Goal: Information Seeking & Learning: Find specific fact

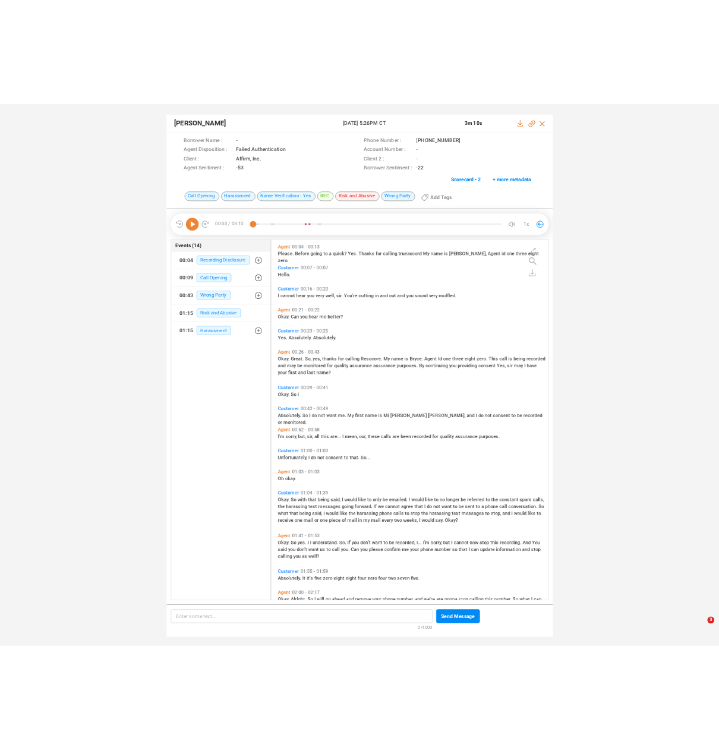
scroll to position [496, 377]
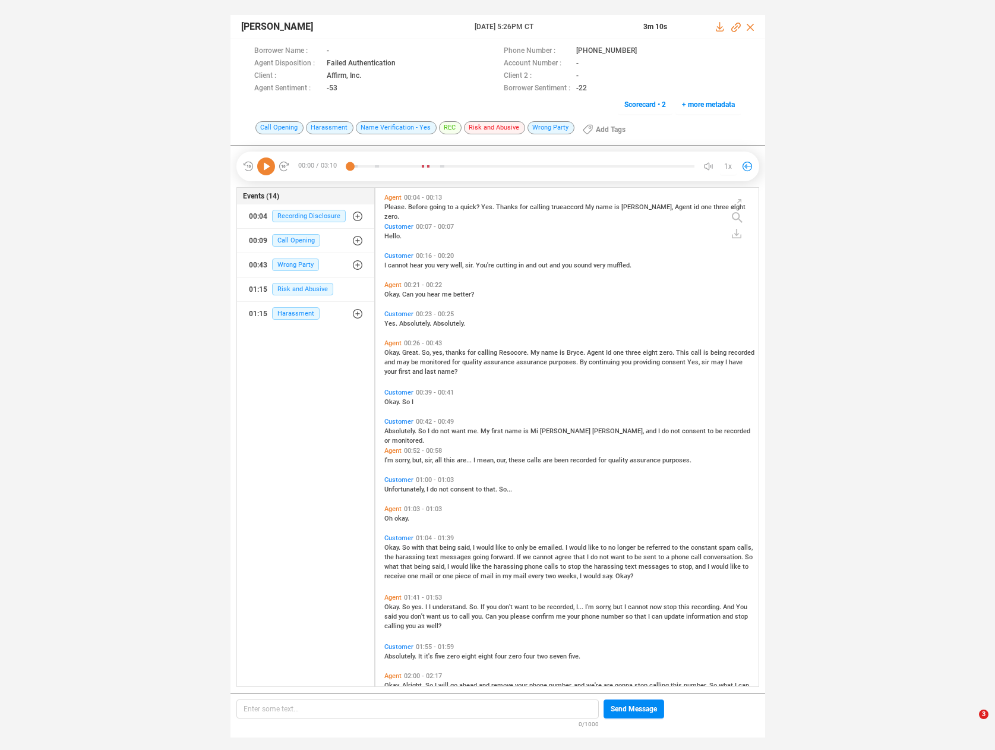
click at [4, 266] on div "Romeo Sou 24 Jun 2025 @ 5:26PM CT 3m 10s Borrower Name : - Phone Number : +1508…" at bounding box center [497, 370] width 995 height 740
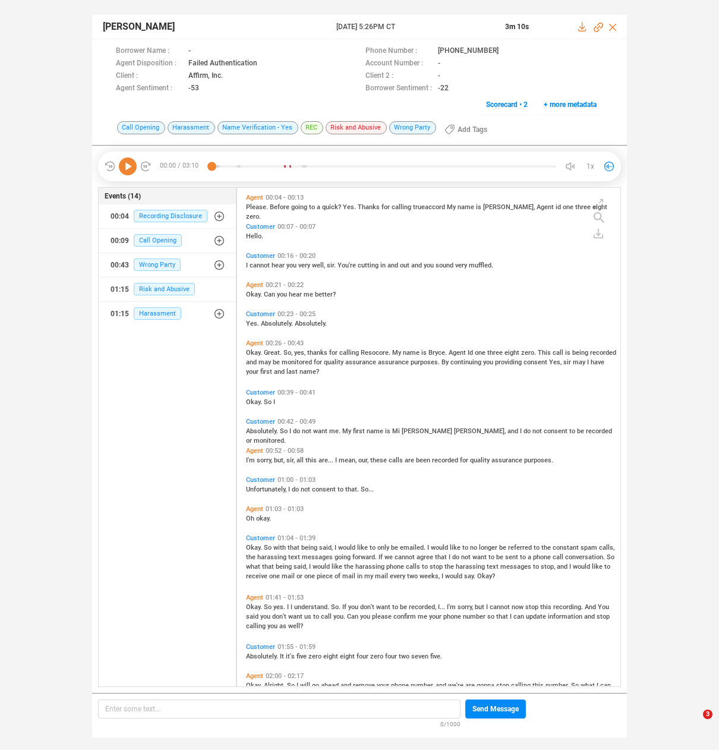
click at [127, 171] on icon at bounding box center [128, 166] width 18 height 18
click at [253, 355] on span "Okay." at bounding box center [255, 353] width 18 height 8
click at [334, 362] on span "quality" at bounding box center [334, 362] width 21 height 8
click at [262, 428] on span "Absolutely." at bounding box center [263, 431] width 34 height 8
click at [253, 460] on span "I'm" at bounding box center [251, 460] width 11 height 8
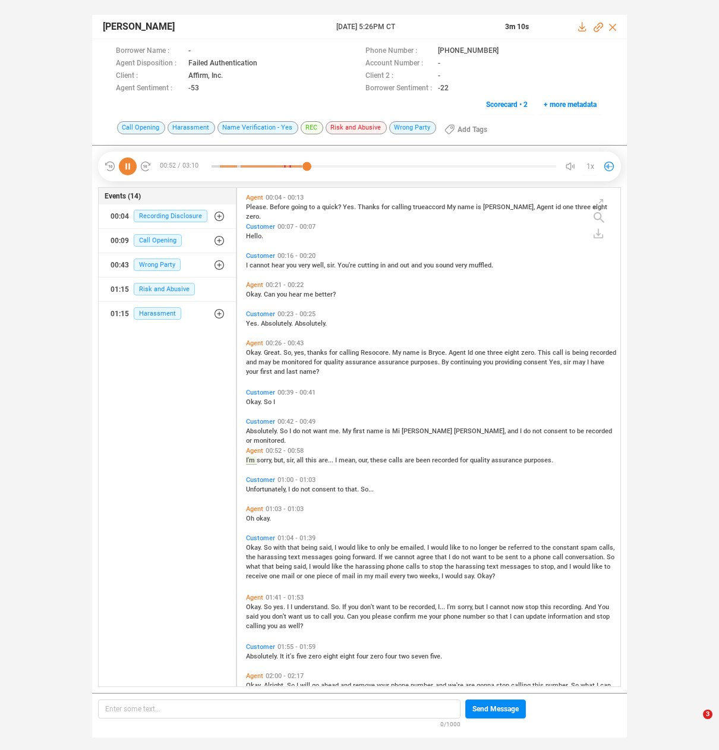
scroll to position [20, 0]
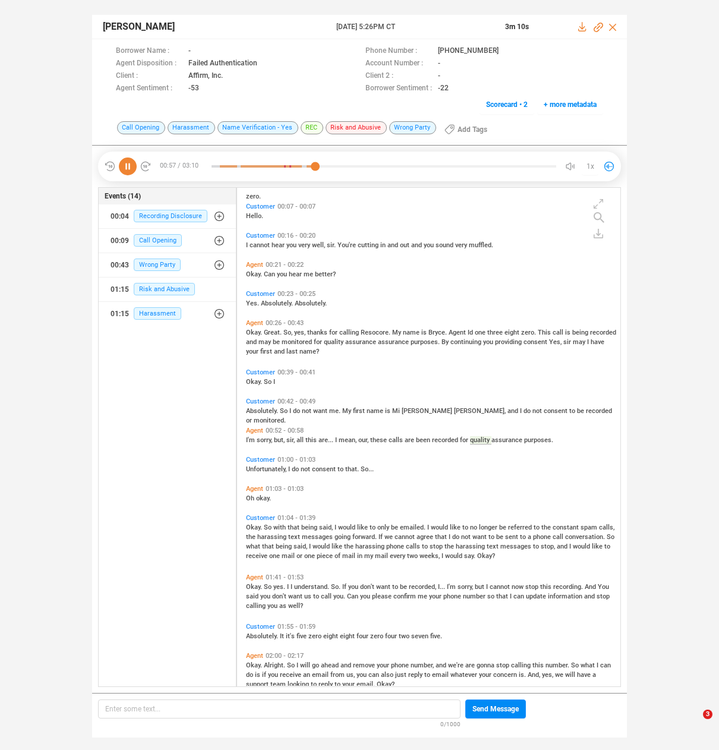
click at [258, 412] on span "Absolutely." at bounding box center [263, 411] width 34 height 8
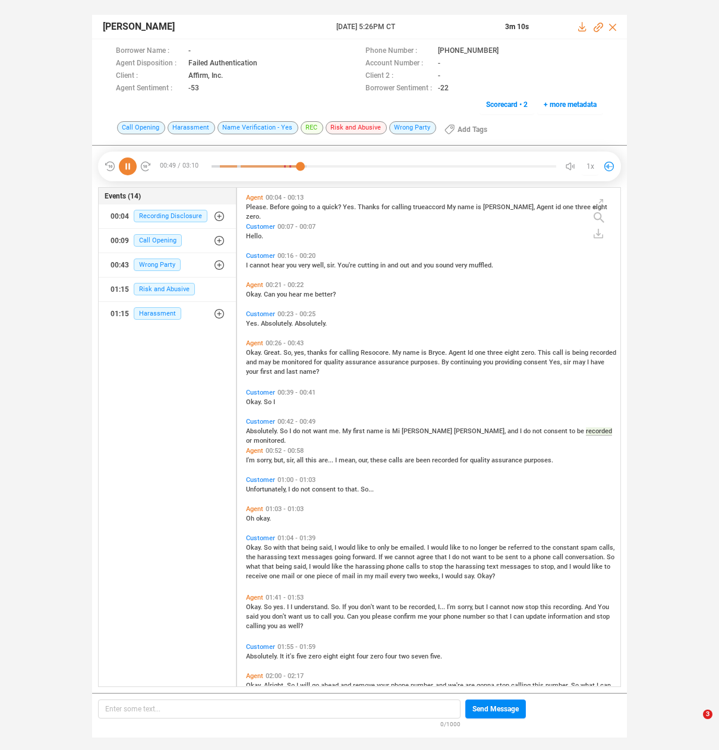
click at [255, 485] on span "Unfortunately," at bounding box center [267, 489] width 42 height 8
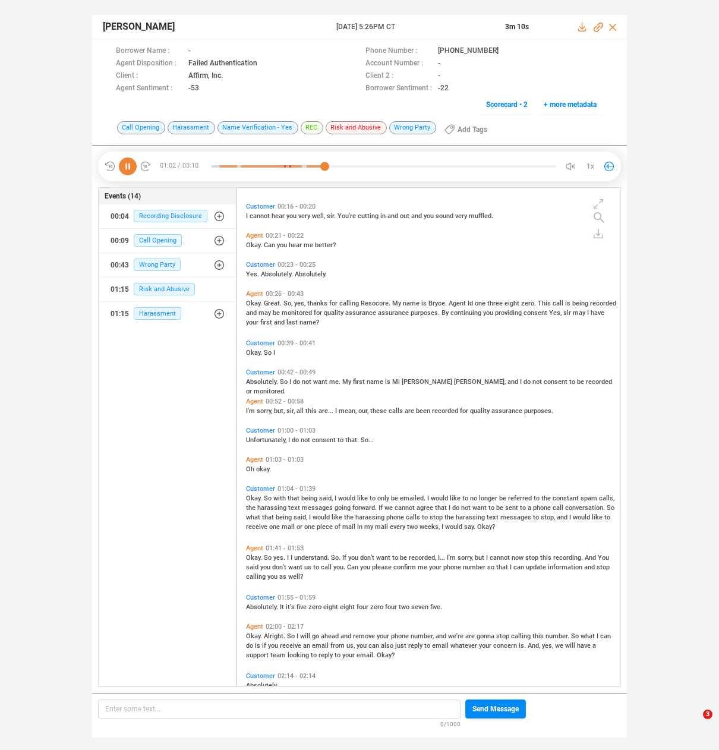
click at [251, 496] on span "Okay." at bounding box center [255, 498] width 18 height 8
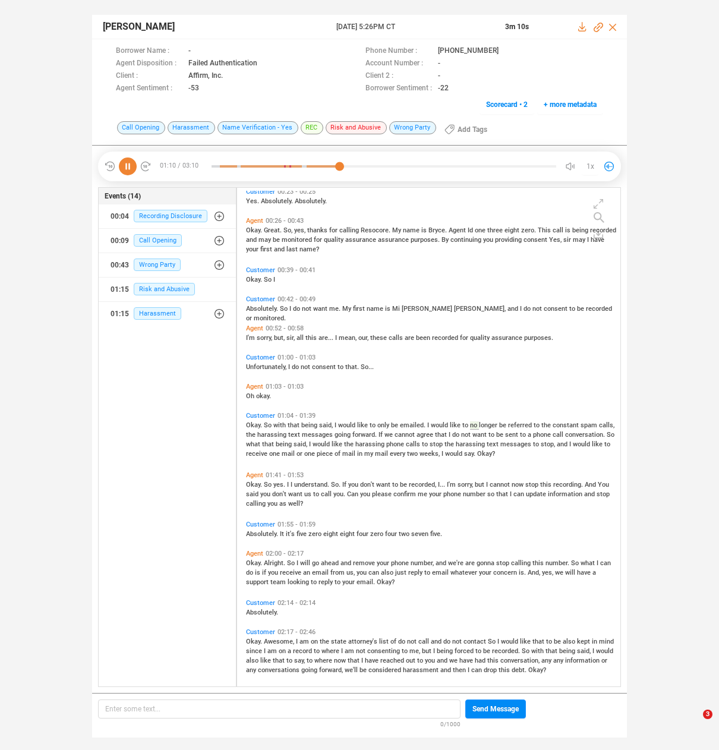
click at [305, 433] on span "messages" at bounding box center [318, 435] width 33 height 8
click at [318, 442] on span "would" at bounding box center [321, 444] width 19 height 8
click at [286, 453] on span "mail" at bounding box center [289, 454] width 15 height 8
click at [252, 482] on span "Okay." at bounding box center [255, 485] width 18 height 8
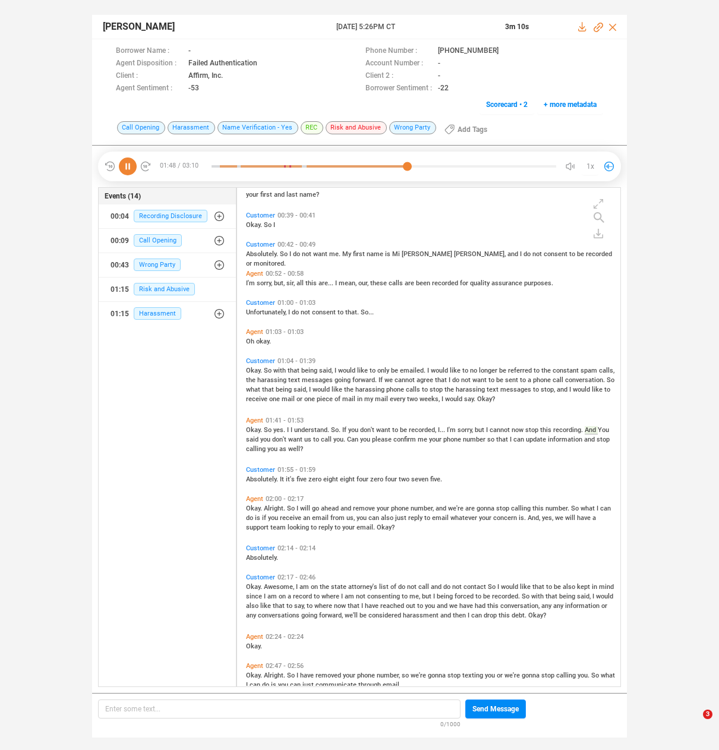
click at [296, 439] on span "want" at bounding box center [296, 439] width 16 height 8
click at [393, 440] on span "confirm" at bounding box center [405, 439] width 24 height 8
click at [253, 449] on span "calling" at bounding box center [256, 449] width 21 height 8
click at [248, 478] on span "Absolutely." at bounding box center [263, 479] width 34 height 8
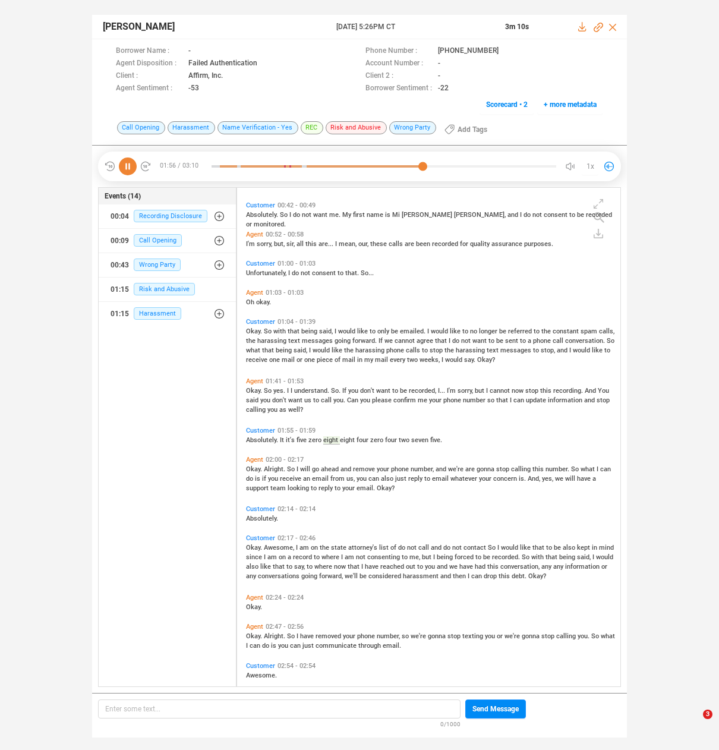
click at [253, 467] on span "Okay." at bounding box center [255, 469] width 18 height 8
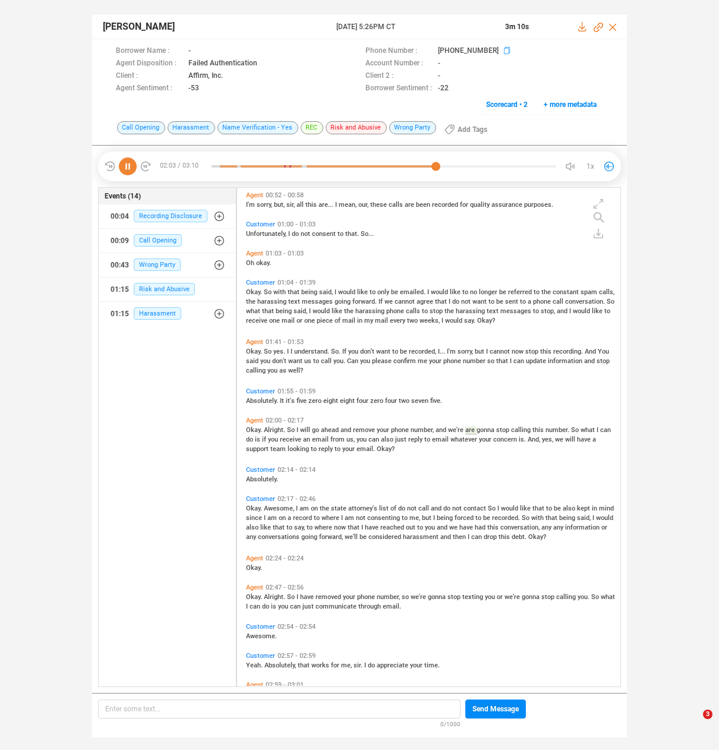
click at [504, 52] on icon at bounding box center [509, 52] width 10 height 10
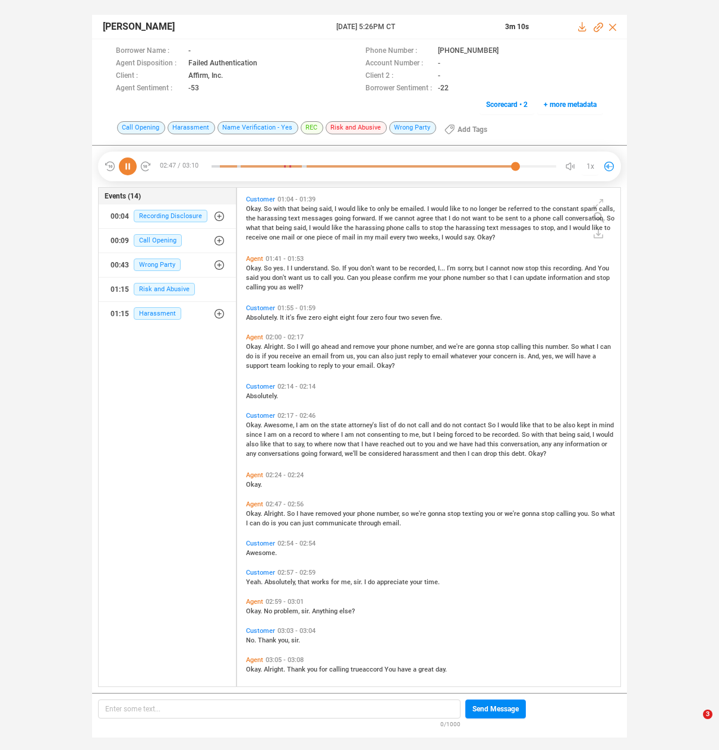
scroll to position [373, 0]
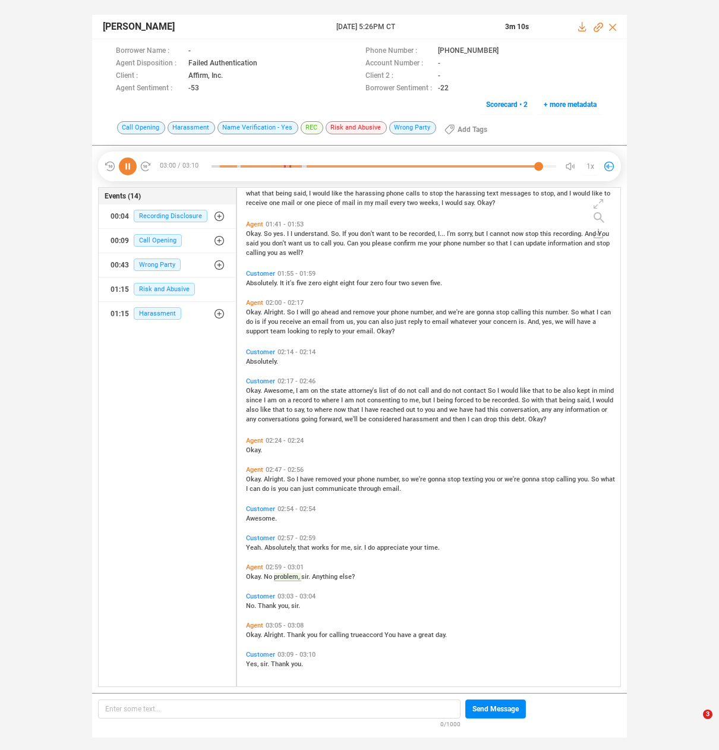
click at [323, 408] on span "where" at bounding box center [324, 410] width 20 height 8
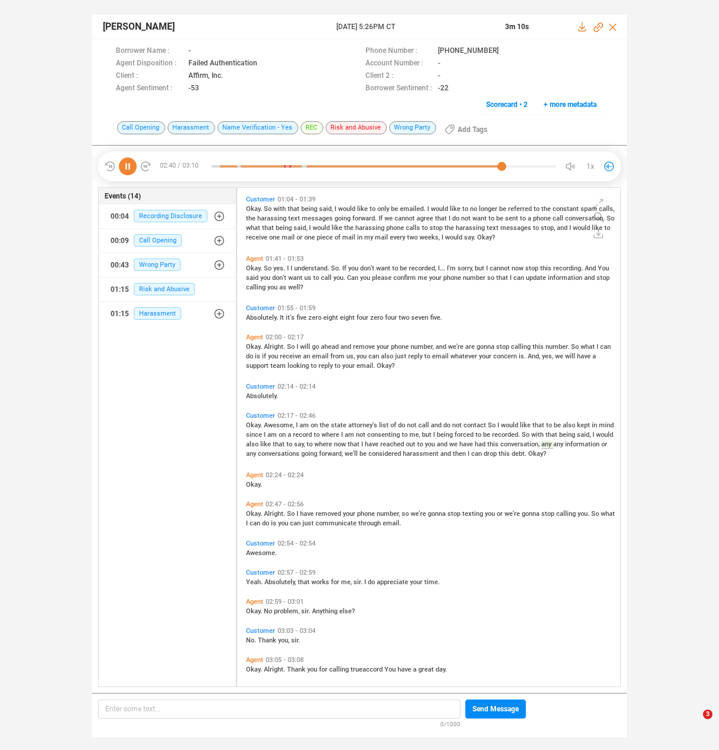
click at [127, 166] on icon at bounding box center [128, 166] width 18 height 18
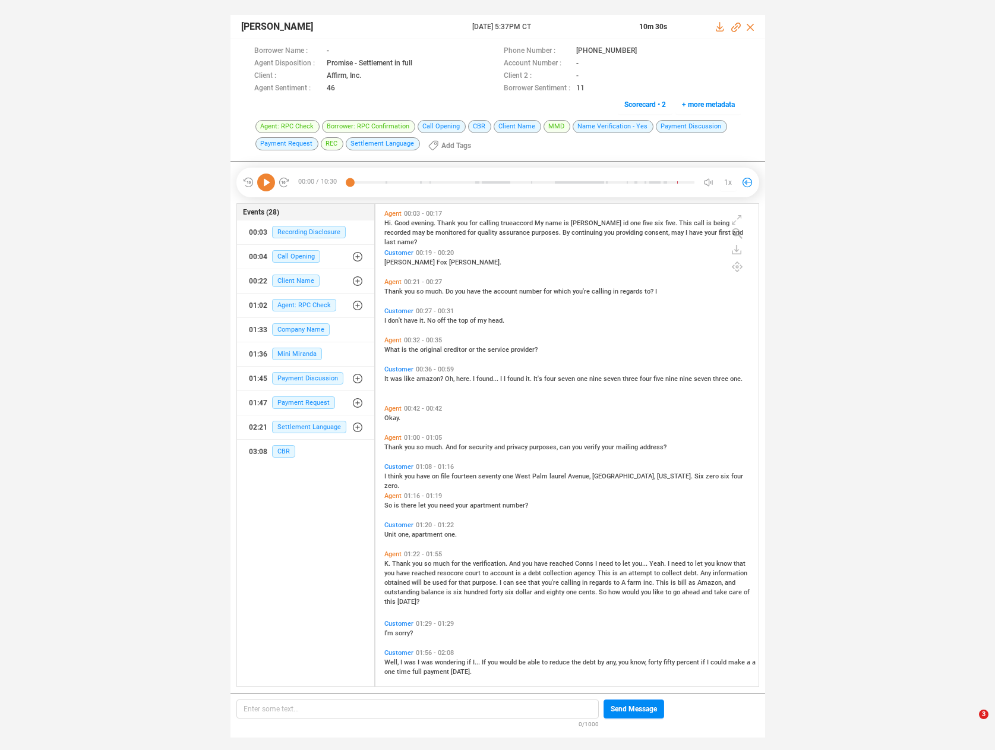
scroll to position [480, 377]
click at [266, 179] on icon at bounding box center [266, 182] width 18 height 18
click at [393, 292] on span "Thank" at bounding box center [394, 291] width 20 height 8
click at [390, 350] on span "What" at bounding box center [392, 350] width 17 height 8
click at [393, 450] on div "Thank you so much. And for security and privacy purposes, can you verify your m…" at bounding box center [569, 446] width 371 height 10
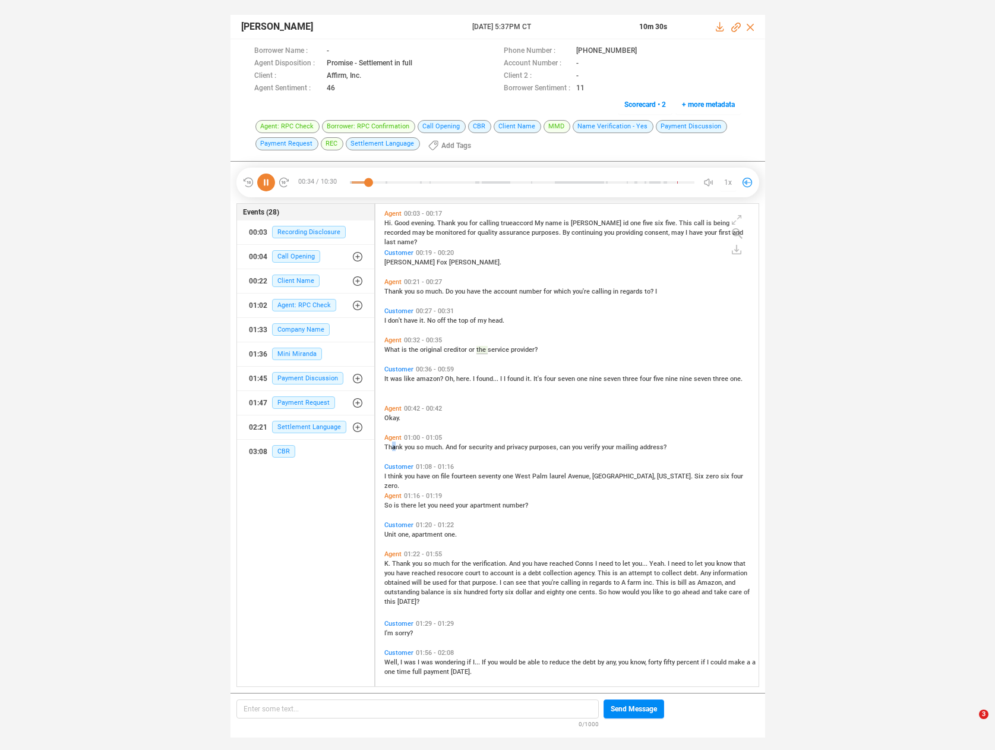
click at [393, 445] on span "Thank" at bounding box center [394, 447] width 20 height 8
click at [394, 505] on span "is" at bounding box center [397, 505] width 7 height 8
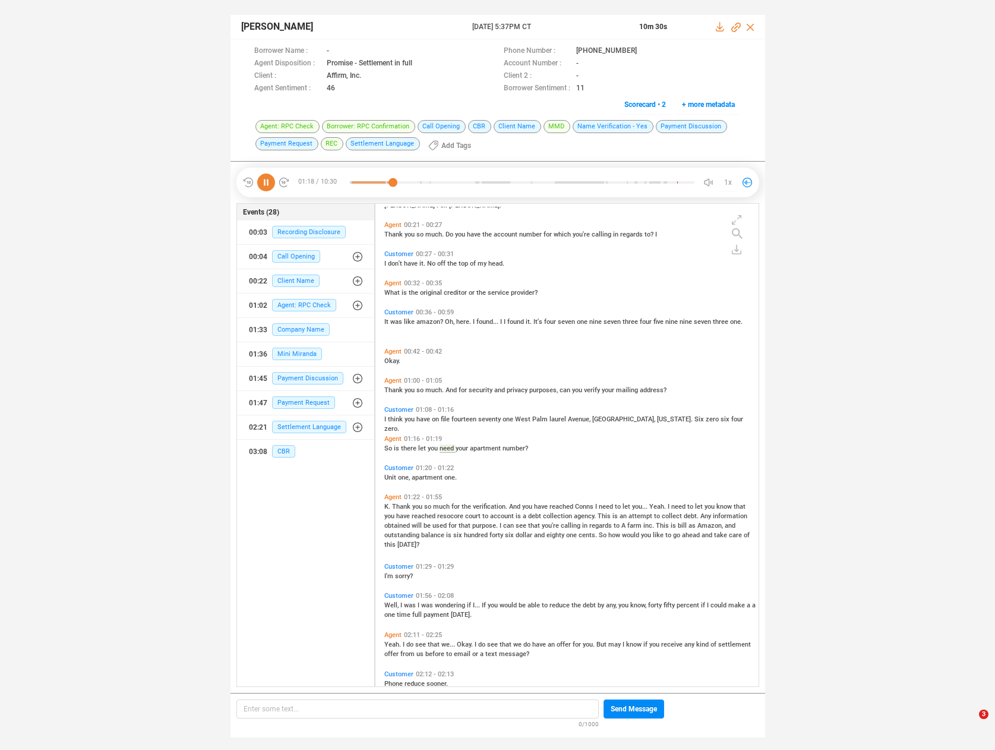
click at [397, 503] on span "Thank" at bounding box center [402, 507] width 20 height 8
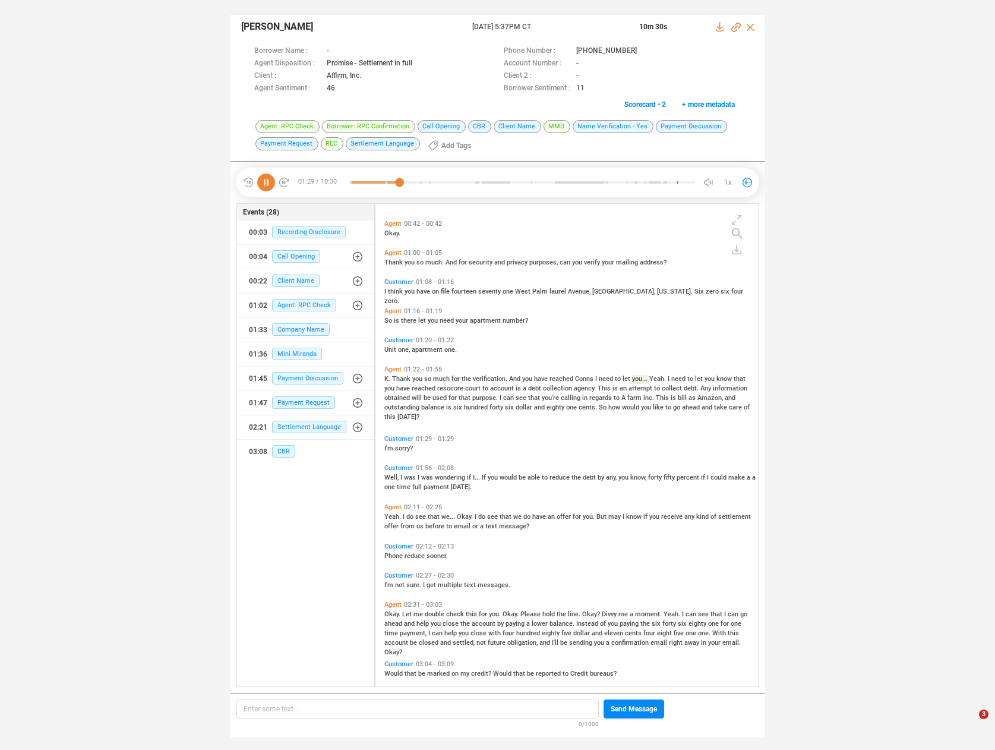
scroll to position [135, 0]
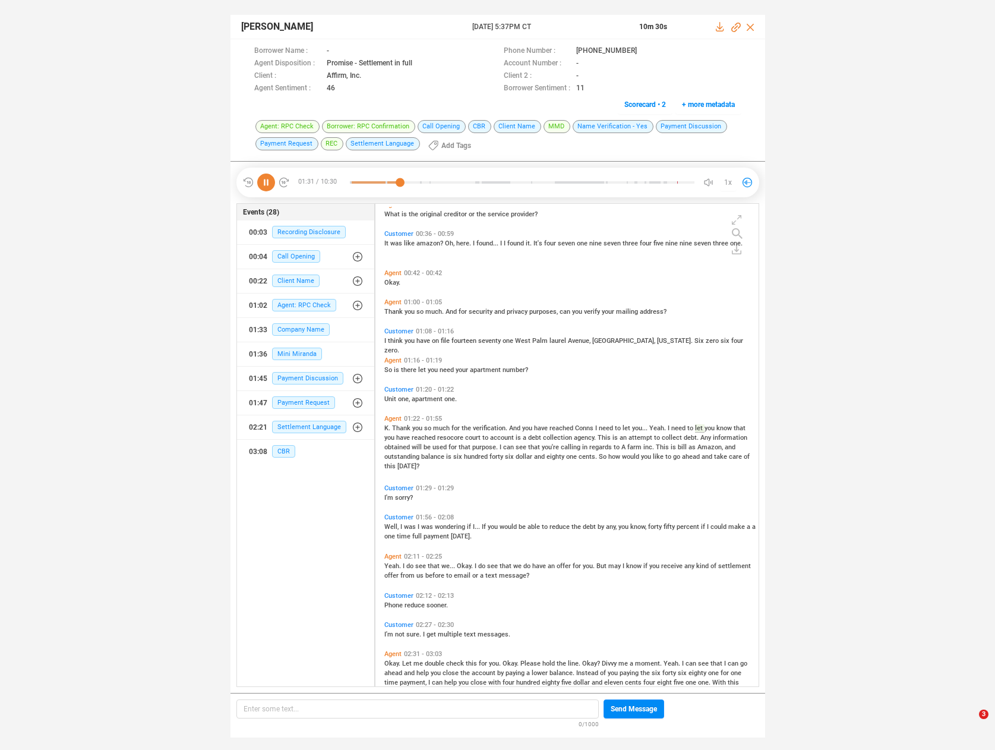
click at [528, 434] on span "debt" at bounding box center [535, 438] width 15 height 8
click at [464, 443] on span "that" at bounding box center [466, 447] width 14 height 8
click at [628, 448] on span "farm" at bounding box center [635, 447] width 16 height 8
click at [388, 494] on span "I'm" at bounding box center [389, 498] width 11 height 8
click at [387, 525] on span "Well," at bounding box center [392, 527] width 16 height 8
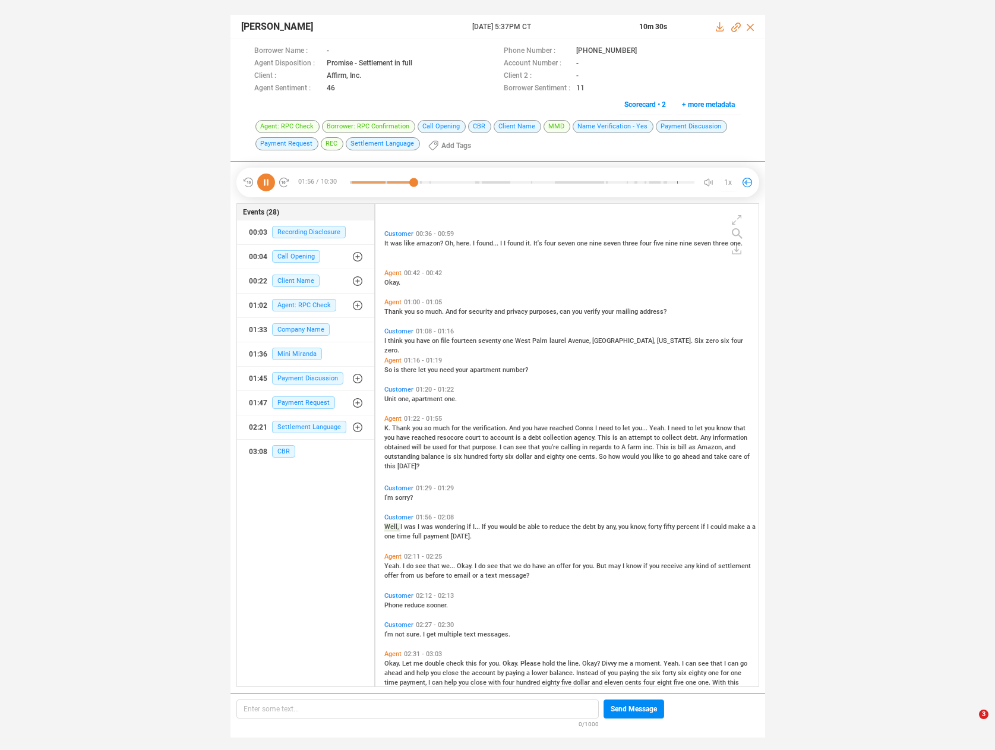
scroll to position [219, 0]
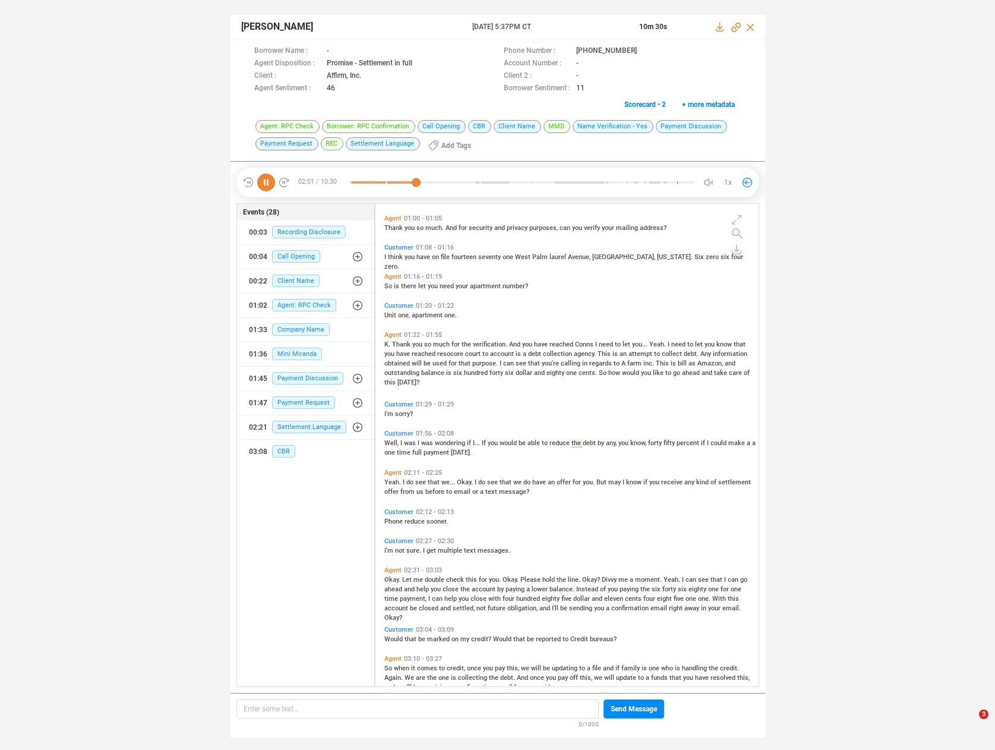
click at [393, 481] on span "Yeah." at bounding box center [393, 482] width 18 height 8
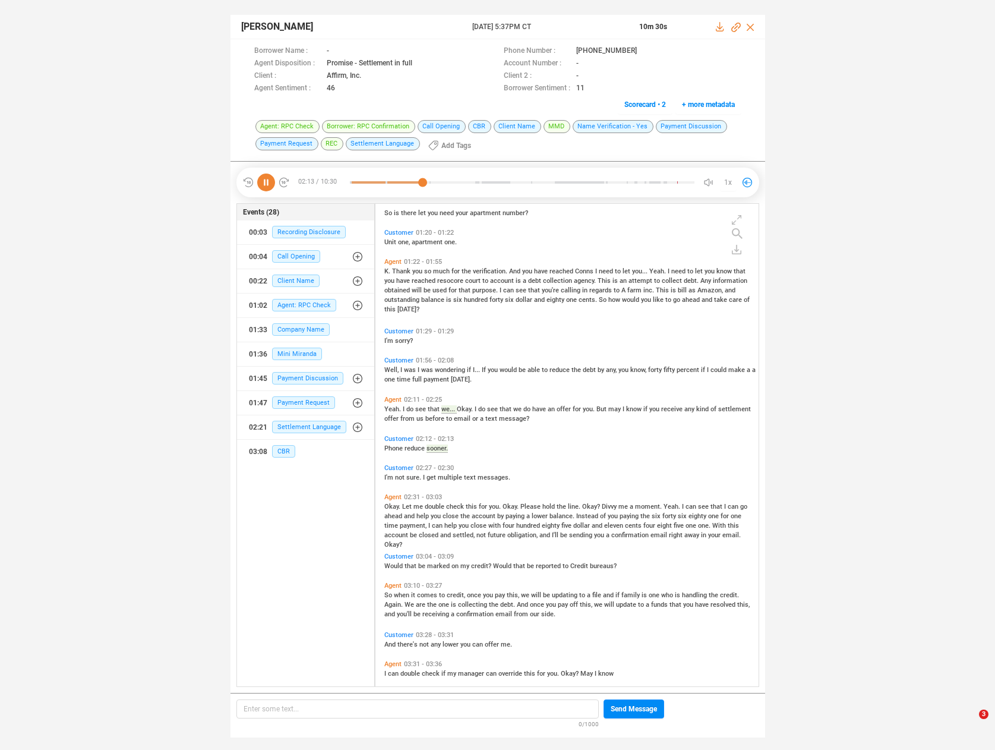
scroll to position [258, 0]
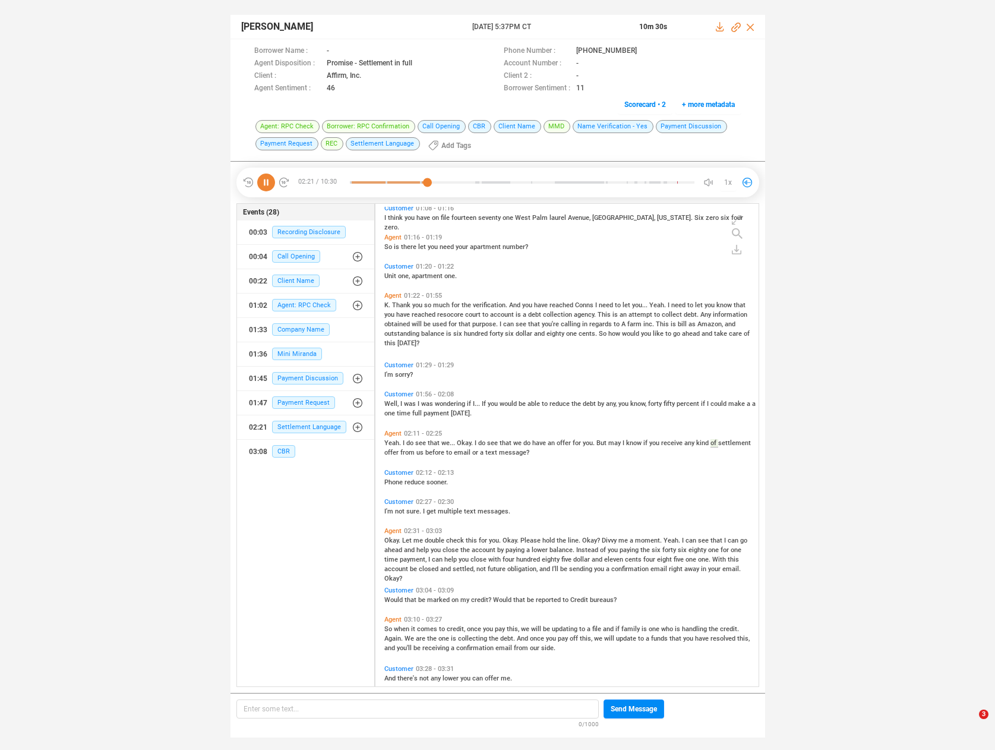
click at [428, 452] on span "before" at bounding box center [435, 452] width 21 height 8
click at [388, 510] on span "I'm" at bounding box center [389, 511] width 11 height 8
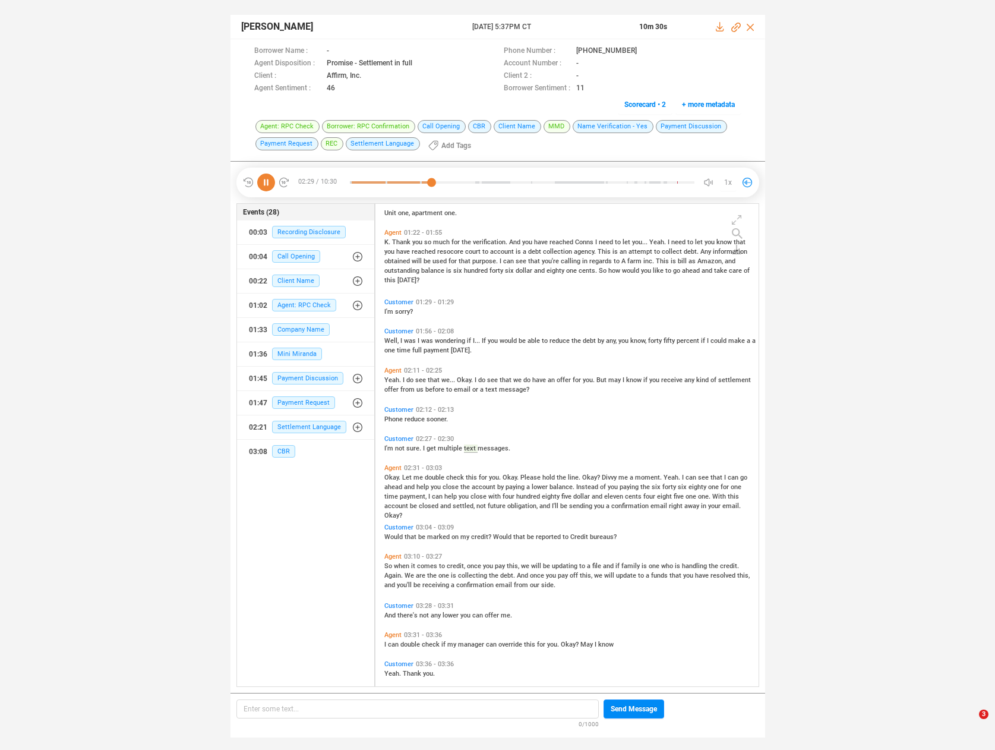
click at [388, 477] on span "Okay." at bounding box center [393, 477] width 18 height 8
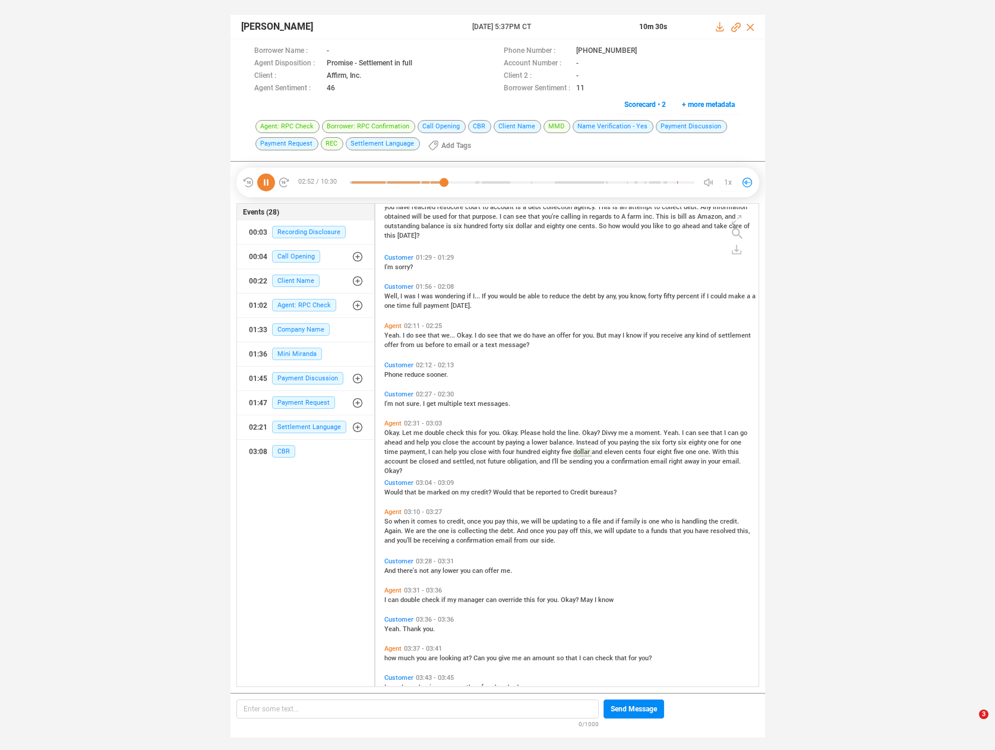
click at [721, 450] on span "With" at bounding box center [719, 452] width 15 height 8
click at [390, 491] on span "Would" at bounding box center [394, 492] width 20 height 8
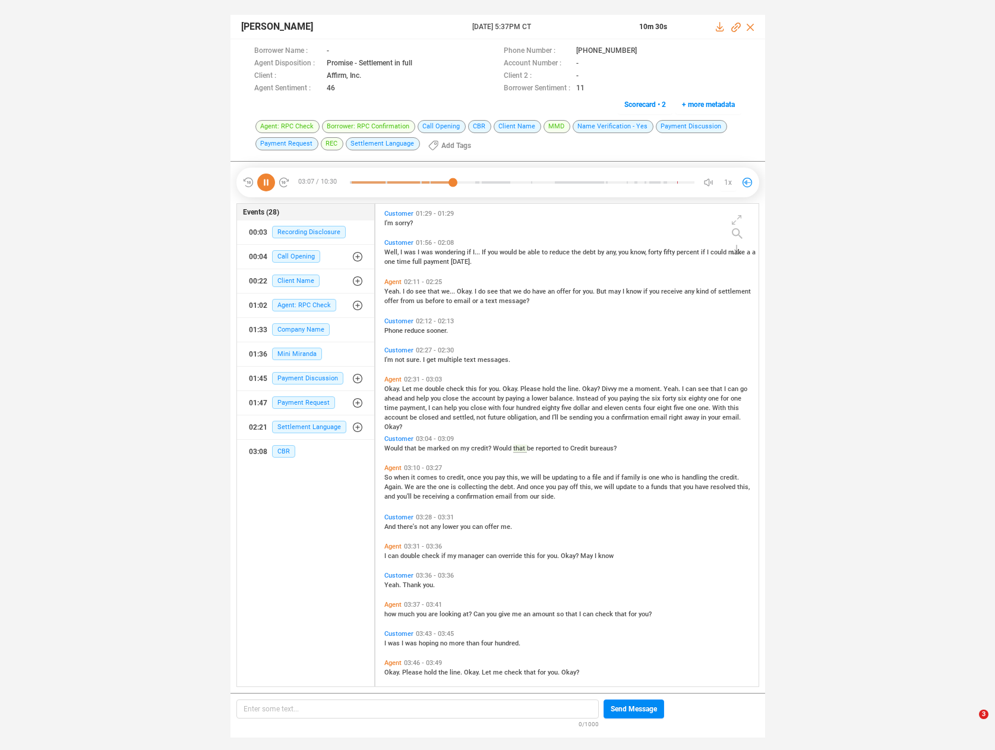
click at [389, 476] on span "So" at bounding box center [389, 477] width 10 height 8
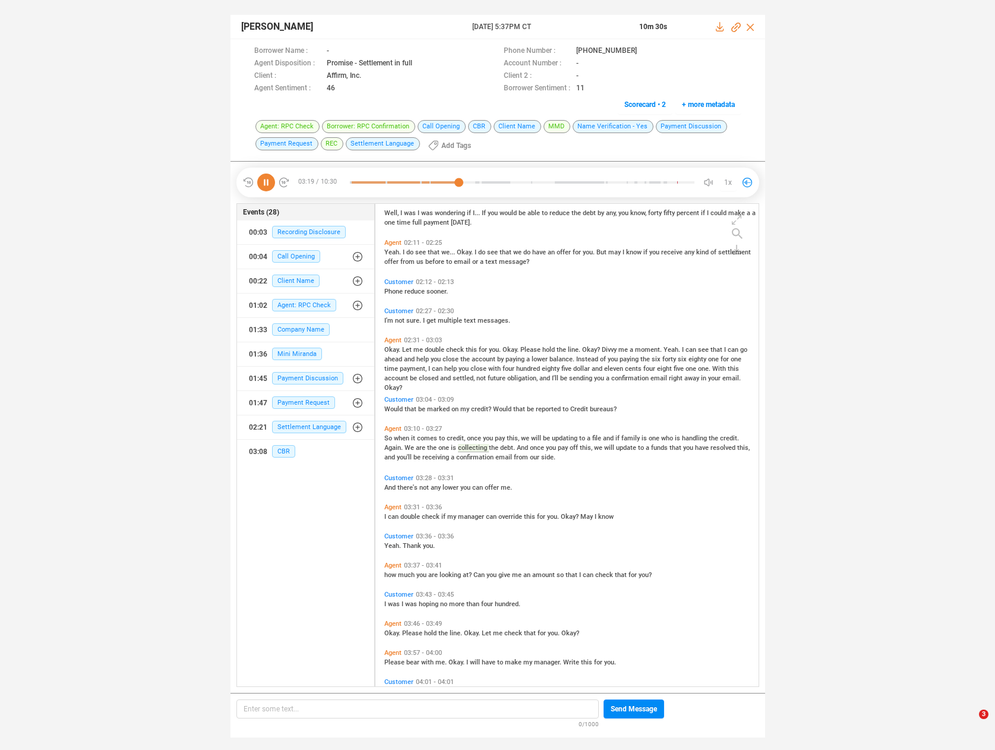
click at [562, 448] on span "pay" at bounding box center [564, 448] width 12 height 8
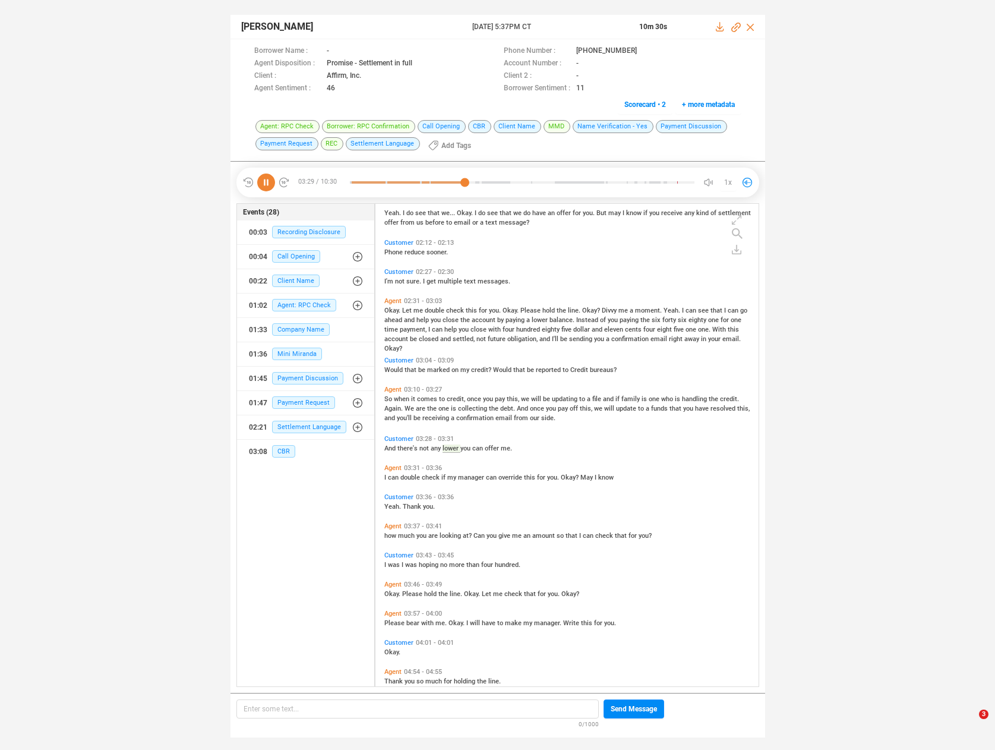
click at [393, 477] on span "can" at bounding box center [394, 477] width 12 height 8
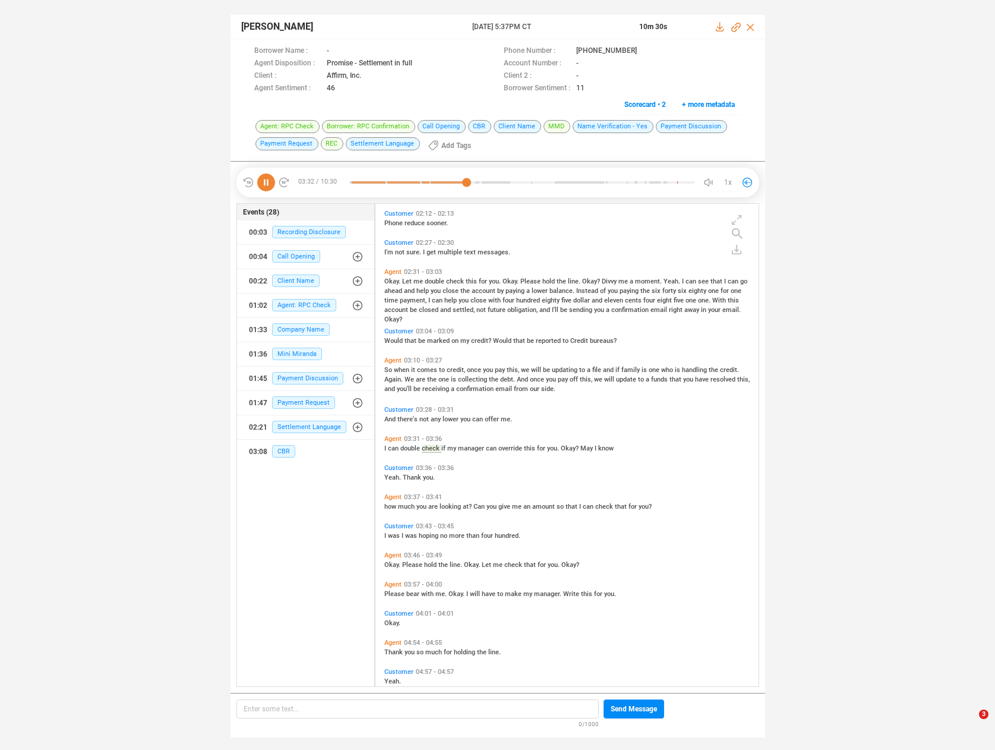
click at [390, 501] on div "how much you are looking at? Can you give me an amount so that I can check that…" at bounding box center [569, 506] width 371 height 10
click at [388, 503] on span "how" at bounding box center [391, 507] width 14 height 8
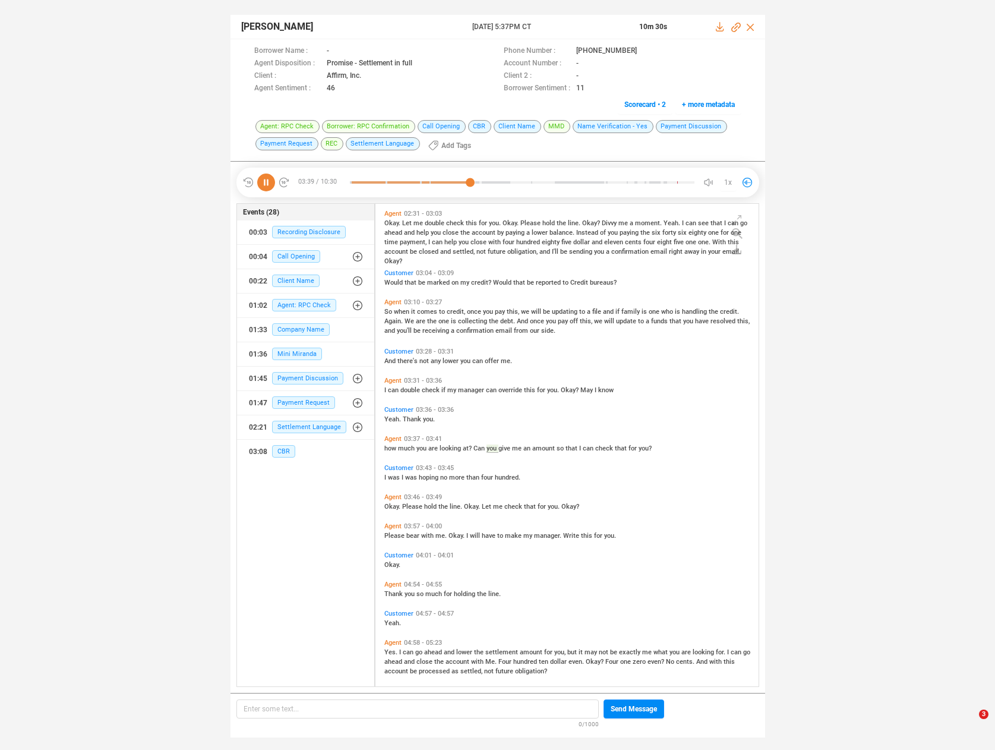
click at [388, 507] on span "Okay." at bounding box center [393, 507] width 18 height 8
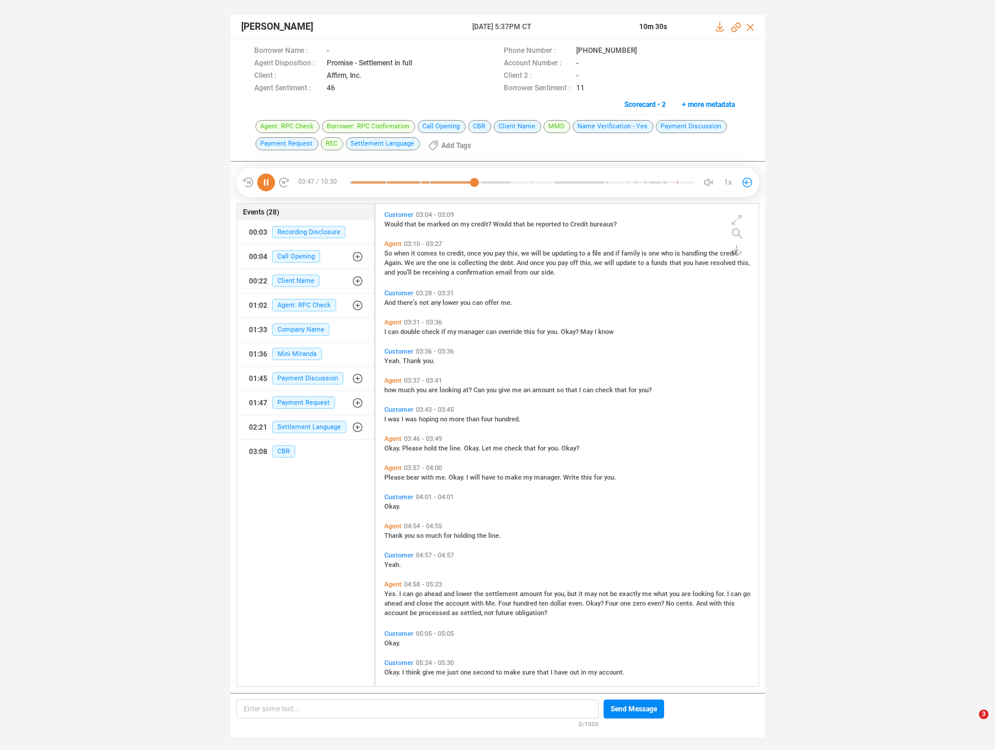
click at [391, 475] on span "Please" at bounding box center [395, 477] width 22 height 8
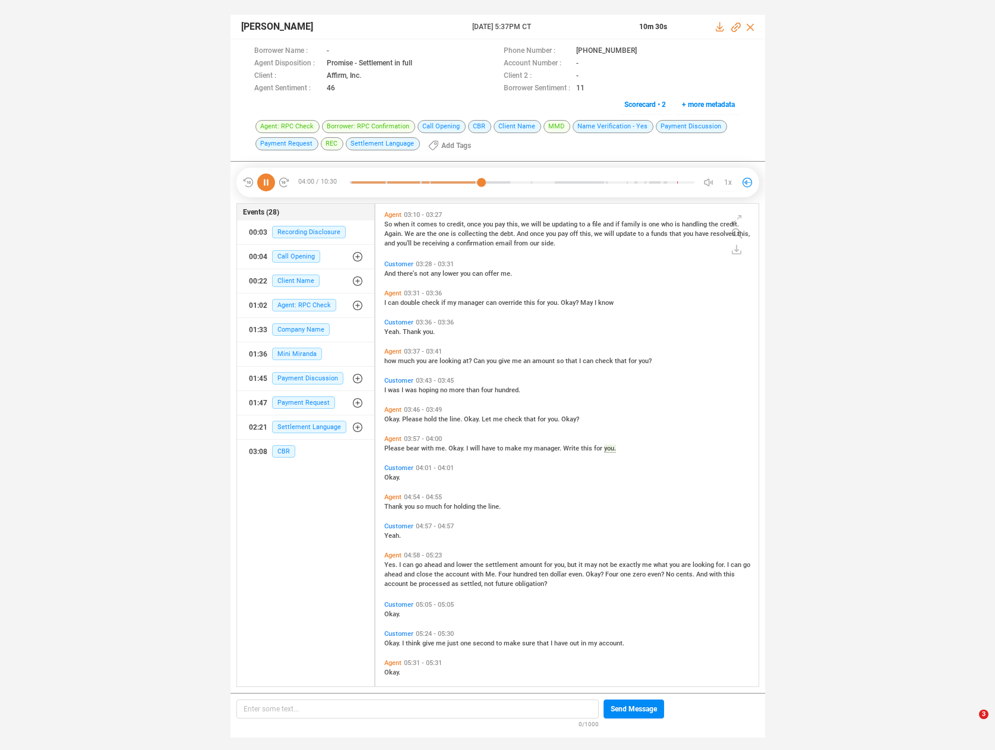
click at [389, 564] on span "Yes." at bounding box center [391, 565] width 15 height 8
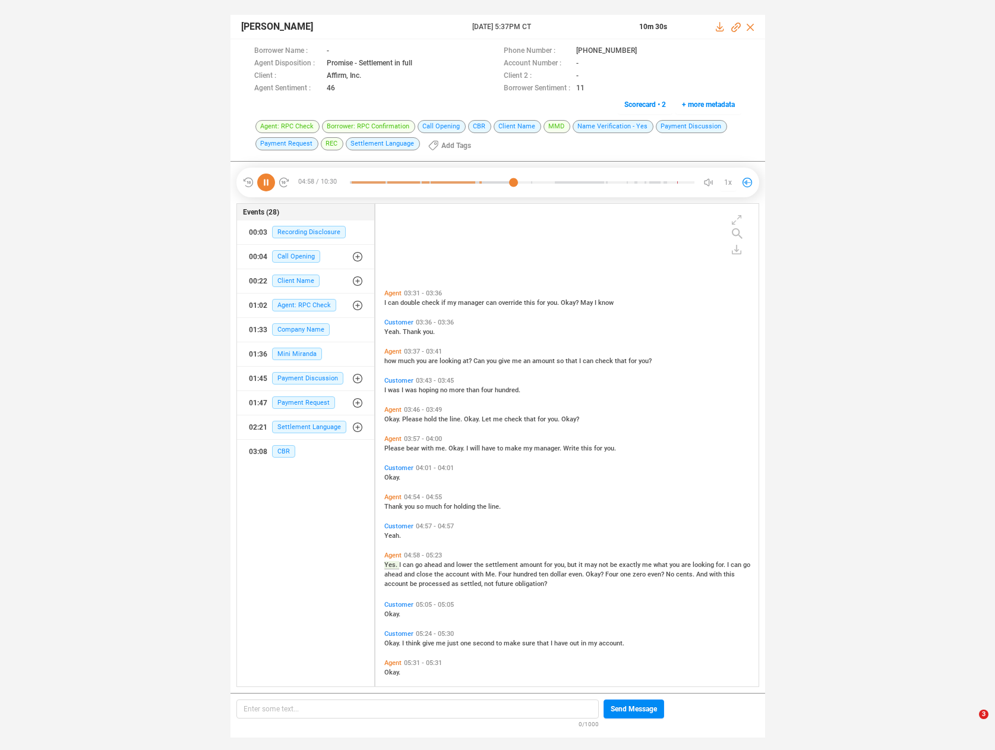
scroll to position [789, 0]
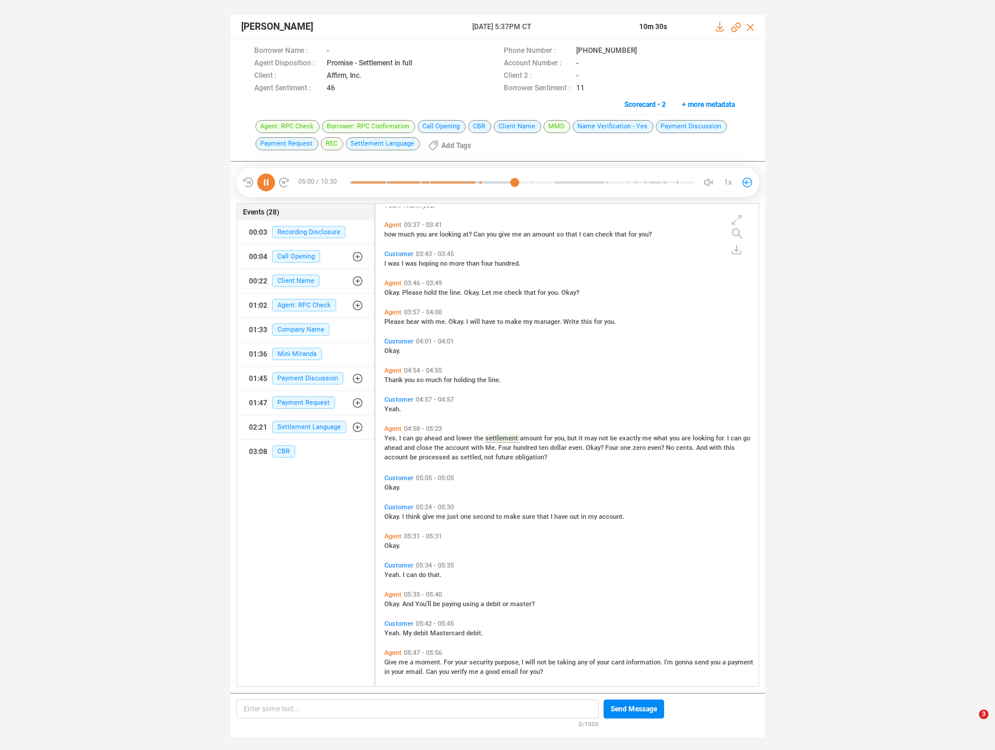
click at [524, 447] on span "hundred" at bounding box center [526, 448] width 26 height 8
click at [414, 513] on span "think" at bounding box center [414, 517] width 17 height 8
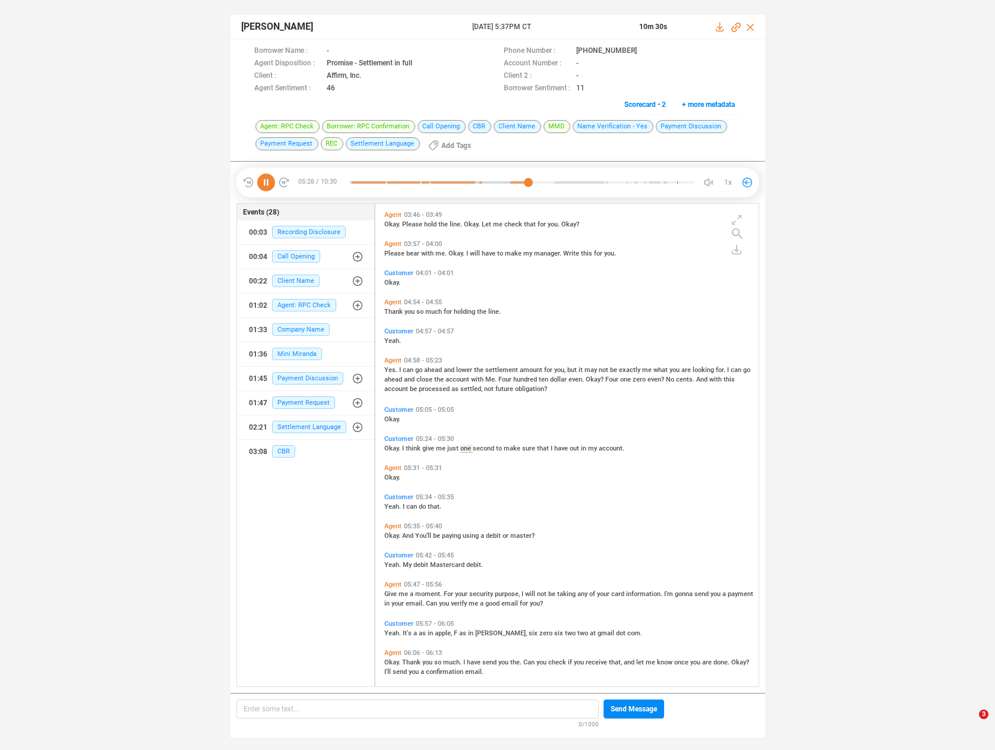
click at [413, 535] on span "And" at bounding box center [408, 536] width 13 height 8
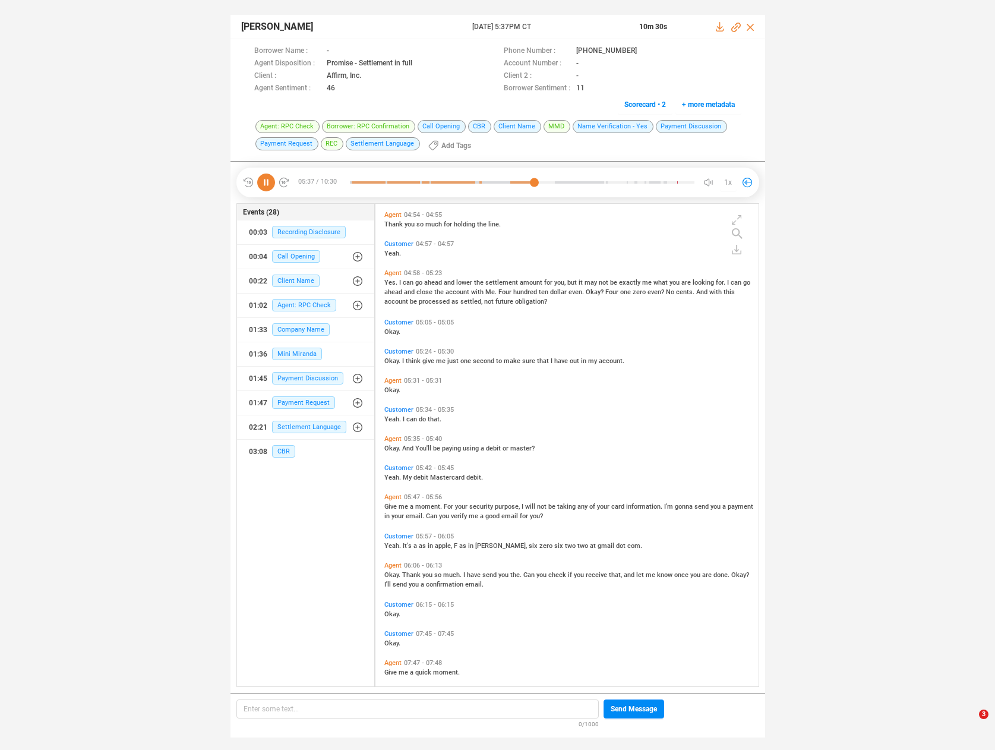
click at [391, 505] on span "Give" at bounding box center [391, 507] width 14 height 8
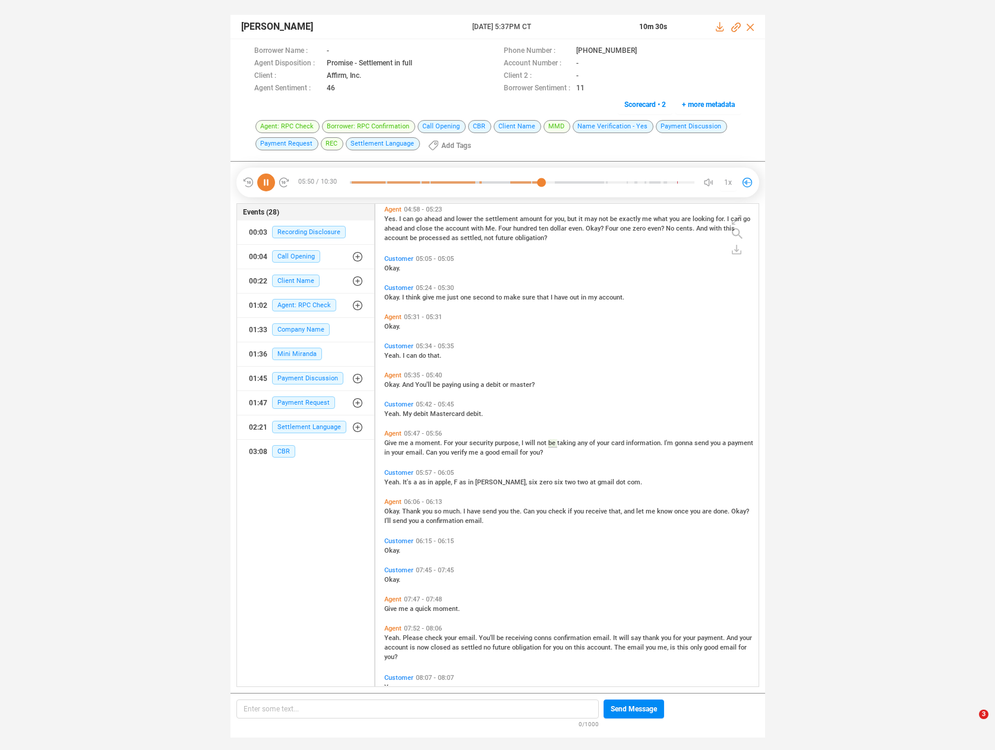
click at [393, 509] on span "Okay." at bounding box center [393, 511] width 18 height 8
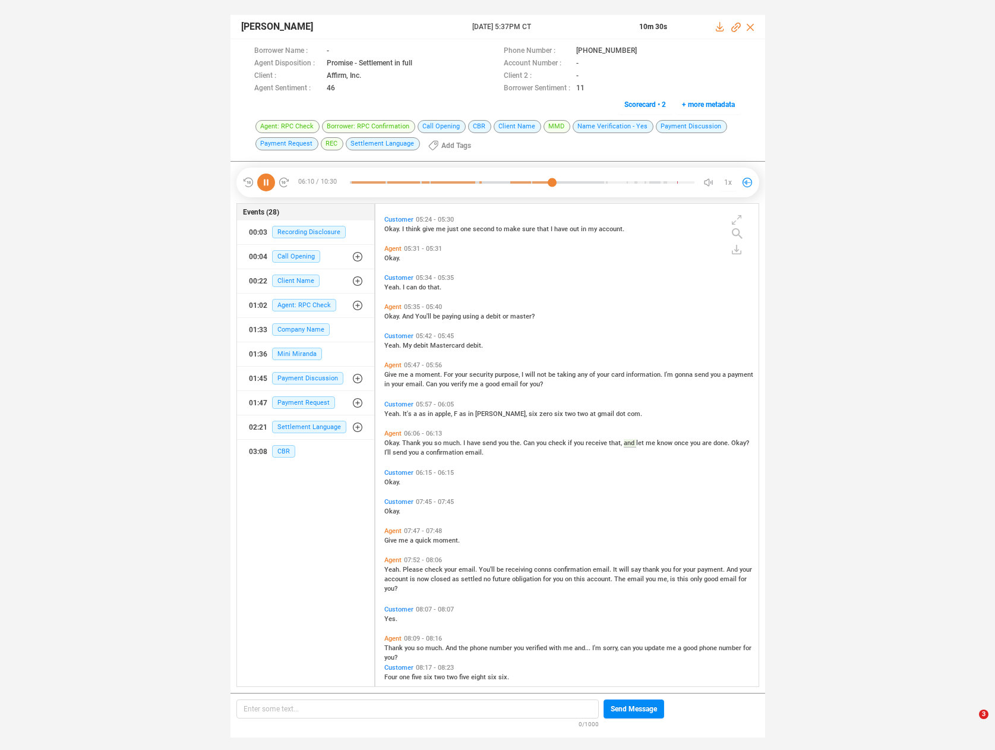
click at [390, 568] on span "Yeah." at bounding box center [393, 569] width 18 height 8
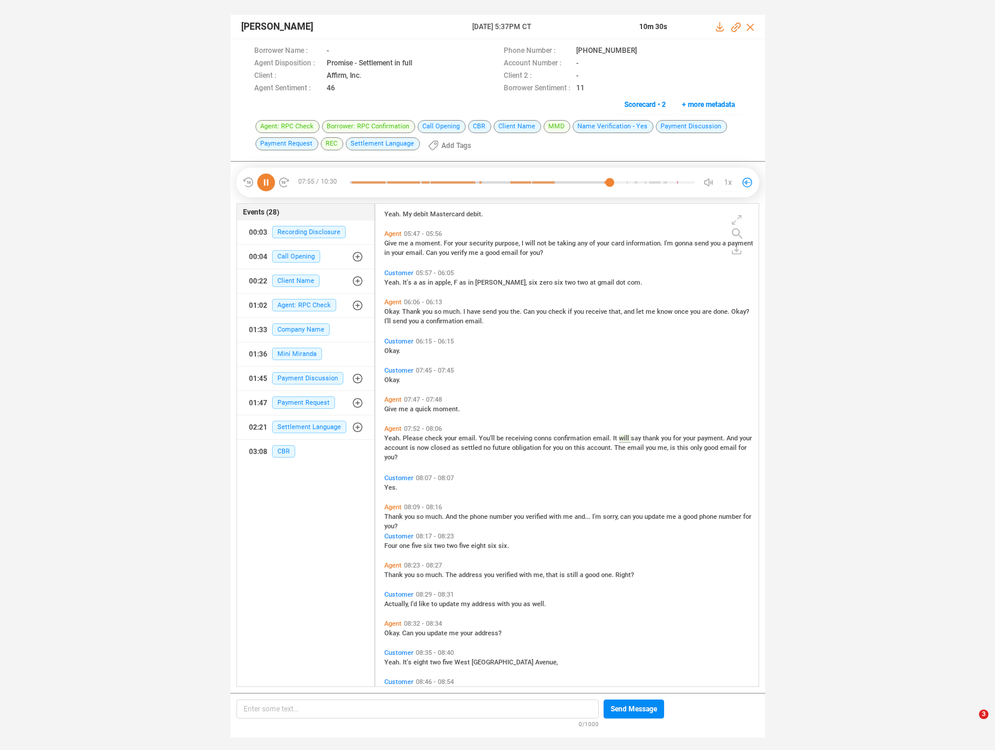
click at [445, 514] on span "And" at bounding box center [451, 517] width 13 height 8
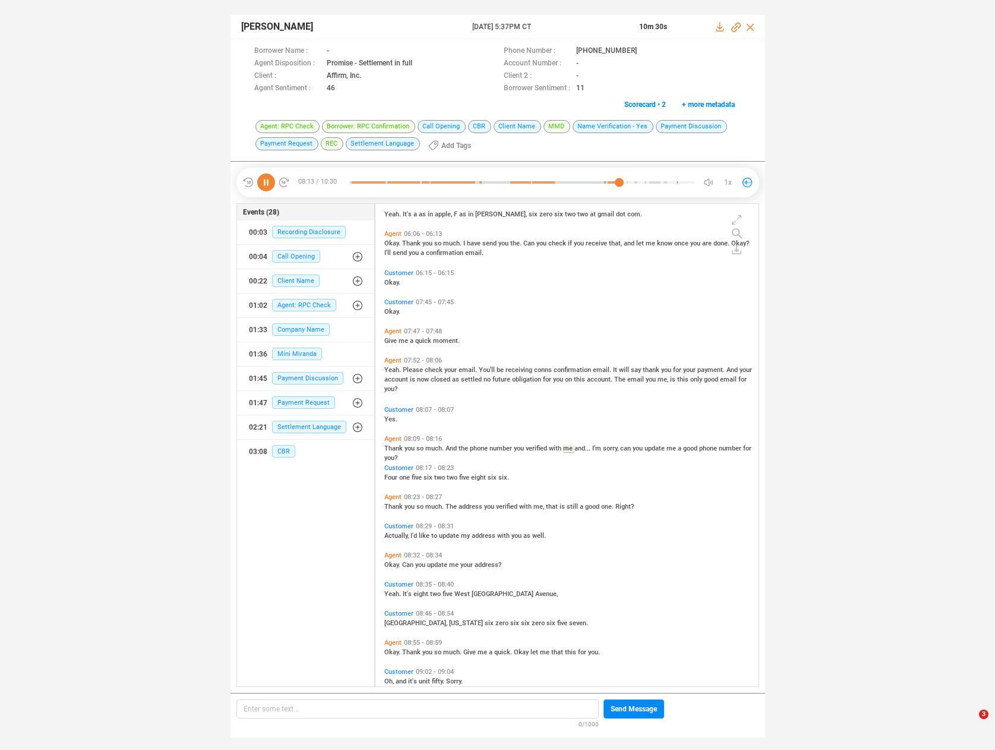
click at [391, 504] on span "Thank" at bounding box center [394, 507] width 20 height 8
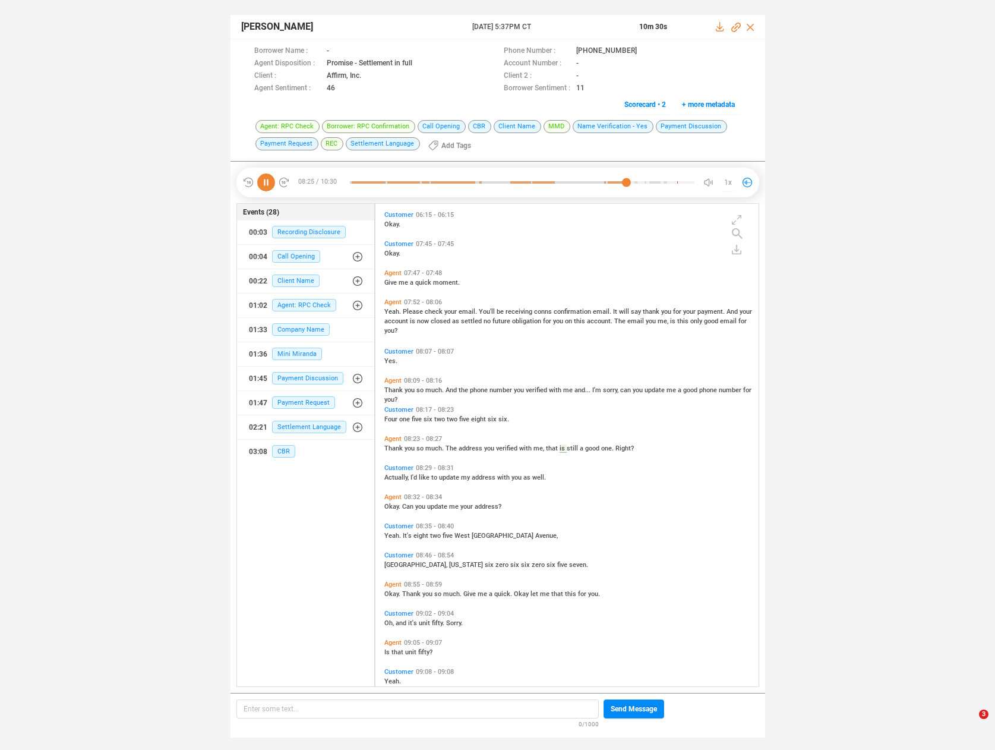
click at [391, 593] on span "Okay." at bounding box center [393, 594] width 18 height 8
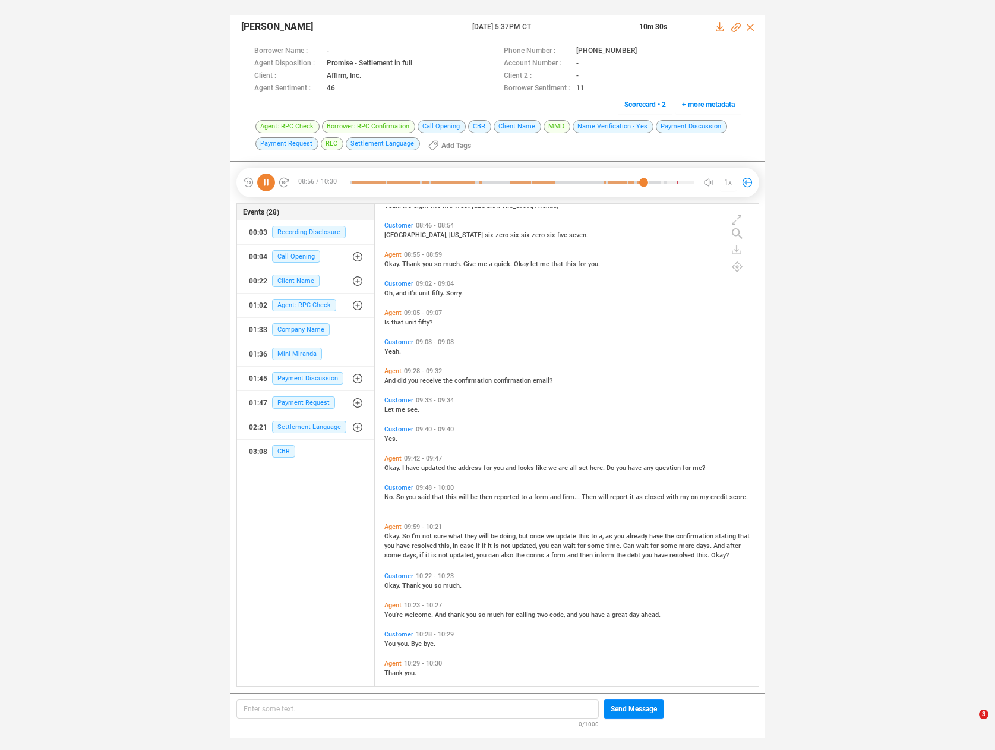
scroll to position [1673, 0]
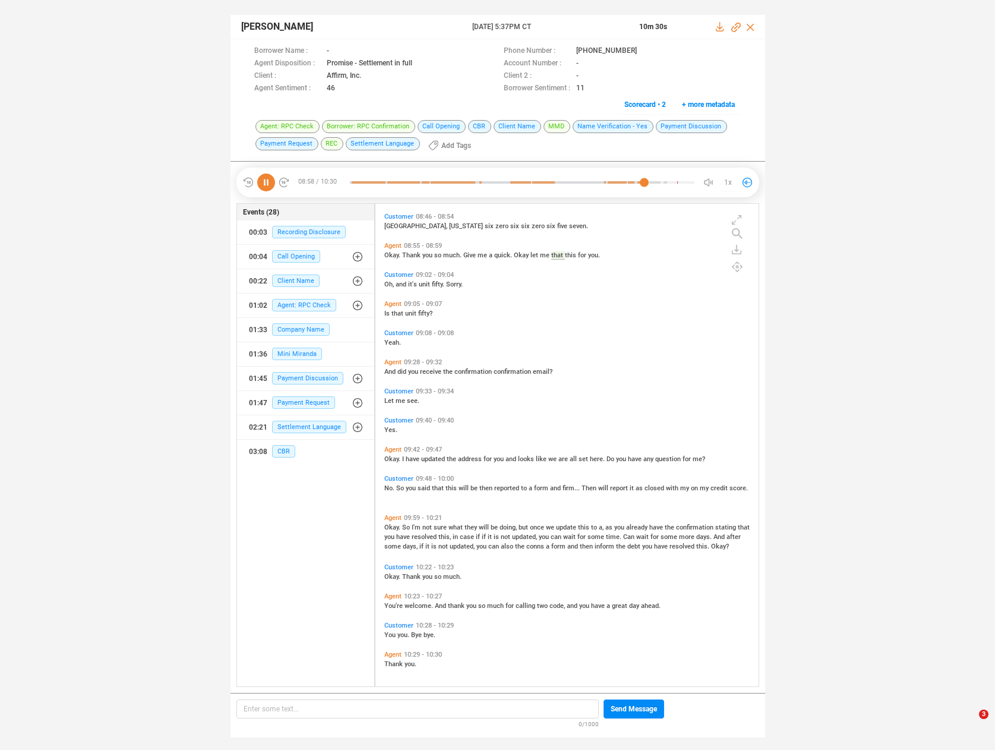
click at [430, 526] on span "not" at bounding box center [427, 527] width 11 height 8
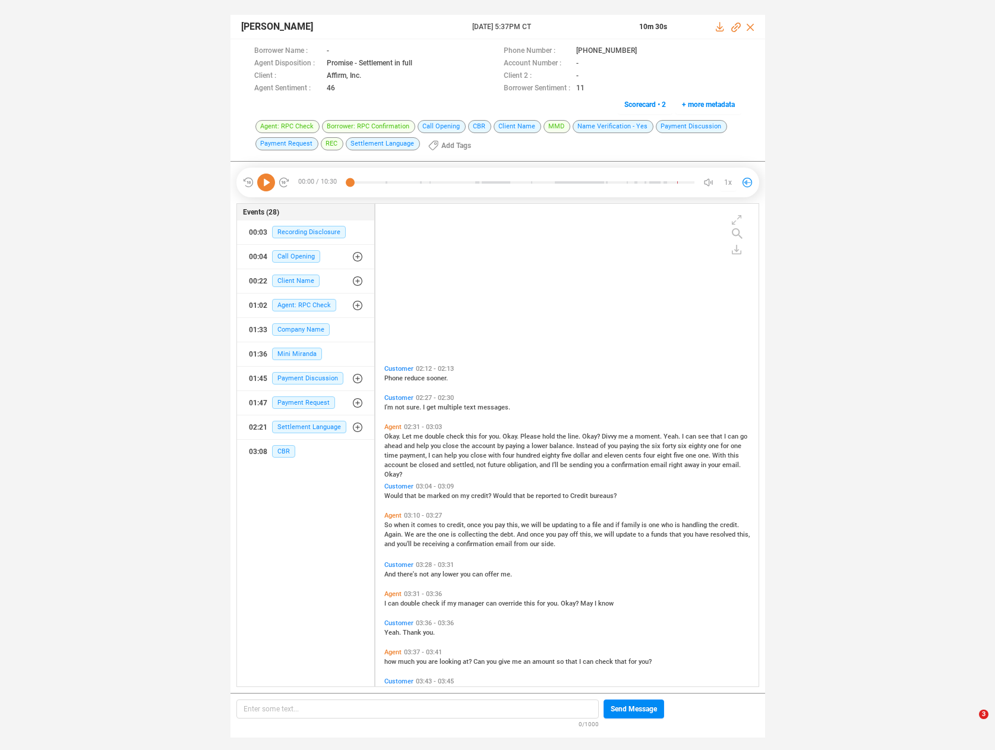
scroll to position [0, 0]
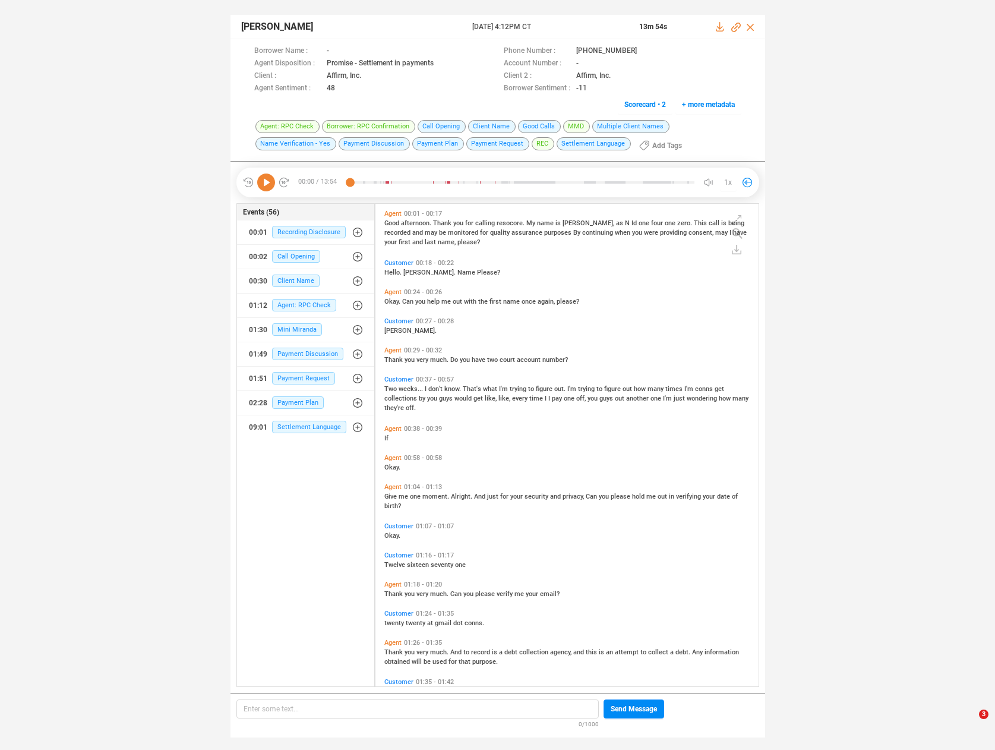
scroll to position [480, 377]
click at [263, 182] on icon at bounding box center [266, 182] width 18 height 18
click at [394, 301] on span "Okay." at bounding box center [393, 302] width 18 height 8
click at [391, 388] on span "Two" at bounding box center [391, 389] width 14 height 8
click at [510, 387] on span "trying" at bounding box center [519, 389] width 18 height 8
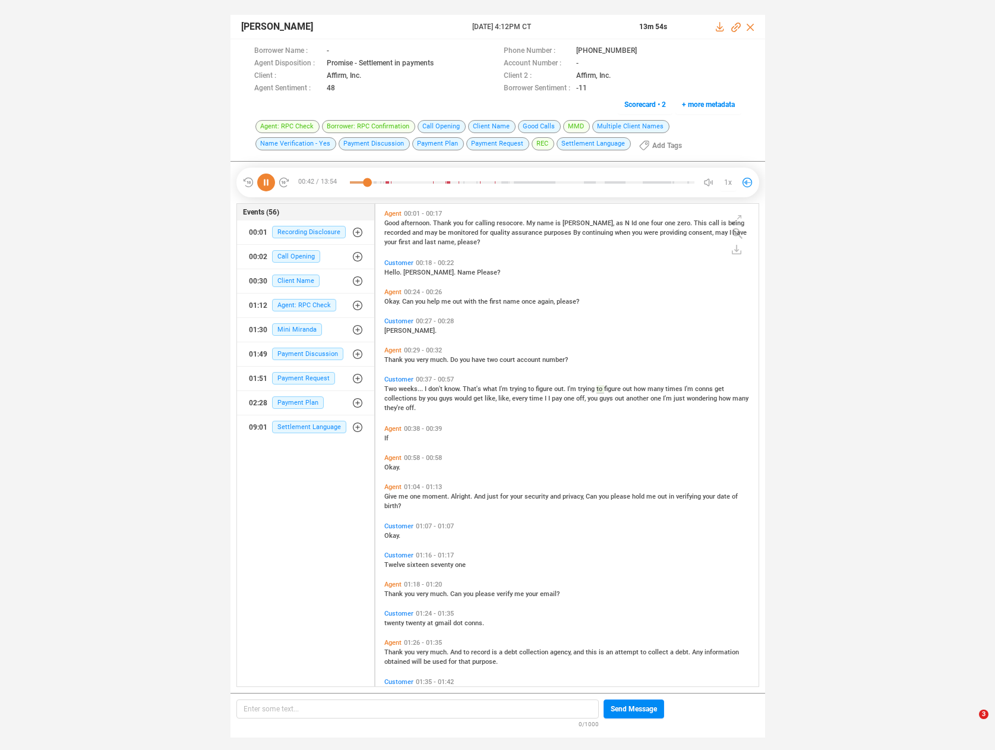
click at [465, 394] on span "would" at bounding box center [463, 398] width 19 height 8
click at [391, 494] on span "Give" at bounding box center [391, 496] width 14 height 8
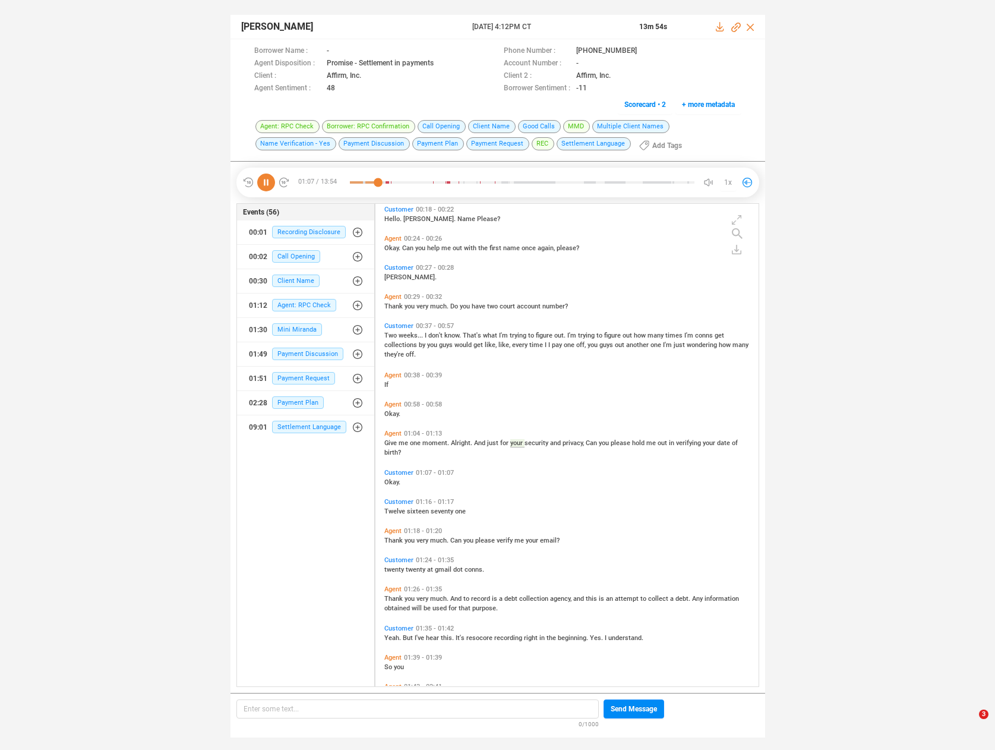
scroll to position [53, 0]
click at [393, 542] on span "Thank" at bounding box center [394, 540] width 20 height 8
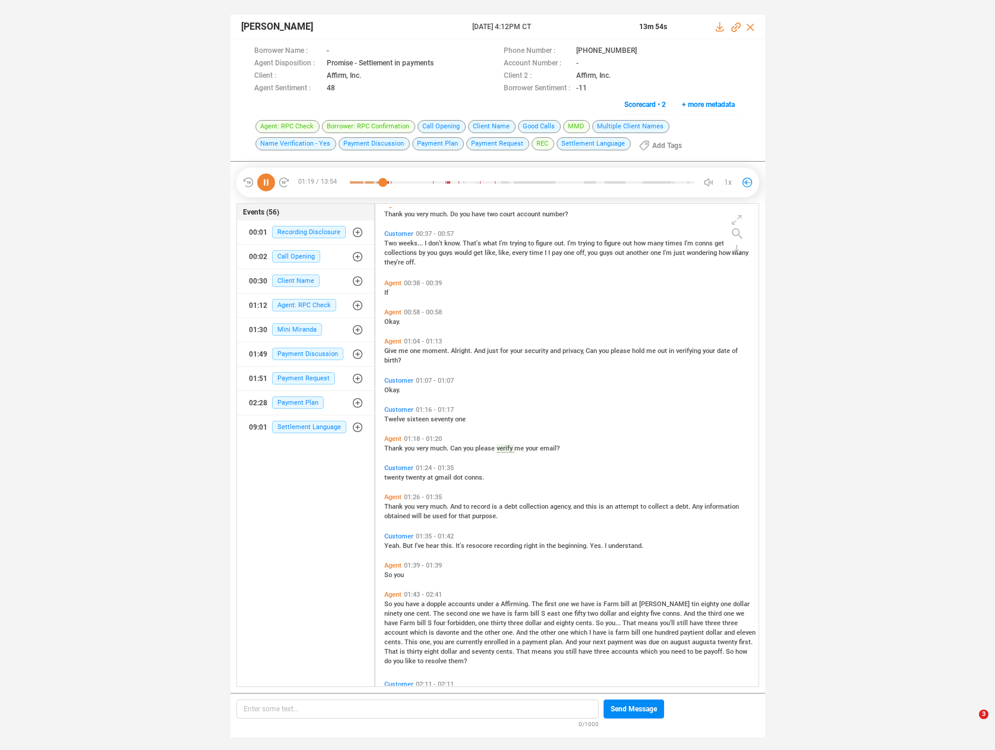
click at [395, 505] on span "Thank" at bounding box center [394, 507] width 20 height 8
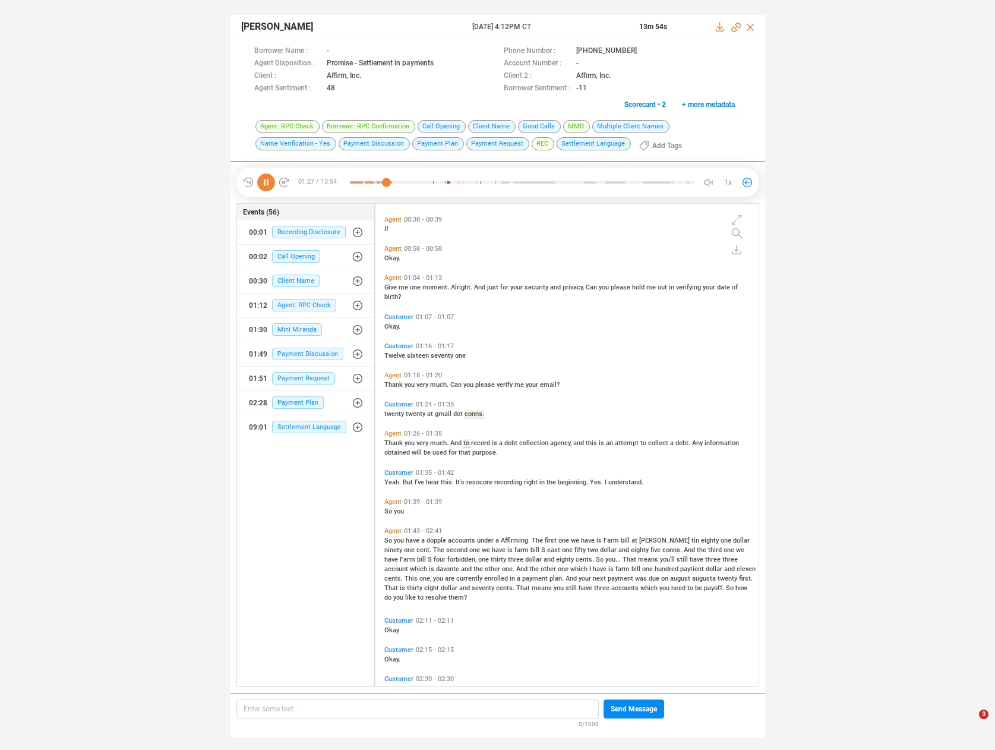
click at [394, 480] on span "Yeah." at bounding box center [393, 482] width 18 height 8
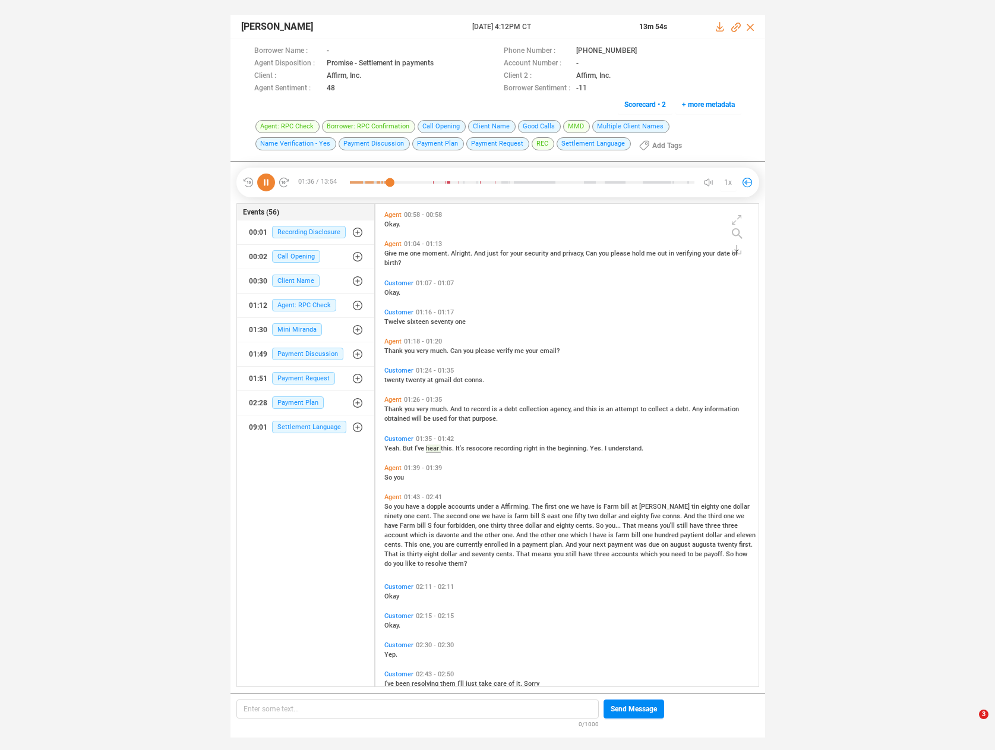
click at [396, 504] on span "you" at bounding box center [400, 507] width 12 height 8
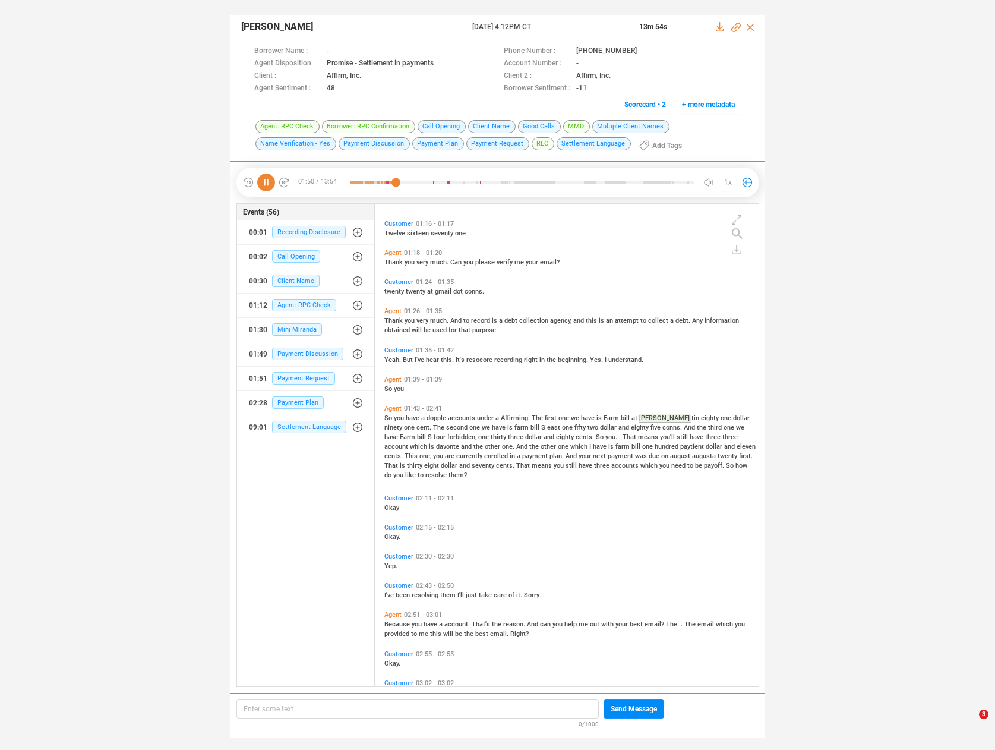
click at [387, 620] on span "Because" at bounding box center [397, 624] width 27 height 8
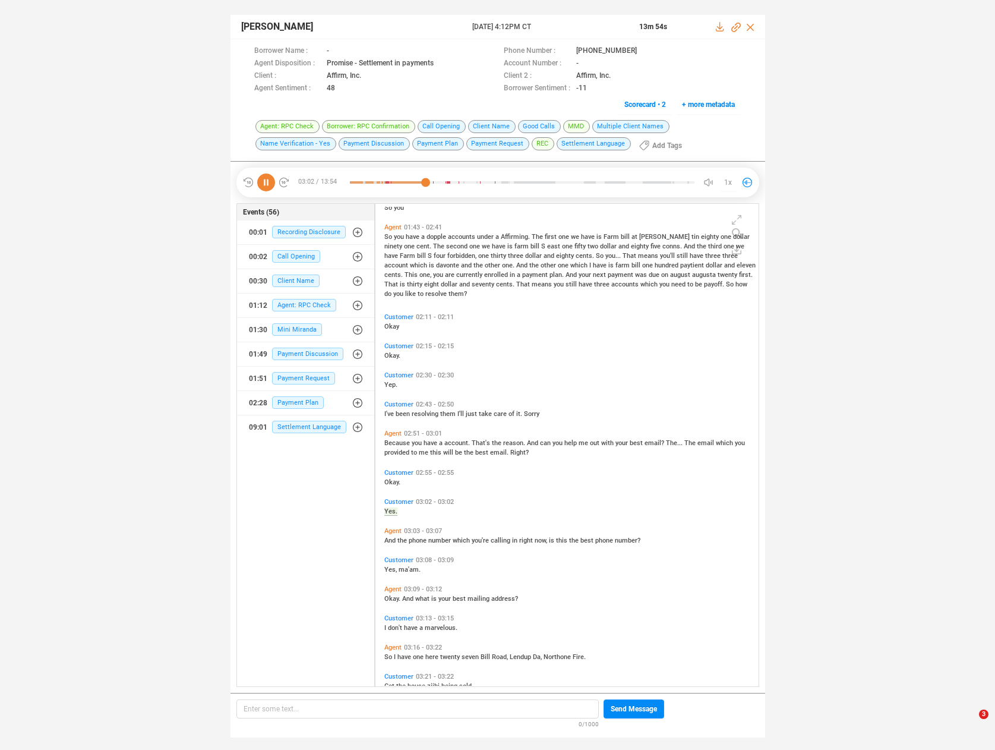
scroll to position [576, 0]
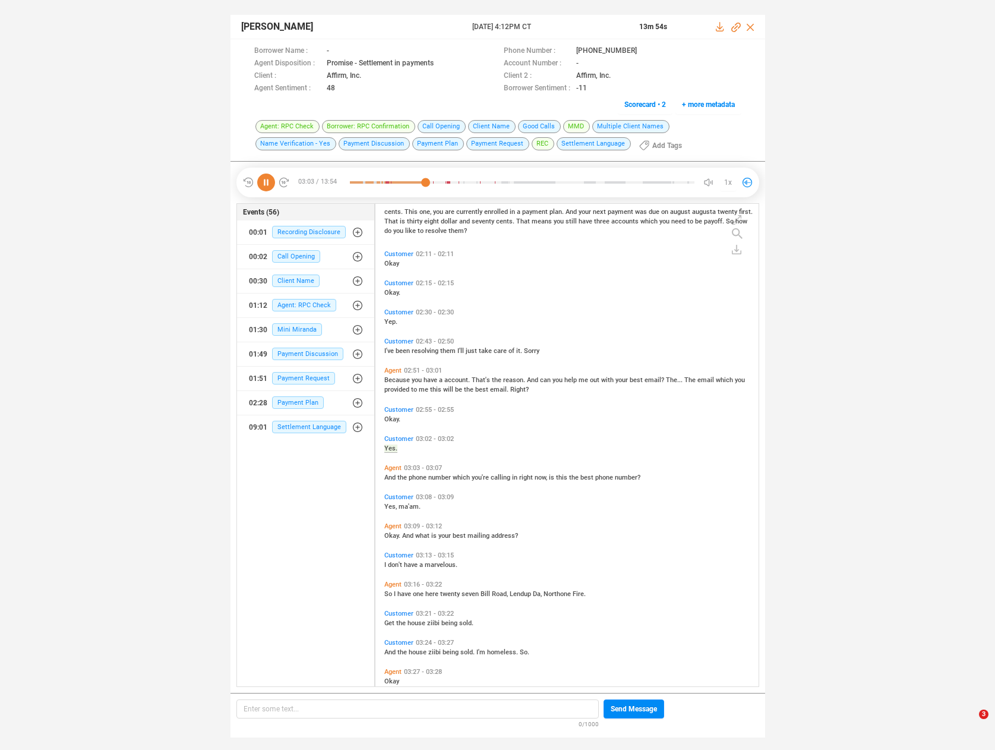
click at [265, 184] on icon at bounding box center [266, 182] width 18 height 18
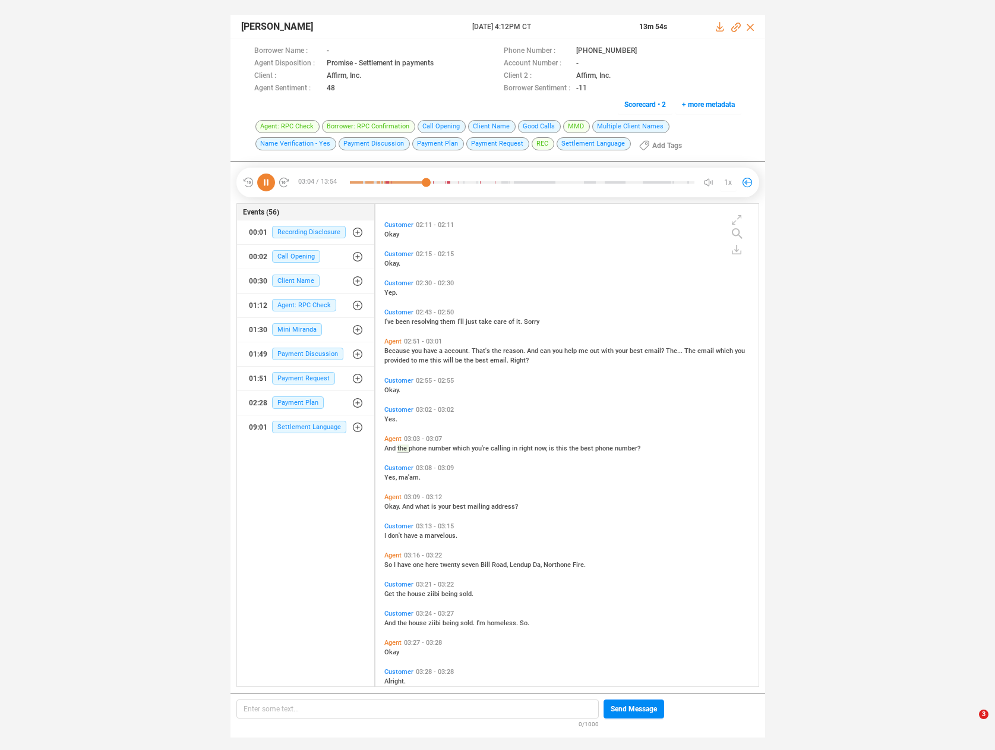
click at [264, 184] on icon at bounding box center [266, 182] width 18 height 18
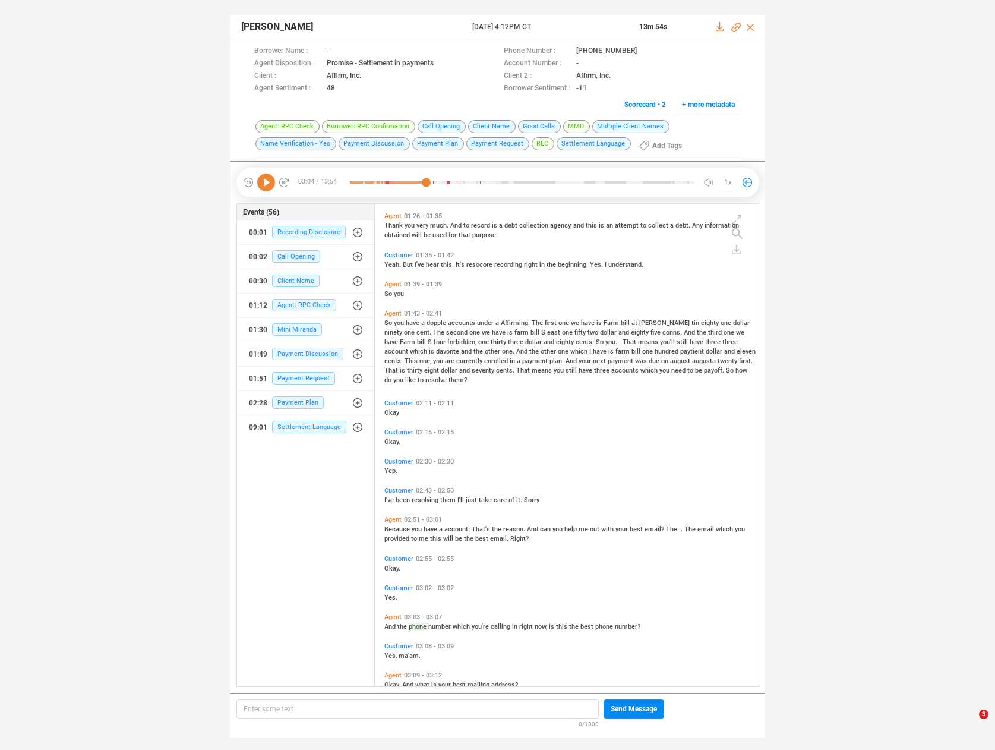
scroll to position [422, 0]
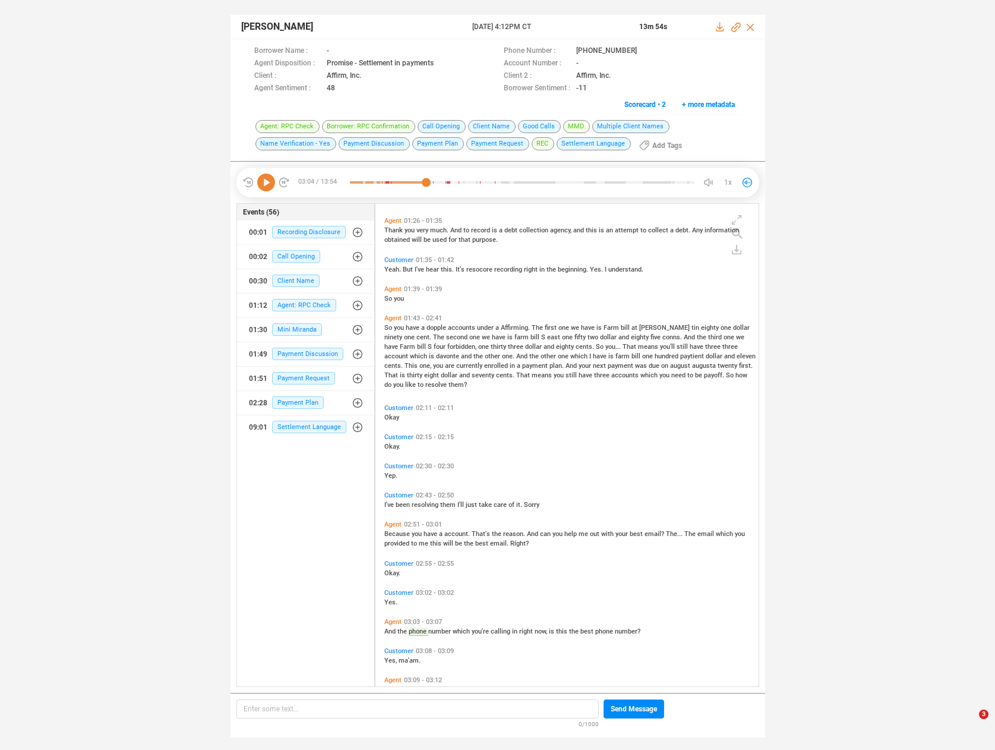
click at [395, 528] on div "Because you have a account. That's the reason. And can you help me out with you…" at bounding box center [569, 537] width 371 height 19
click at [395, 533] on span "Because" at bounding box center [397, 534] width 27 height 8
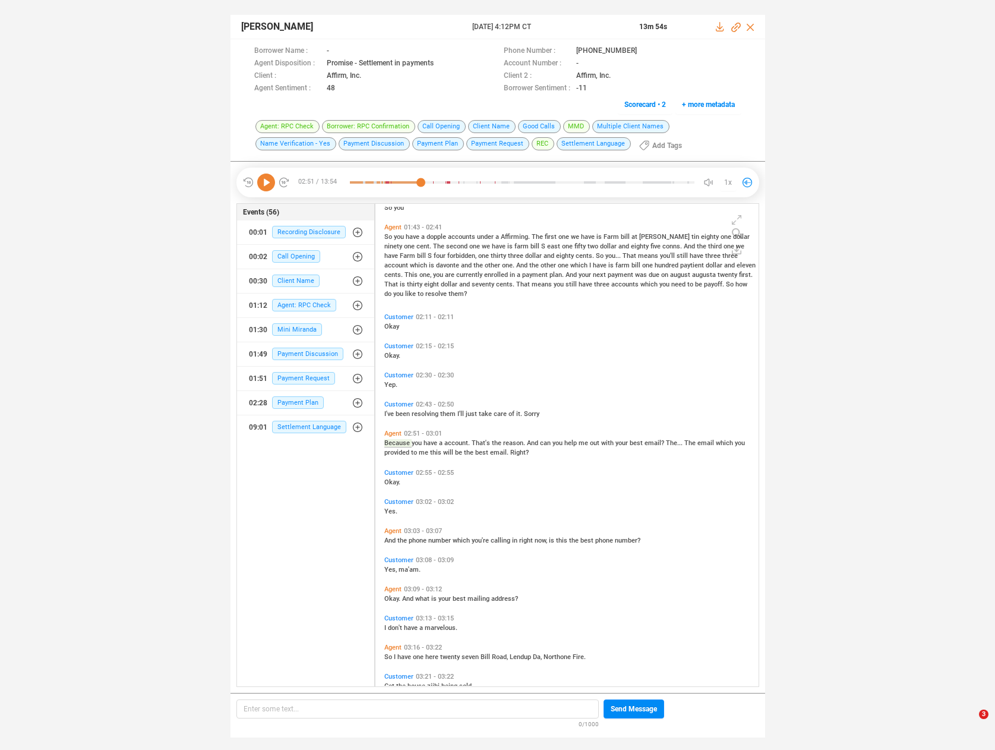
click at [268, 182] on icon at bounding box center [266, 182] width 18 height 18
click at [434, 539] on span "number" at bounding box center [440, 540] width 24 height 8
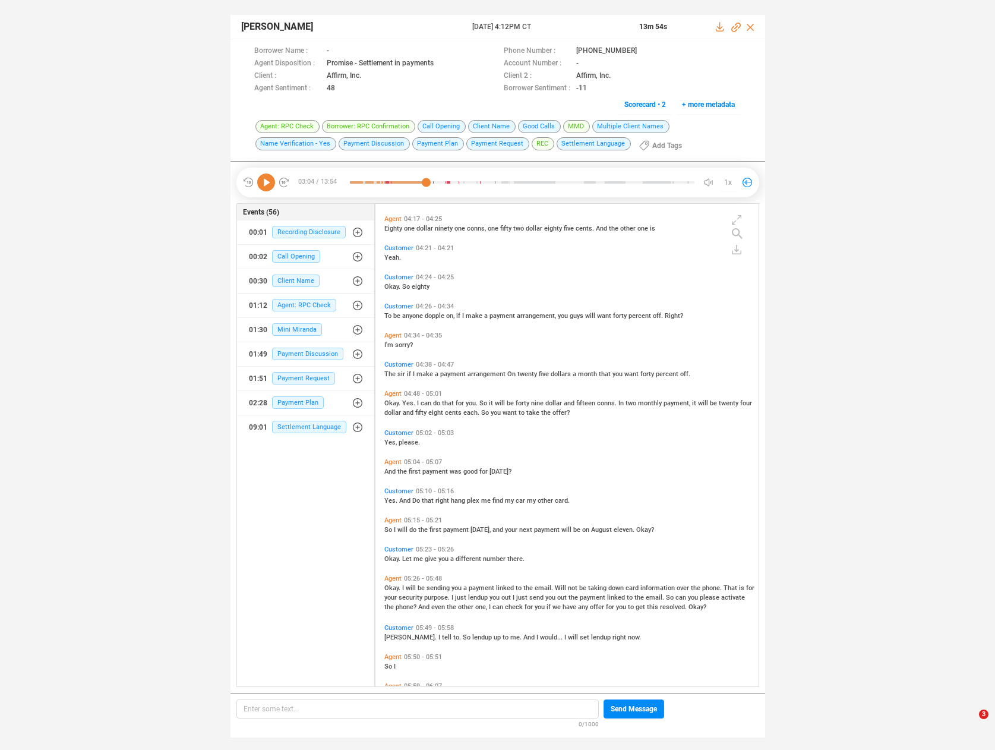
scroll to position [1305, 0]
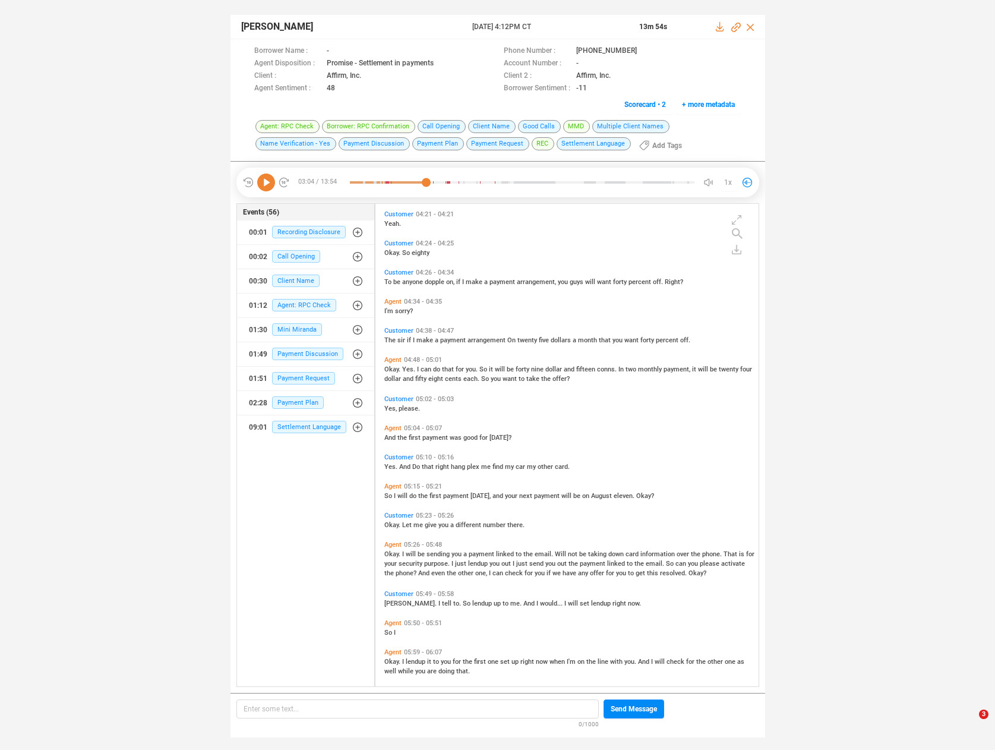
click at [431, 550] on span "sending" at bounding box center [438, 554] width 25 height 8
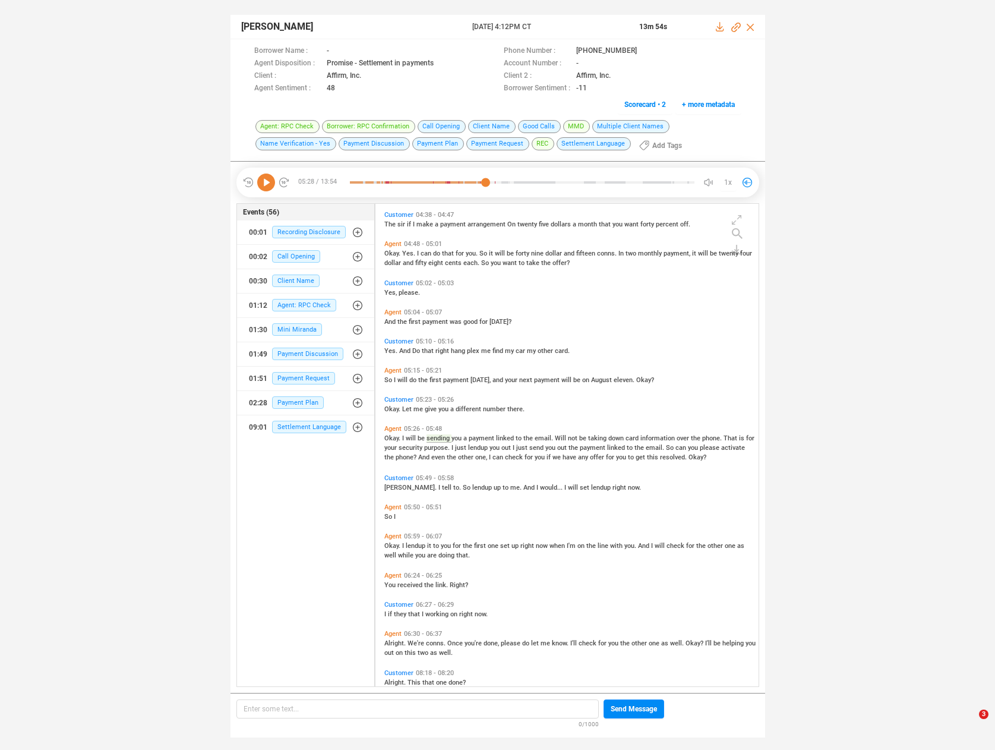
click at [413, 249] on span "Yes." at bounding box center [409, 253] width 15 height 8
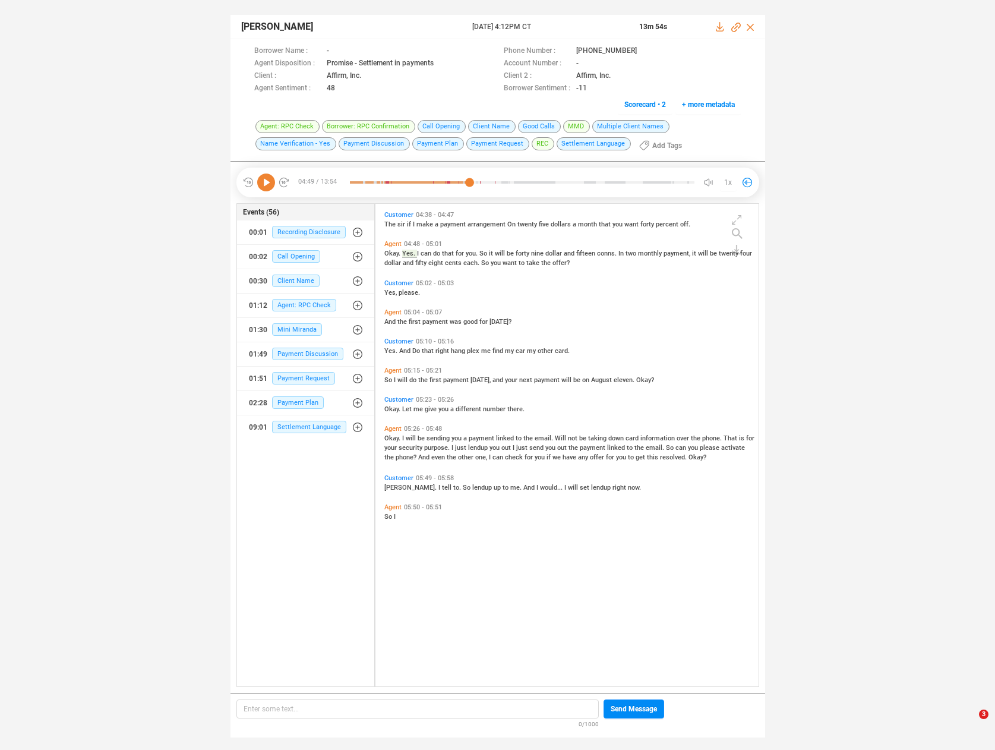
scroll to position [1231, 0]
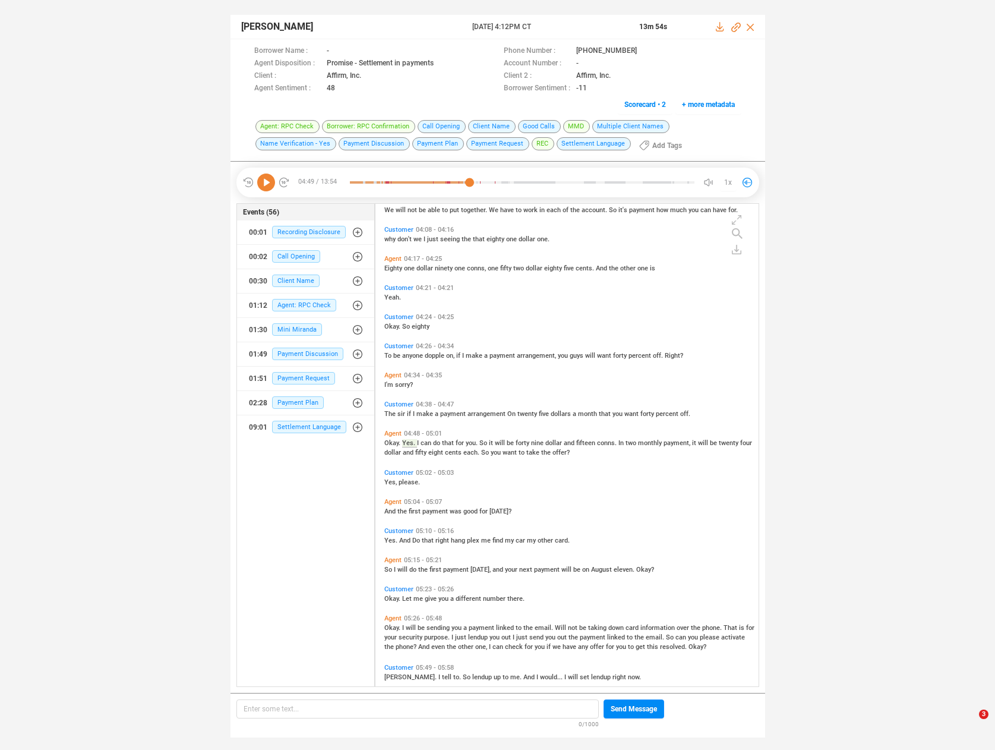
click at [270, 184] on icon at bounding box center [266, 182] width 18 height 18
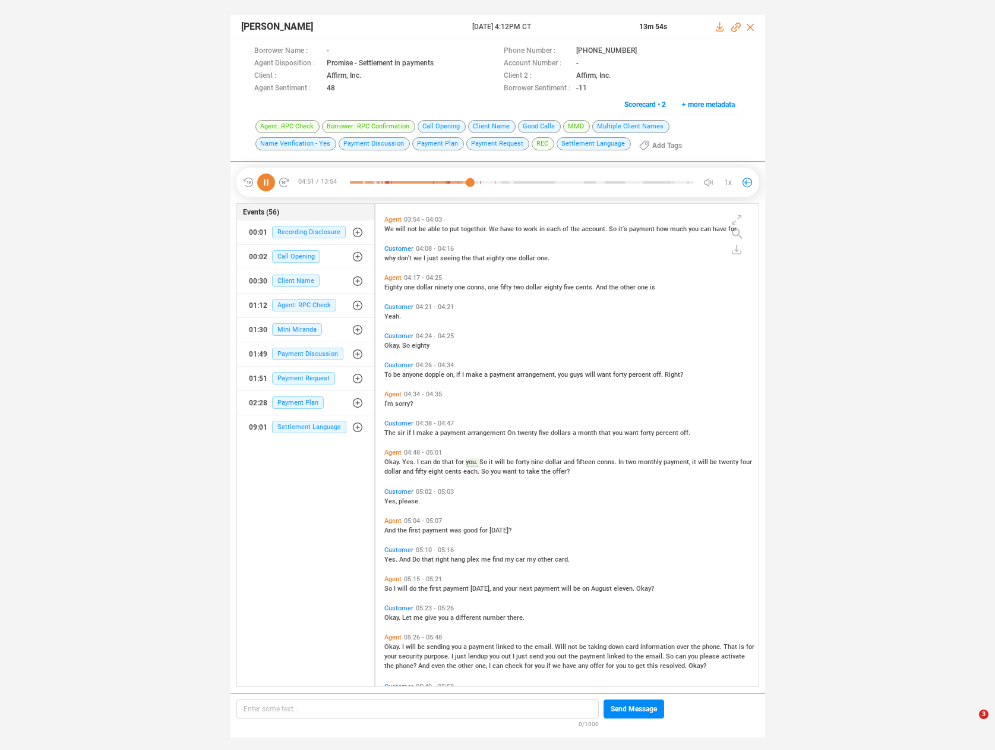
scroll to position [1212, 0]
click at [411, 371] on span "anyone" at bounding box center [413, 375] width 23 height 8
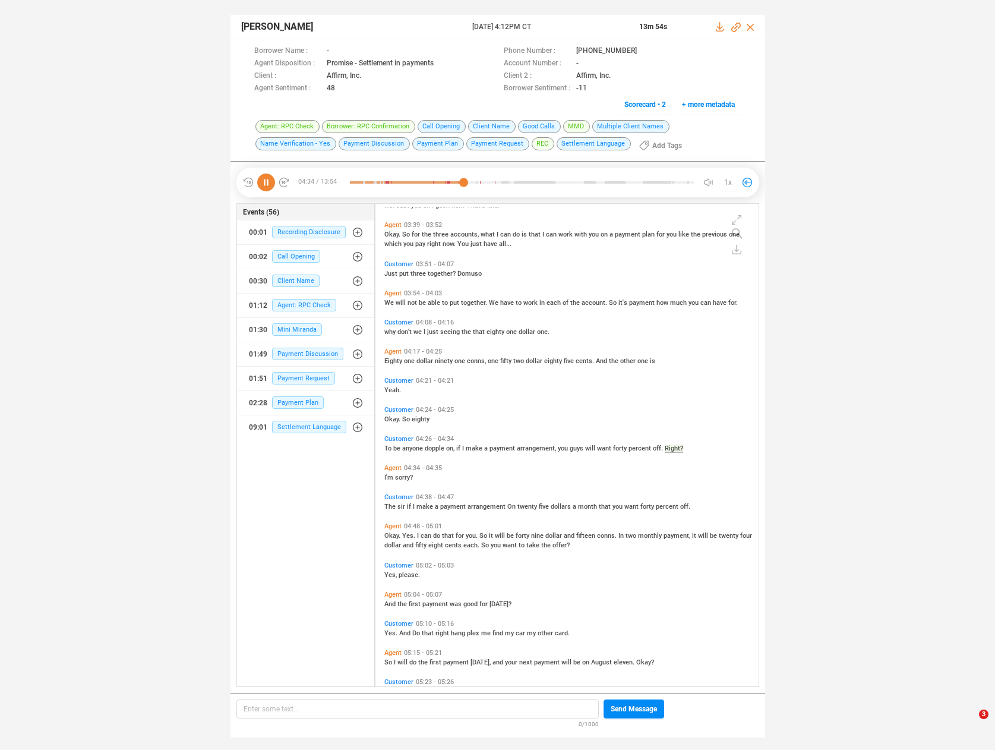
click at [386, 505] on div "Agent 03:27 - 03:28 Okay Customer 03:28 - 03:28 Alright. Agent 03:29 - 03:35 I'…" at bounding box center [569, 266] width 377 height 2396
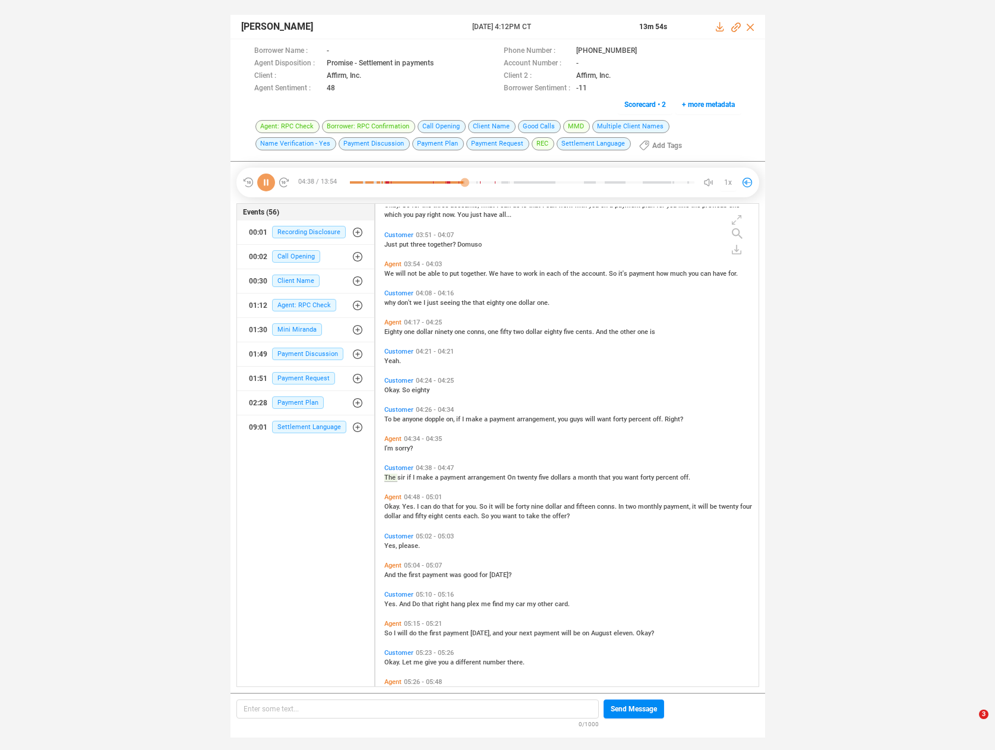
scroll to position [1197, 0]
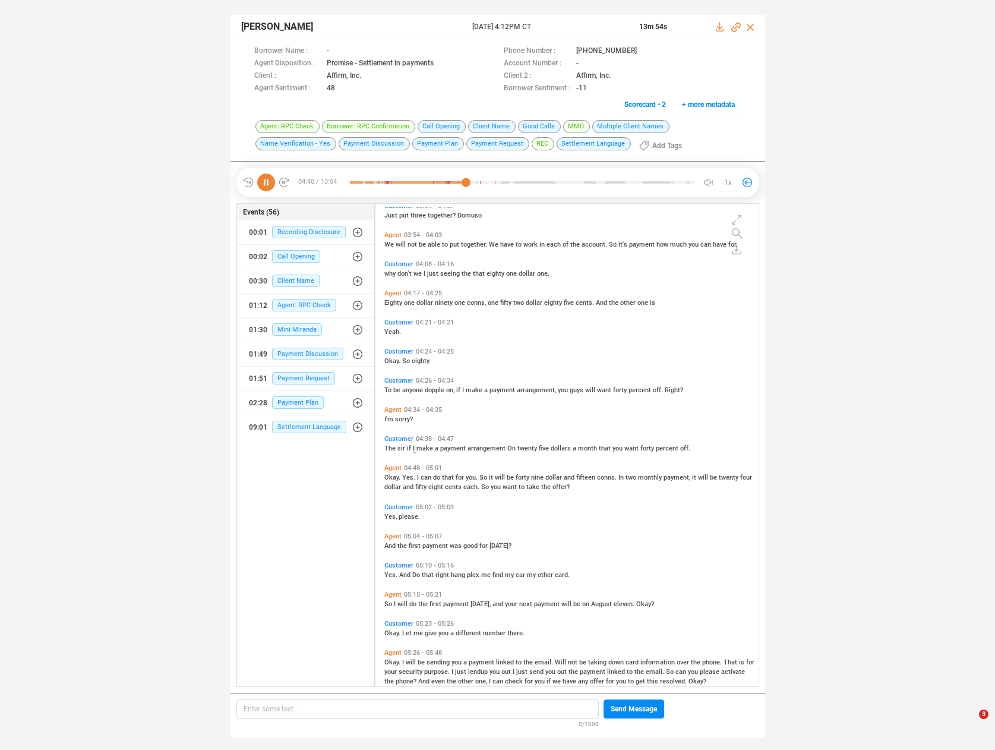
click at [395, 478] on span "Okay." at bounding box center [393, 477] width 18 height 8
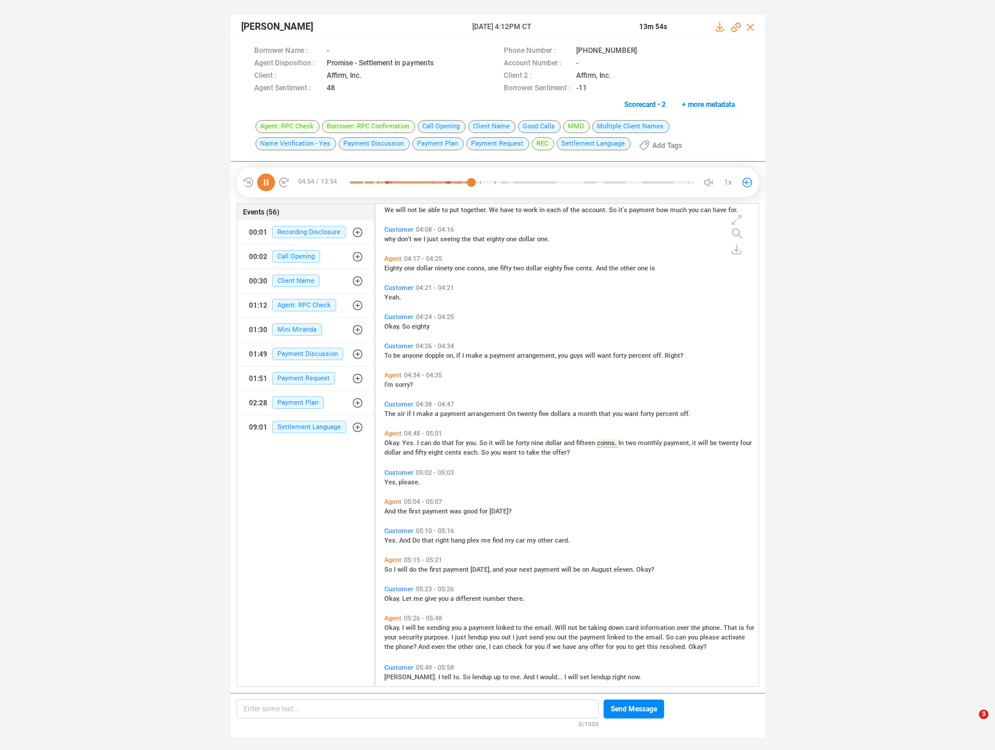
click at [402, 537] on span "And" at bounding box center [405, 540] width 13 height 8
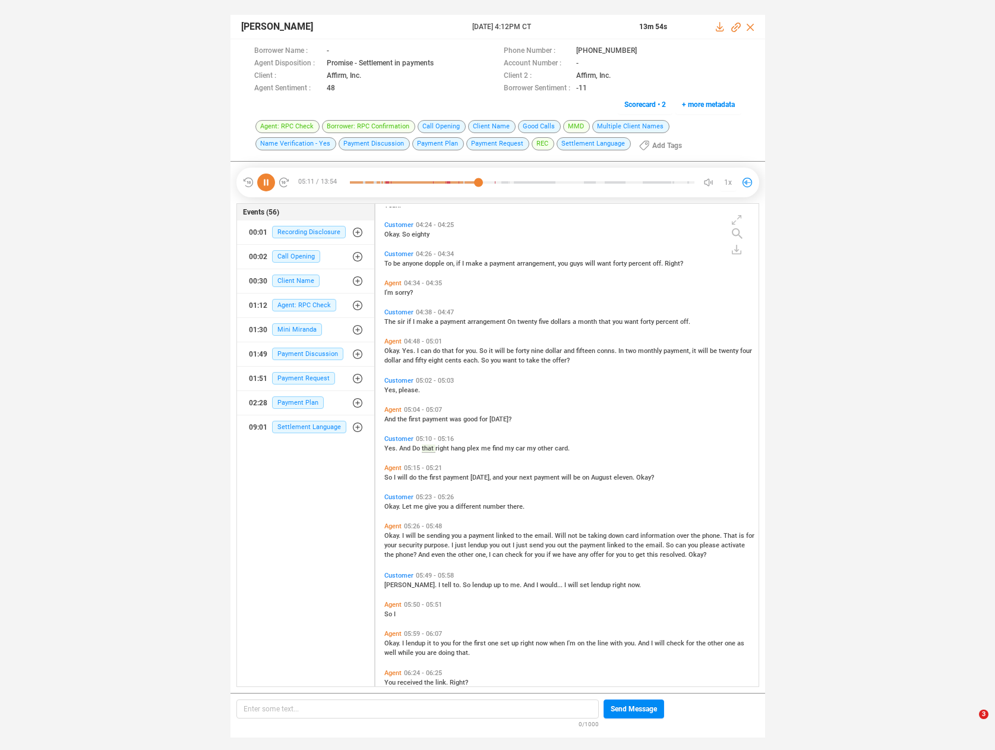
click at [407, 535] on span "will" at bounding box center [412, 536] width 12 height 8
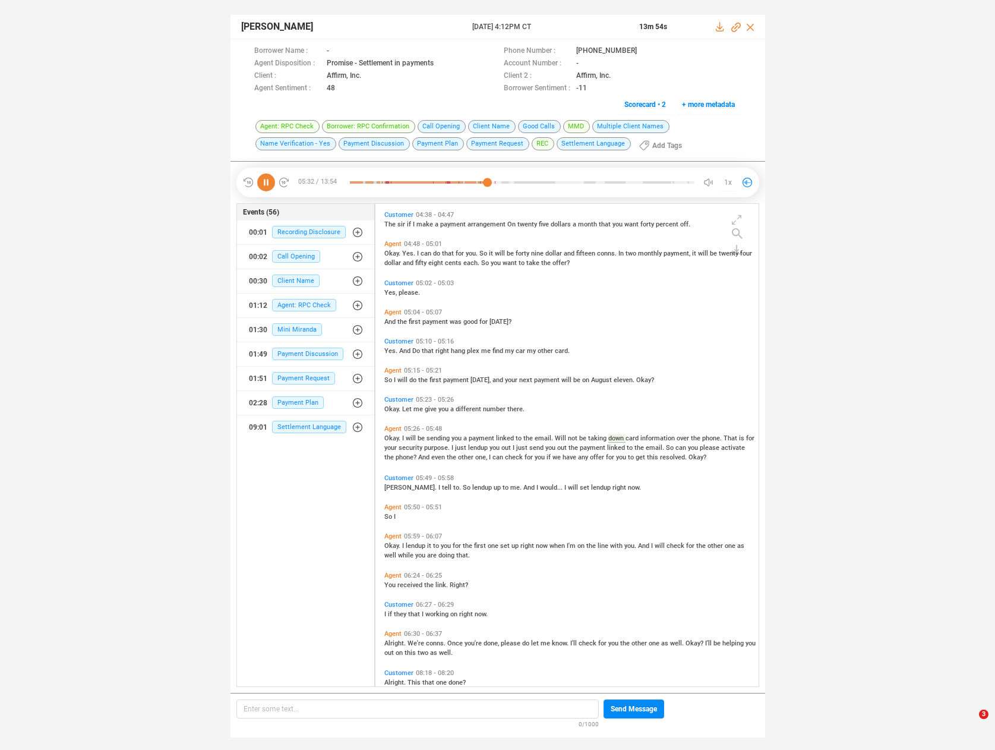
click at [518, 447] on span "just" at bounding box center [522, 448] width 13 height 8
click at [442, 486] on span "tell" at bounding box center [447, 488] width 11 height 8
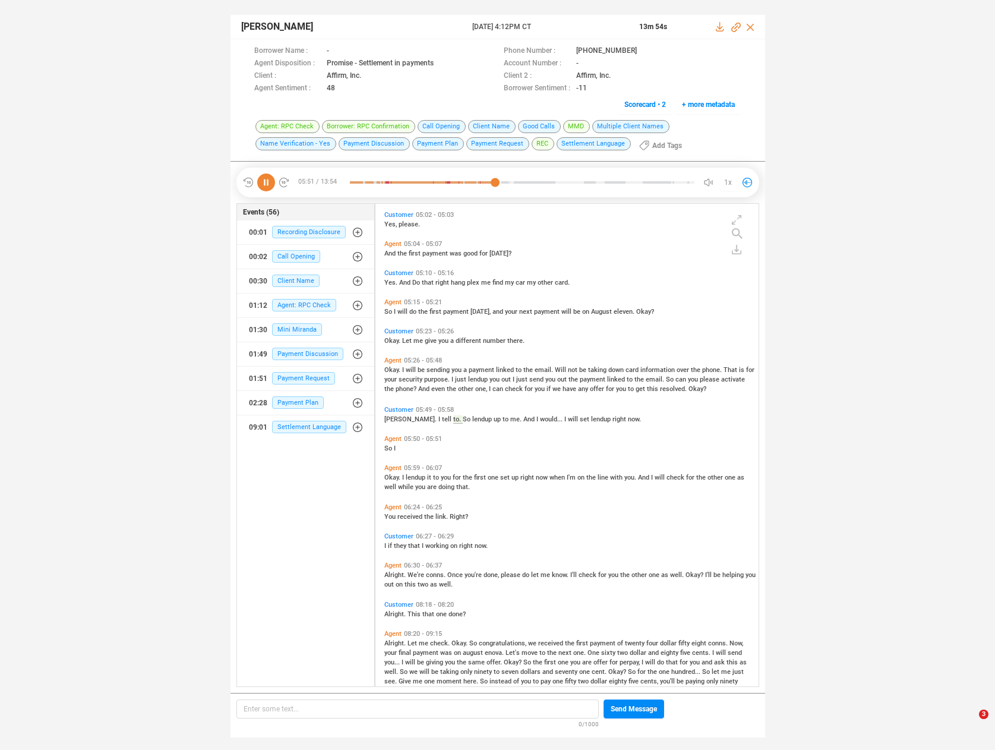
scroll to position [1460, 0]
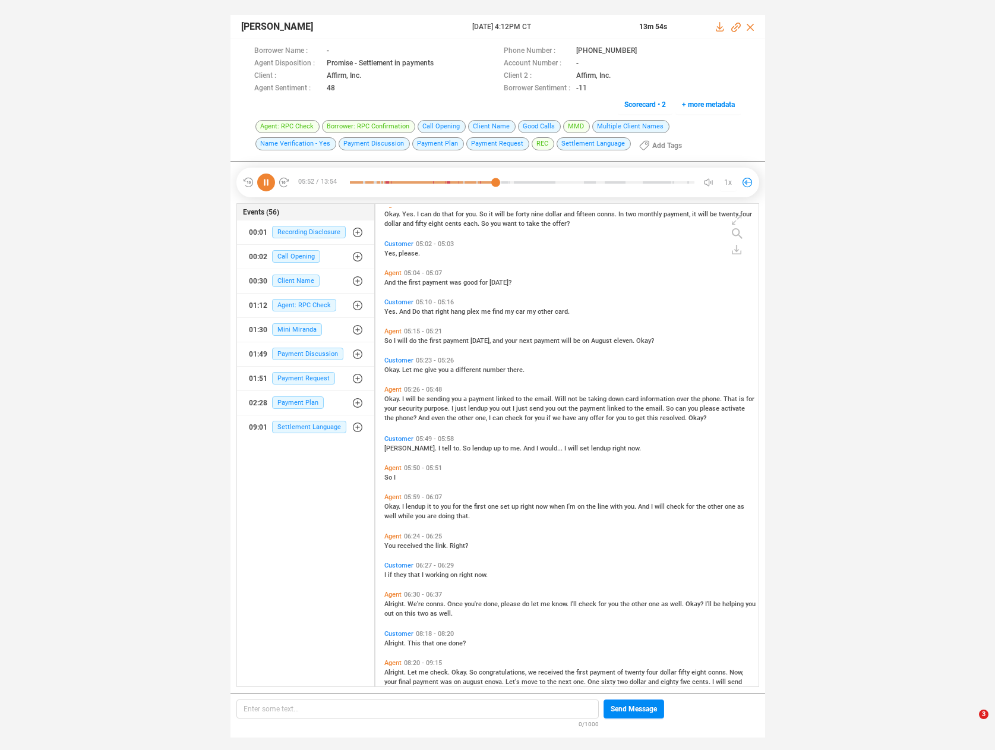
click at [409, 505] on span "lendup" at bounding box center [416, 507] width 21 height 8
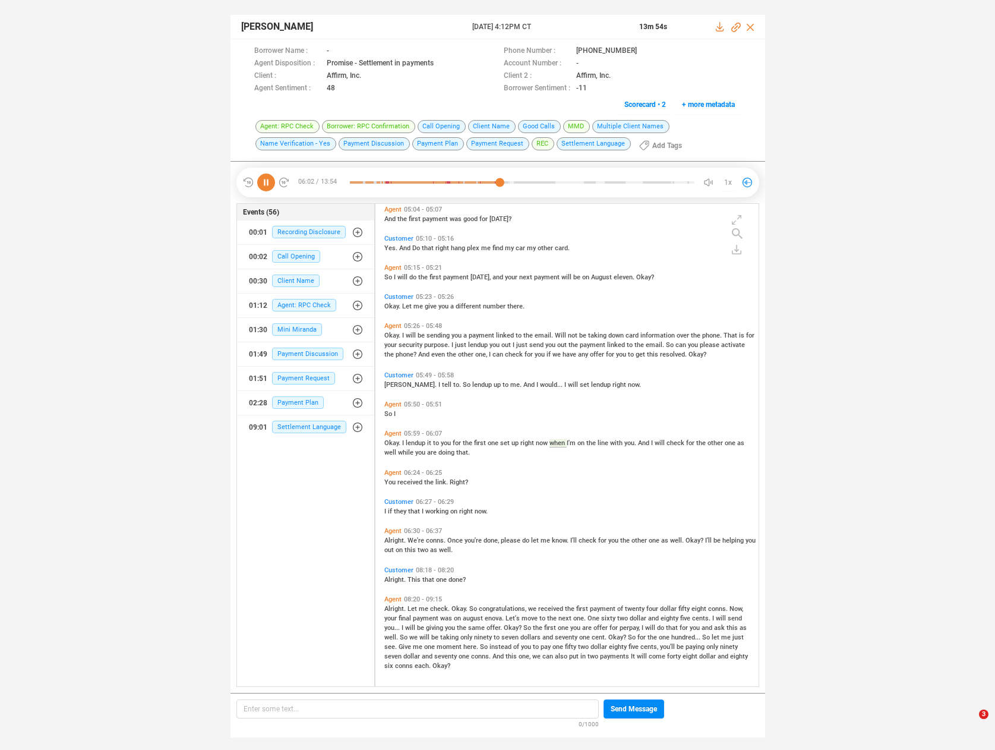
click at [411, 542] on span "We're" at bounding box center [416, 540] width 18 height 8
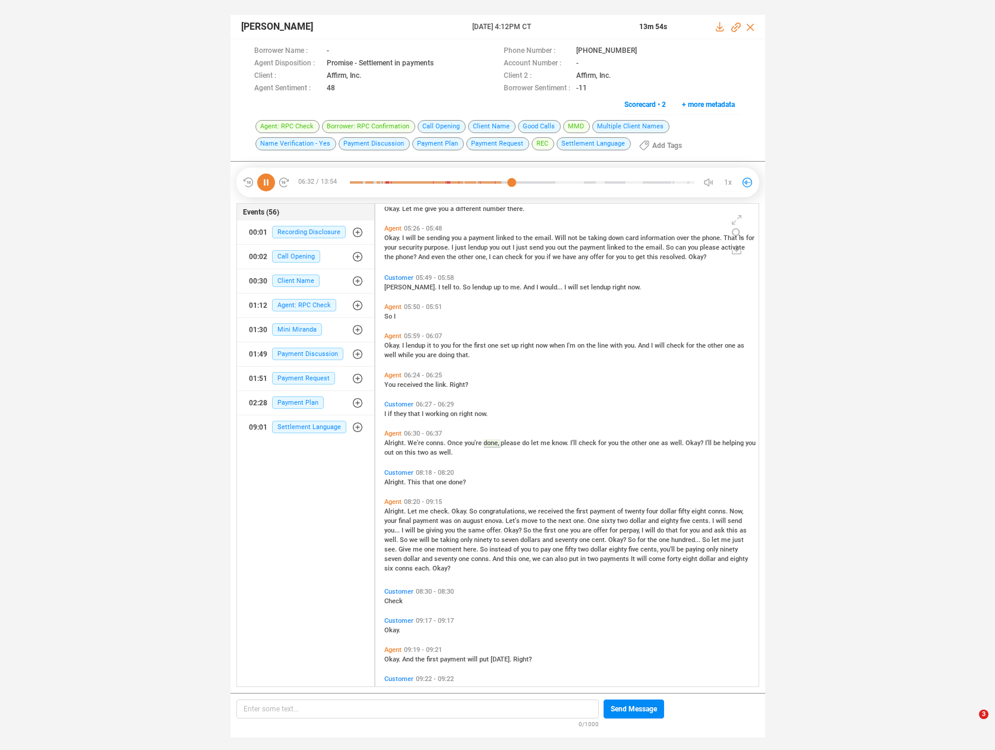
click at [425, 508] on span "me" at bounding box center [424, 511] width 11 height 8
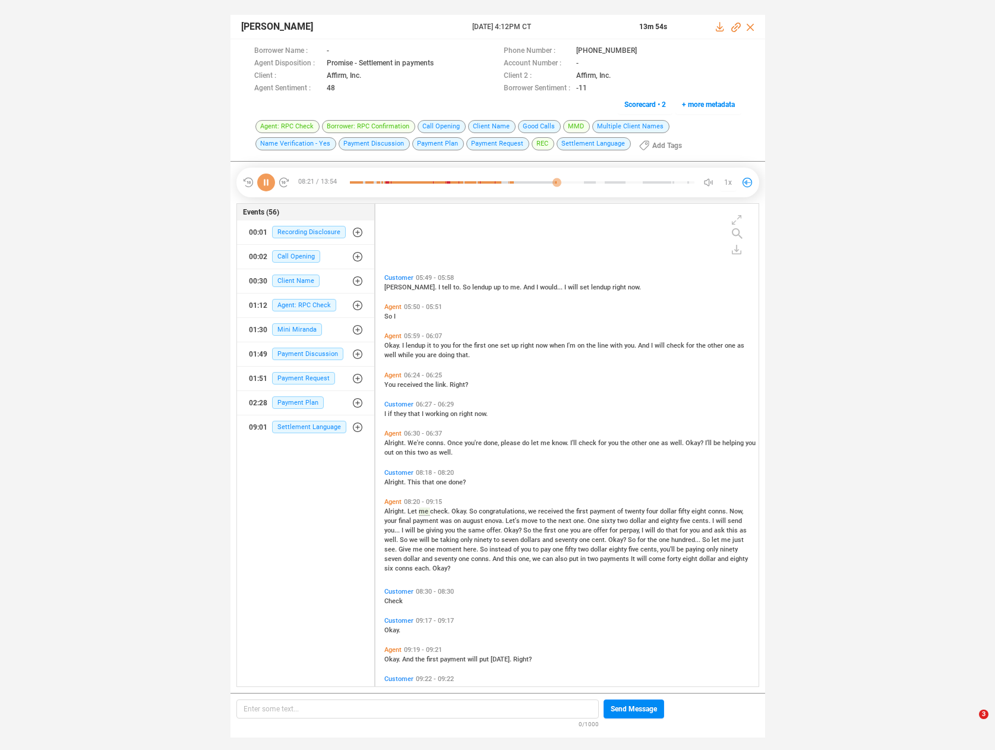
scroll to position [1714, 0]
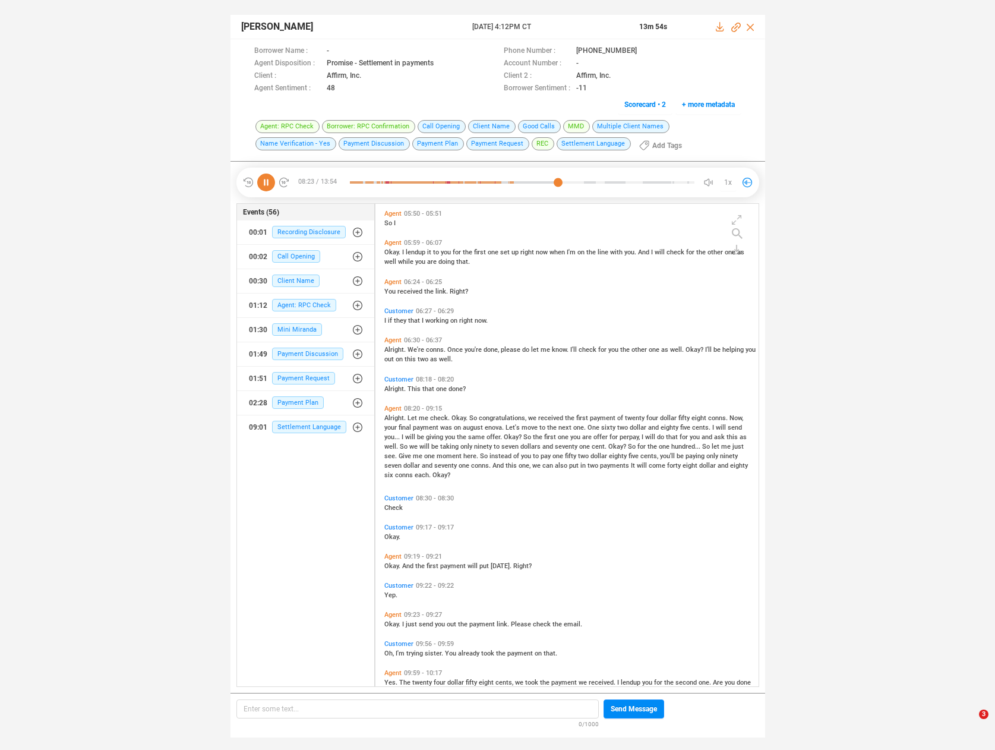
click at [577, 419] on span "first" at bounding box center [583, 418] width 14 height 8
click at [530, 435] on span "So" at bounding box center [528, 437] width 10 height 8
click at [459, 451] on div "Alright. Let me check. Okay. So congratulations, we received the first payment …" at bounding box center [569, 445] width 371 height 67
click at [456, 456] on span "moment" at bounding box center [450, 456] width 27 height 8
click at [405, 568] on div "Okay. And the first payment will put today. Right?" at bounding box center [569, 565] width 371 height 10
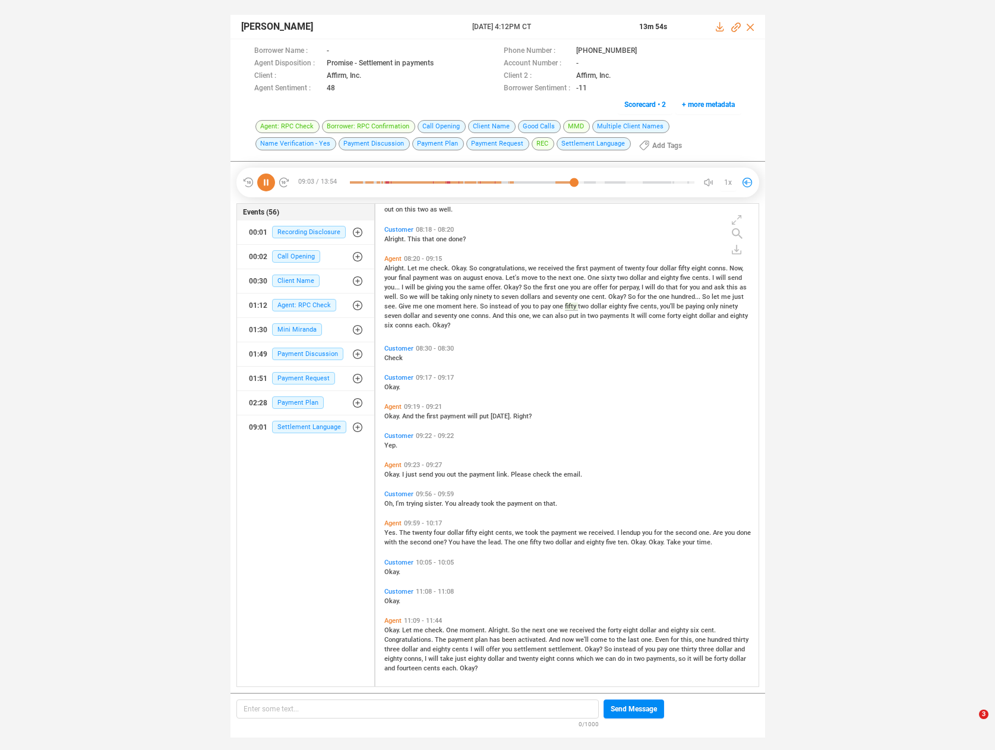
click at [440, 533] on span "four" at bounding box center [441, 533] width 14 height 8
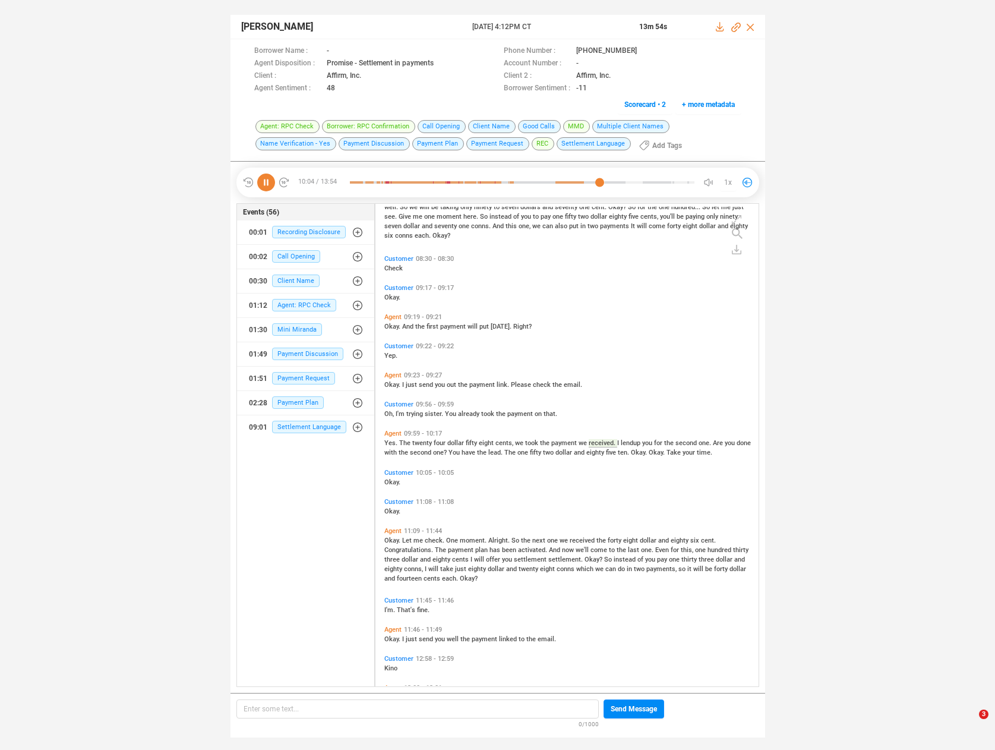
click at [456, 539] on span "One" at bounding box center [453, 540] width 14 height 8
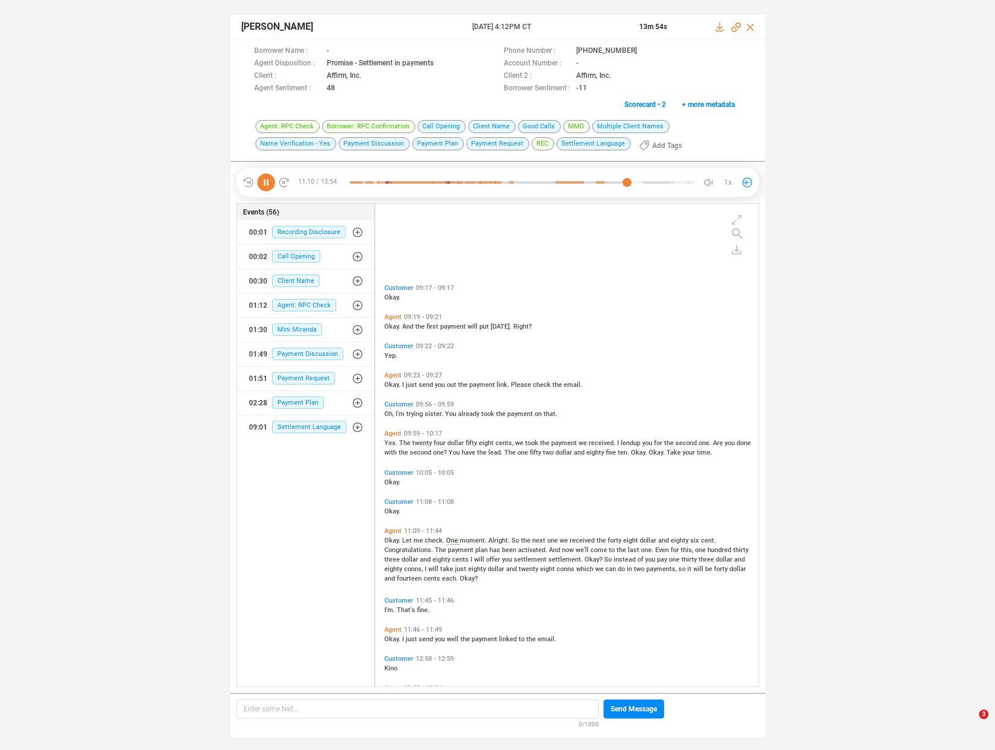
scroll to position [2066, 0]
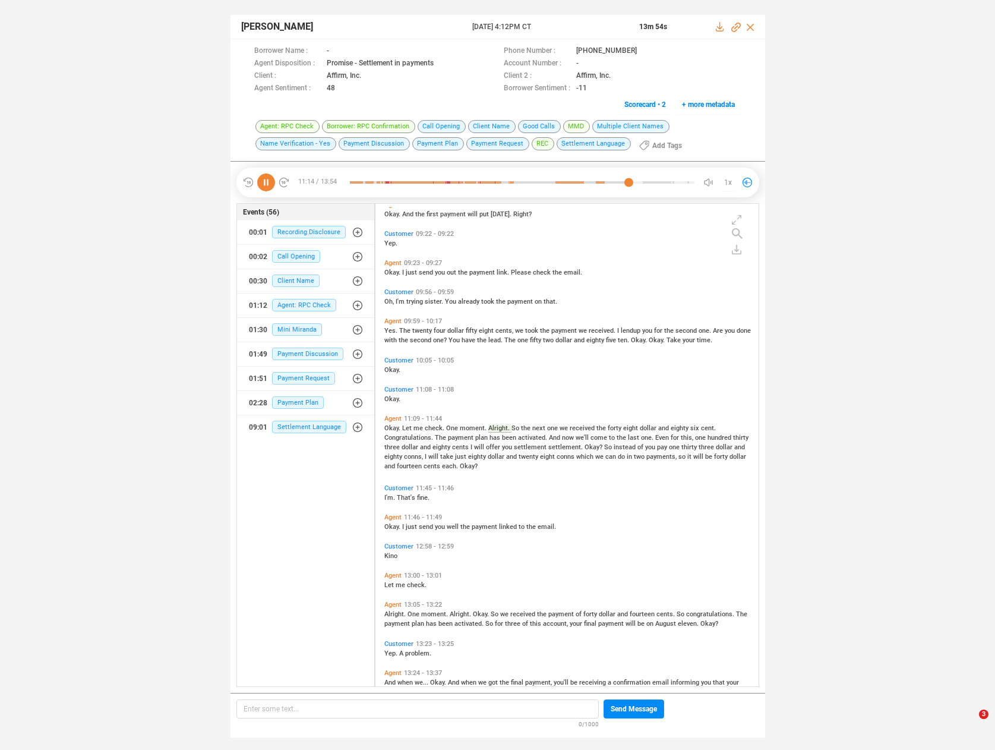
click at [451, 612] on span "Alright." at bounding box center [461, 614] width 23 height 8
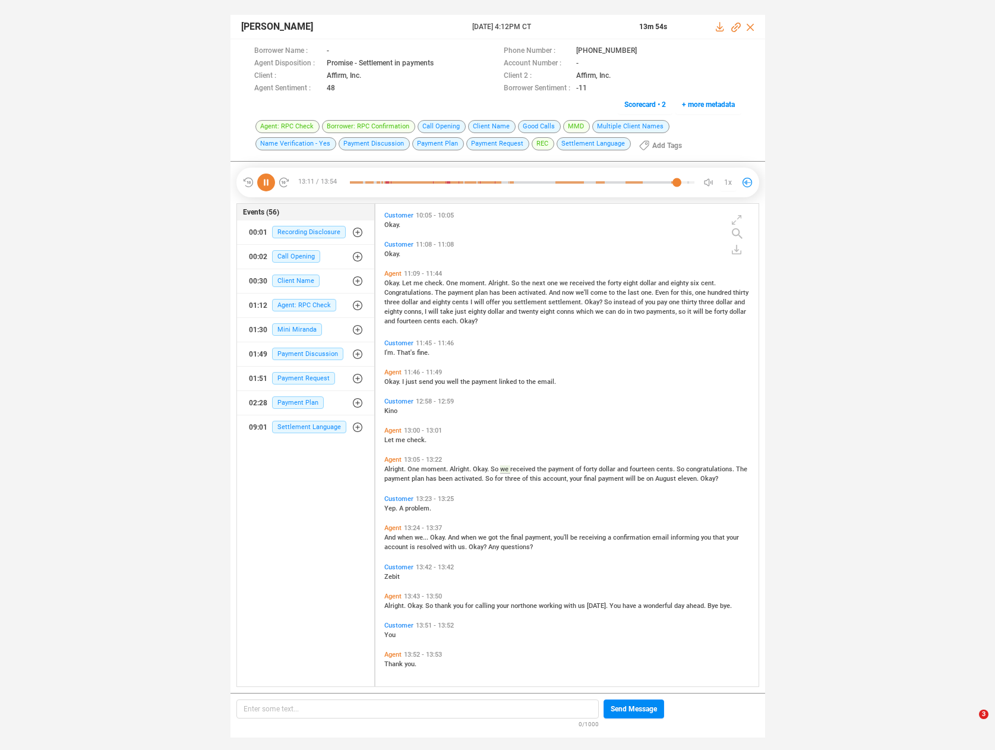
click at [475, 535] on span "when" at bounding box center [469, 537] width 17 height 8
click at [270, 180] on icon at bounding box center [266, 182] width 18 height 18
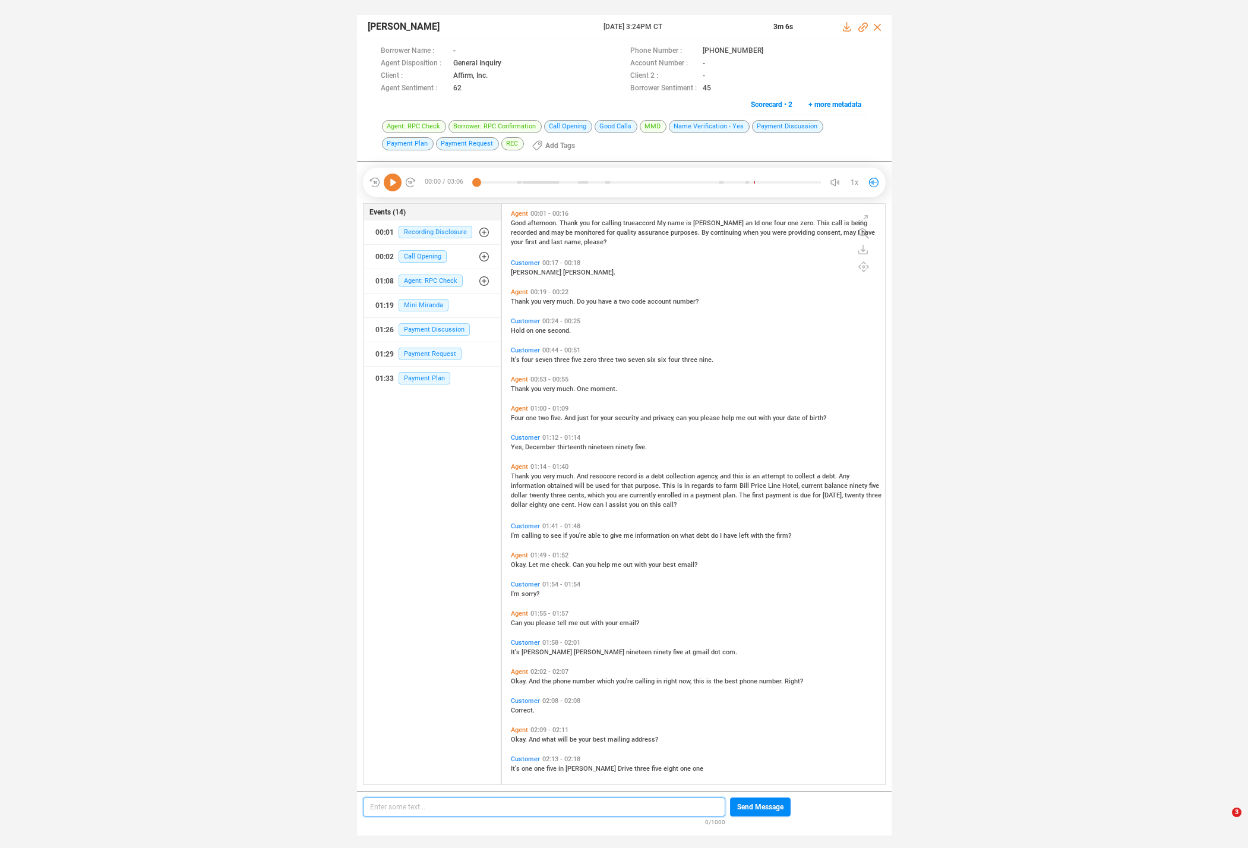
scroll to position [578, 377]
click at [399, 187] on icon at bounding box center [393, 182] width 18 height 18
click at [552, 493] on span "three" at bounding box center [559, 495] width 17 height 8
click at [529, 534] on span "calling" at bounding box center [532, 536] width 21 height 8
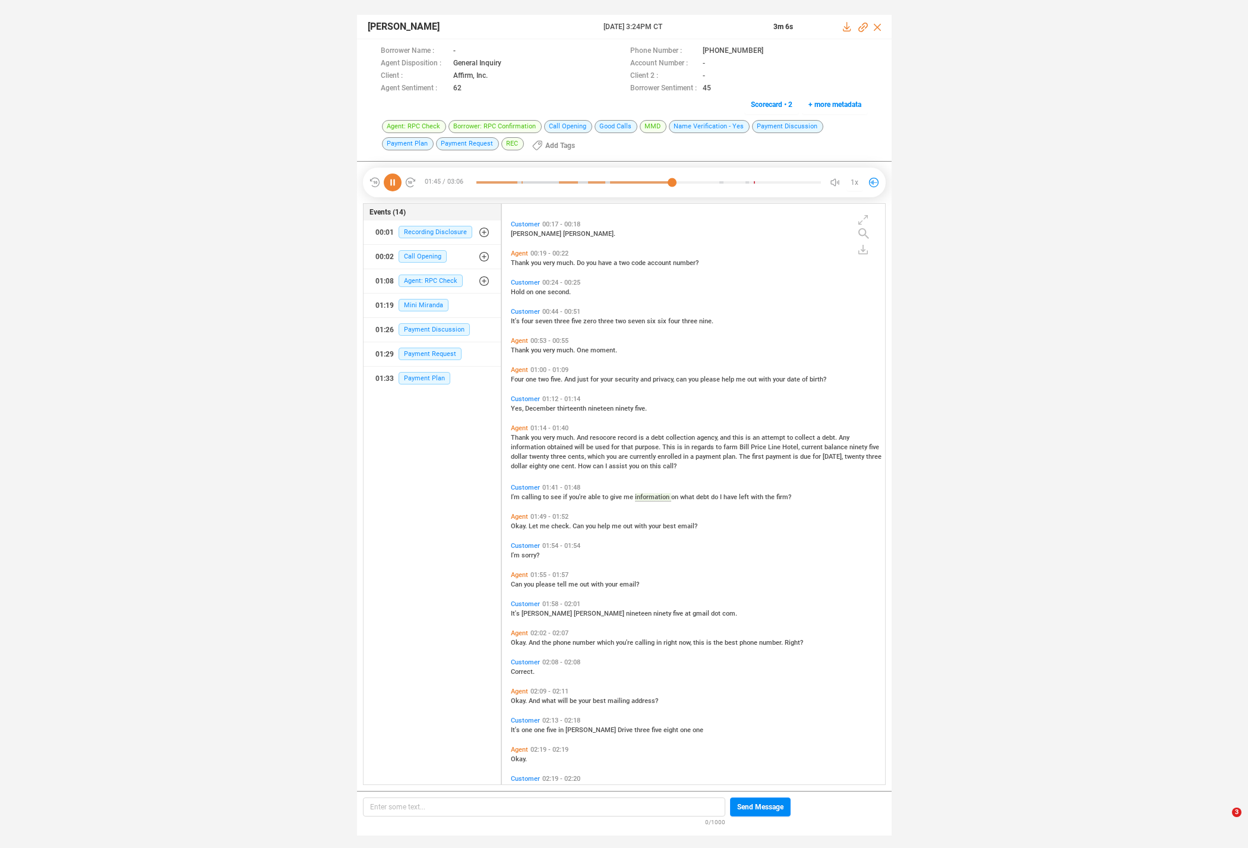
click at [533, 524] on span "Let" at bounding box center [534, 526] width 11 height 8
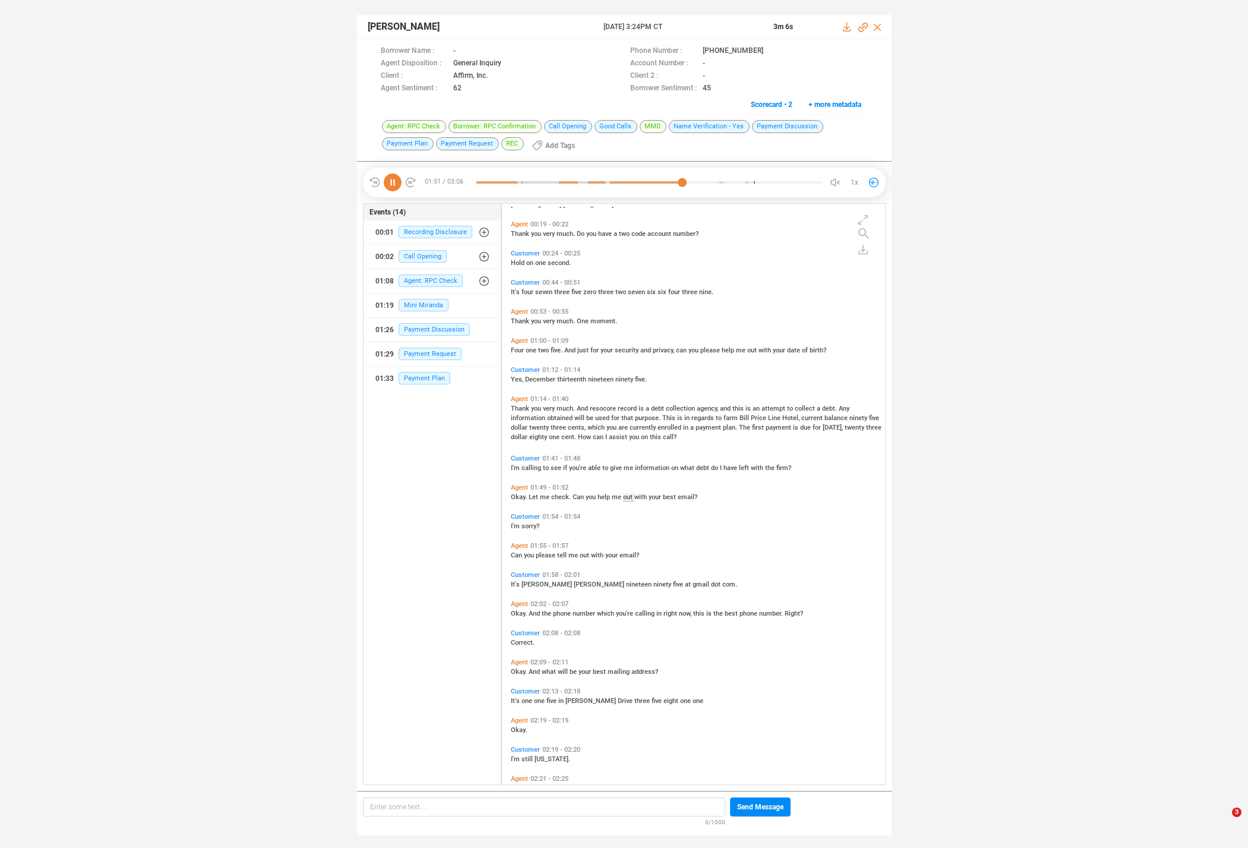
click at [514, 557] on span "Can" at bounding box center [517, 555] width 13 height 8
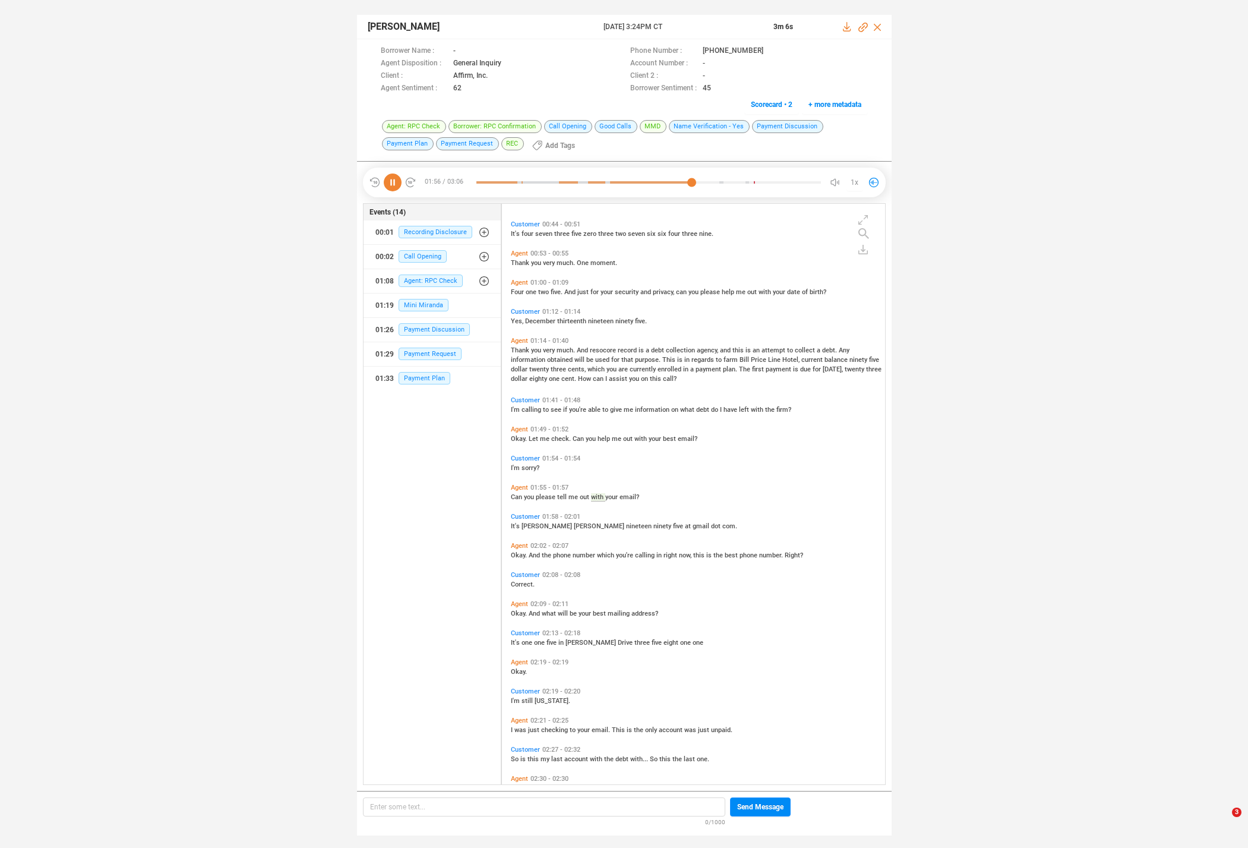
click at [545, 552] on span "the" at bounding box center [547, 555] width 11 height 8
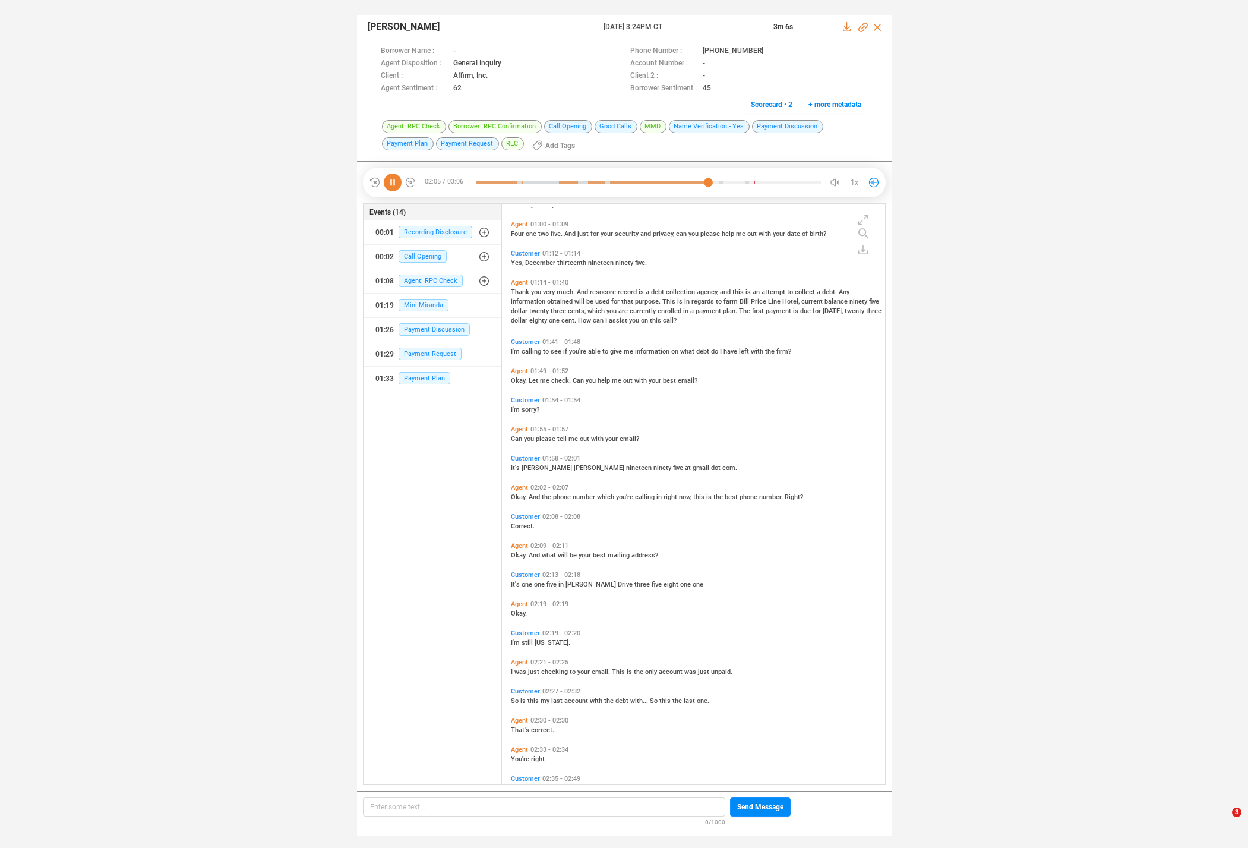
click at [546, 554] on span "what" at bounding box center [550, 555] width 16 height 8
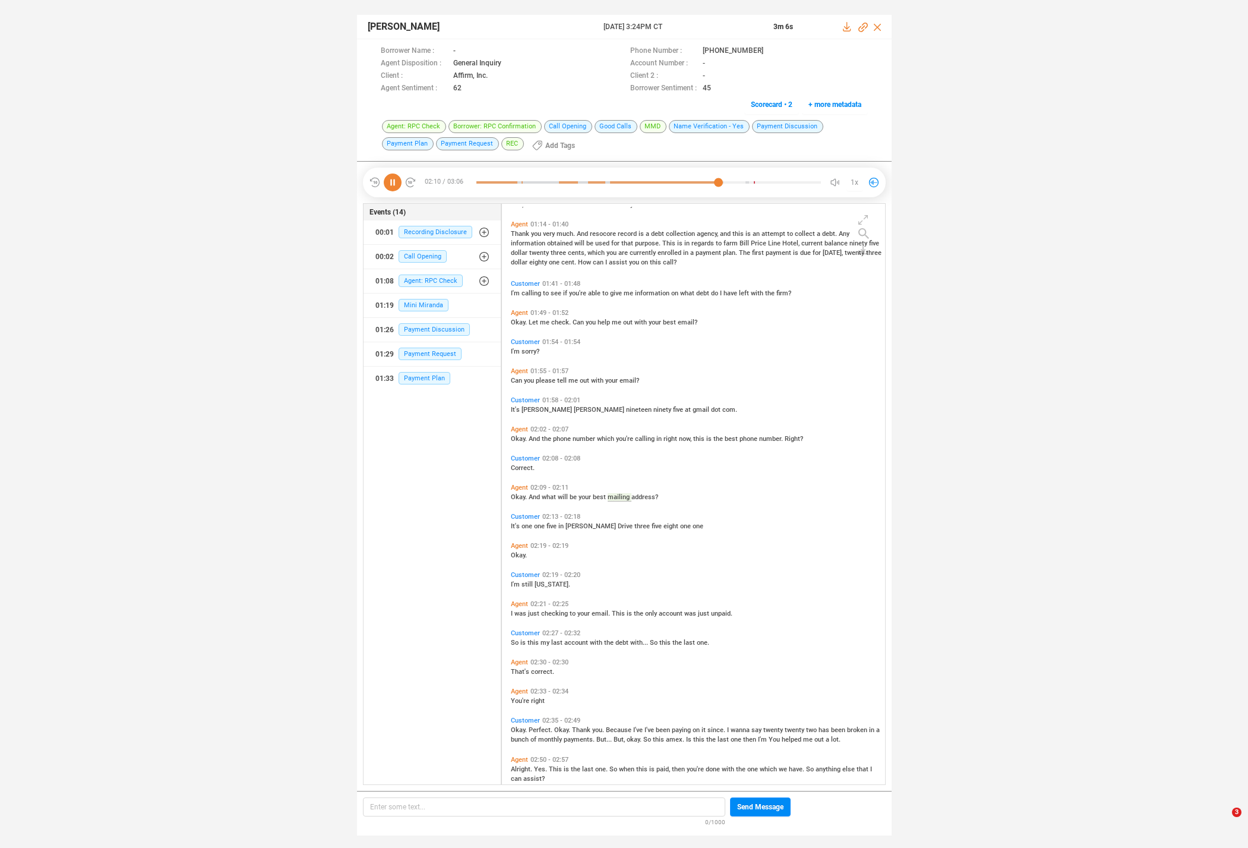
click at [538, 612] on span "just" at bounding box center [534, 613] width 13 height 8
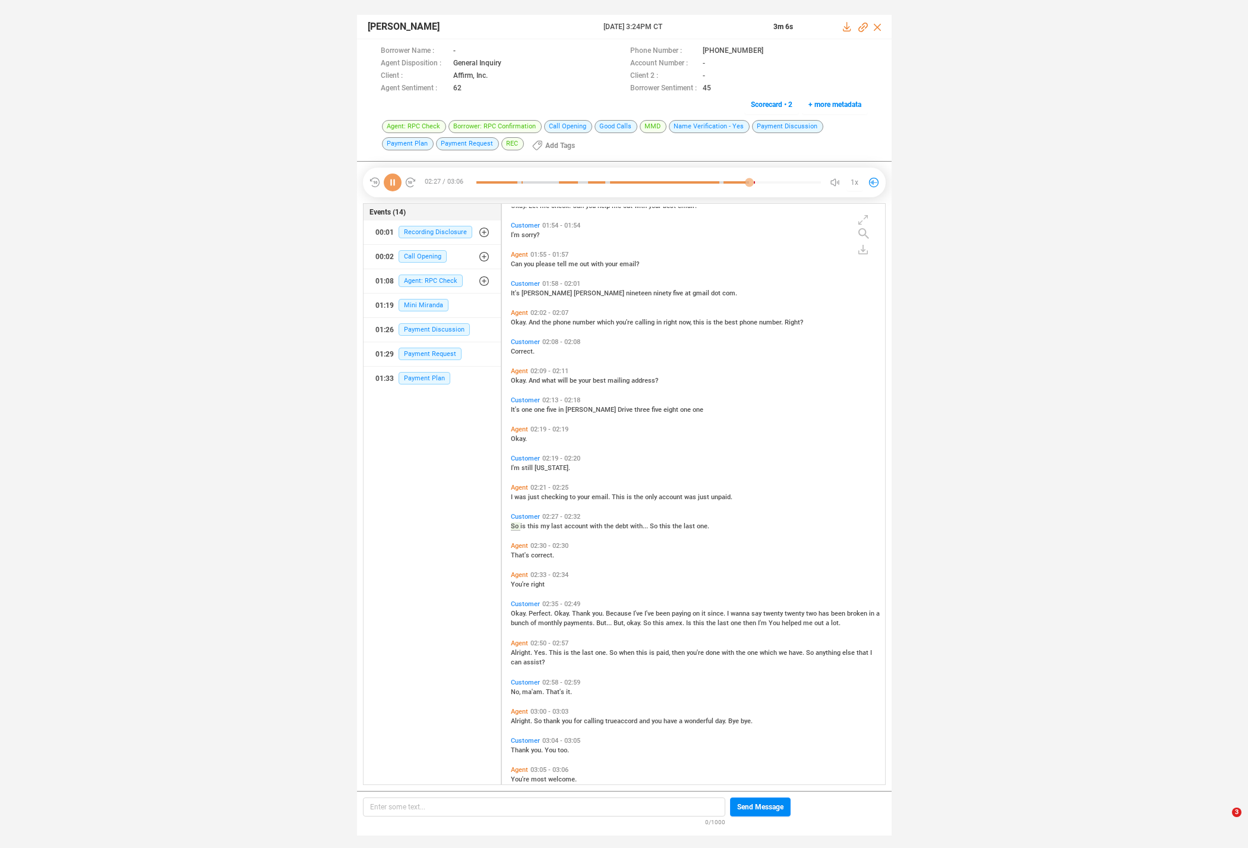
scroll to position [376, 0]
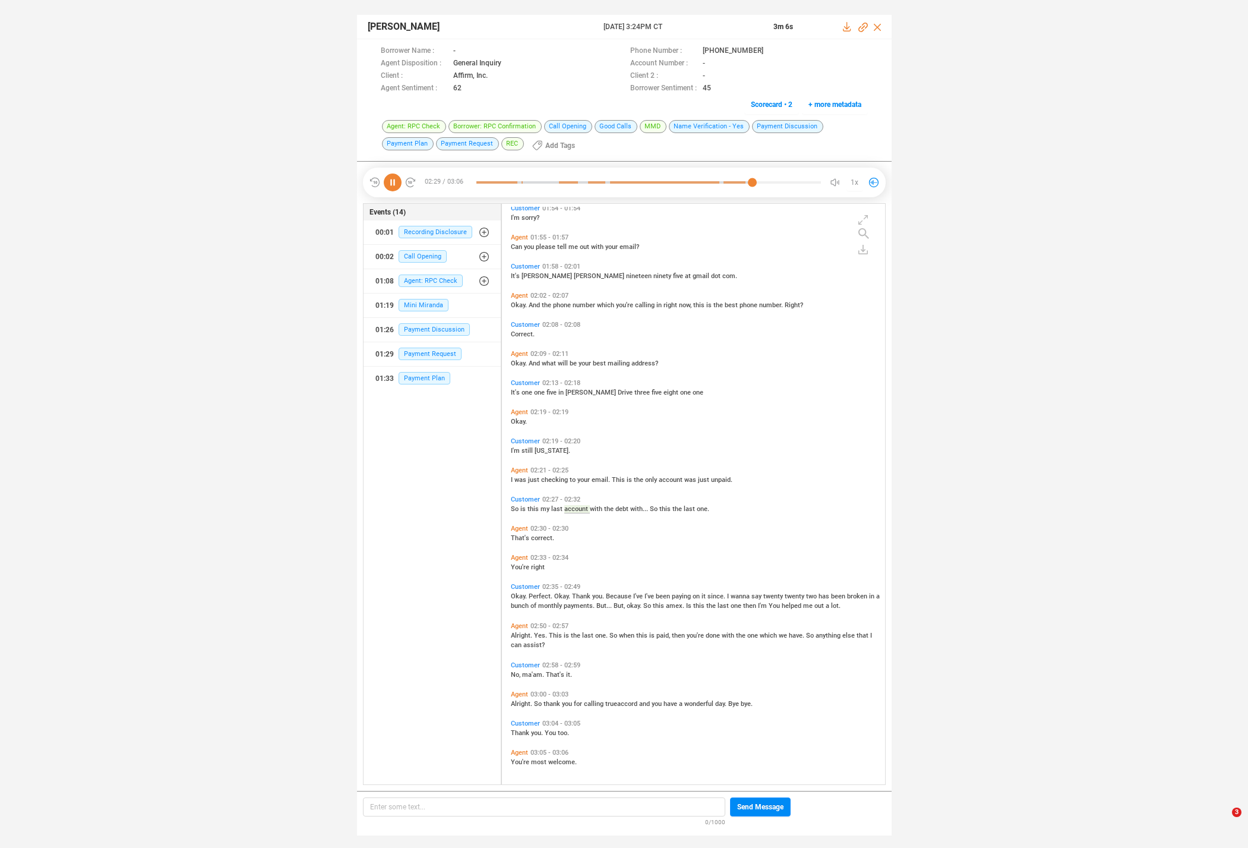
click at [520, 593] on span "Okay." at bounding box center [520, 596] width 18 height 8
click at [572, 632] on span "the" at bounding box center [576, 635] width 11 height 8
click at [549, 703] on span "thank" at bounding box center [553, 704] width 18 height 8
click at [392, 179] on icon at bounding box center [393, 182] width 18 height 18
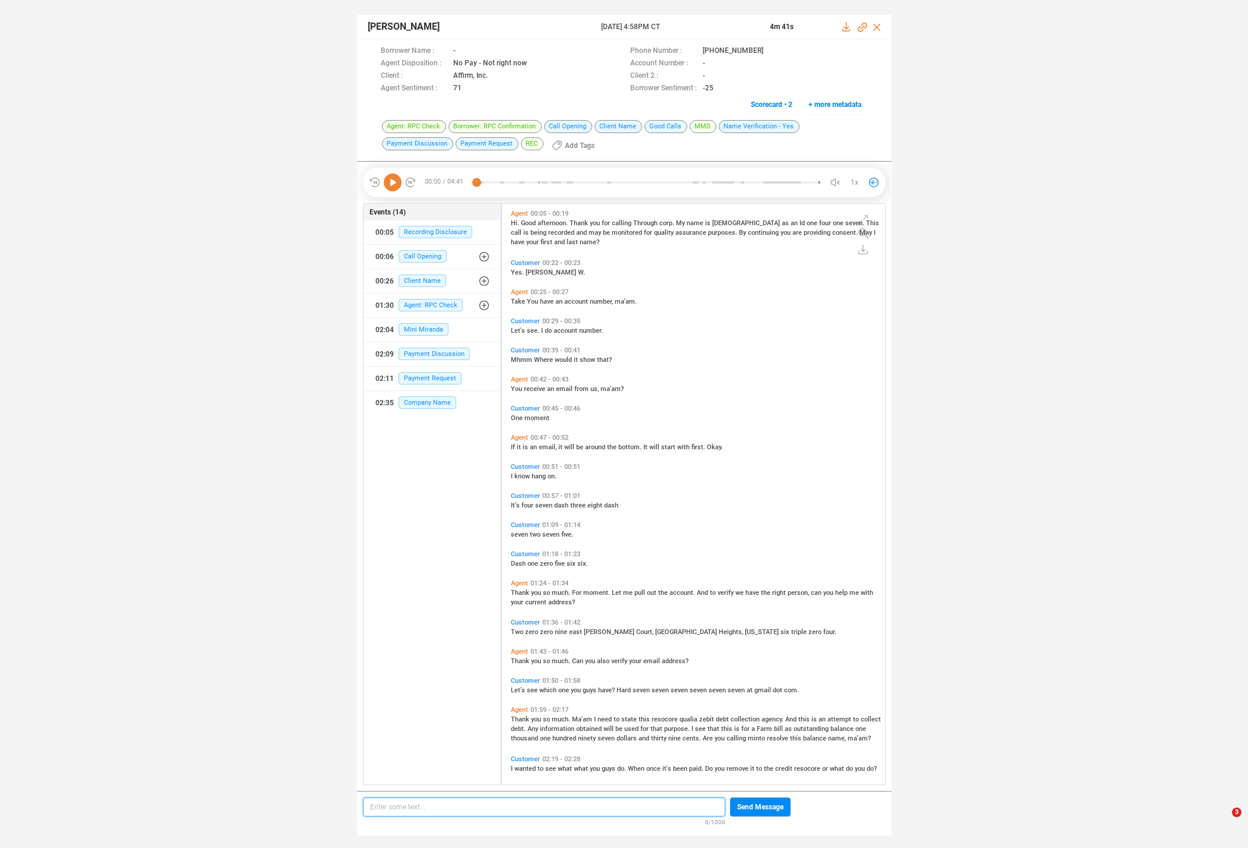
scroll to position [4, 7]
click at [399, 182] on icon at bounding box center [393, 182] width 18 height 18
click at [530, 447] on span "an" at bounding box center [534, 447] width 9 height 8
click at [518, 591] on span "Thank" at bounding box center [521, 593] width 20 height 8
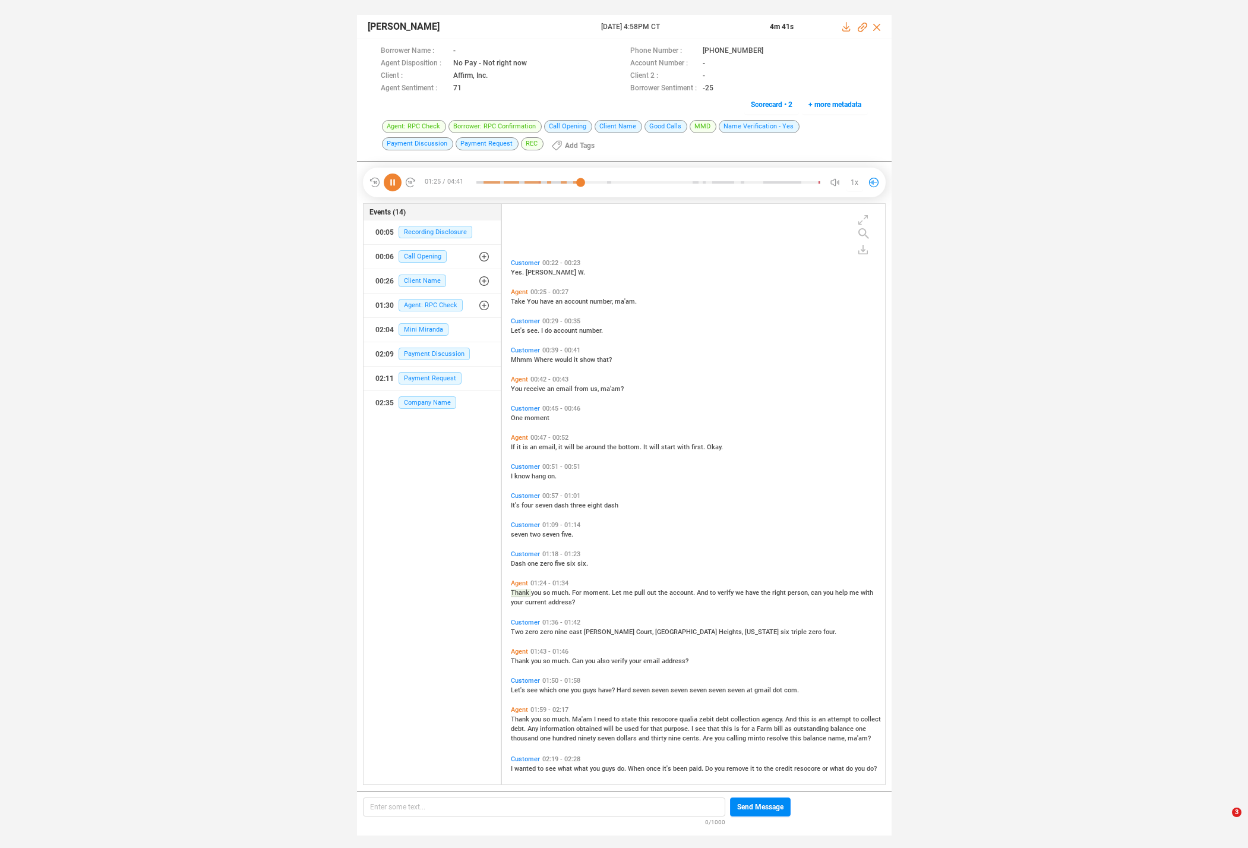
scroll to position [100, 0]
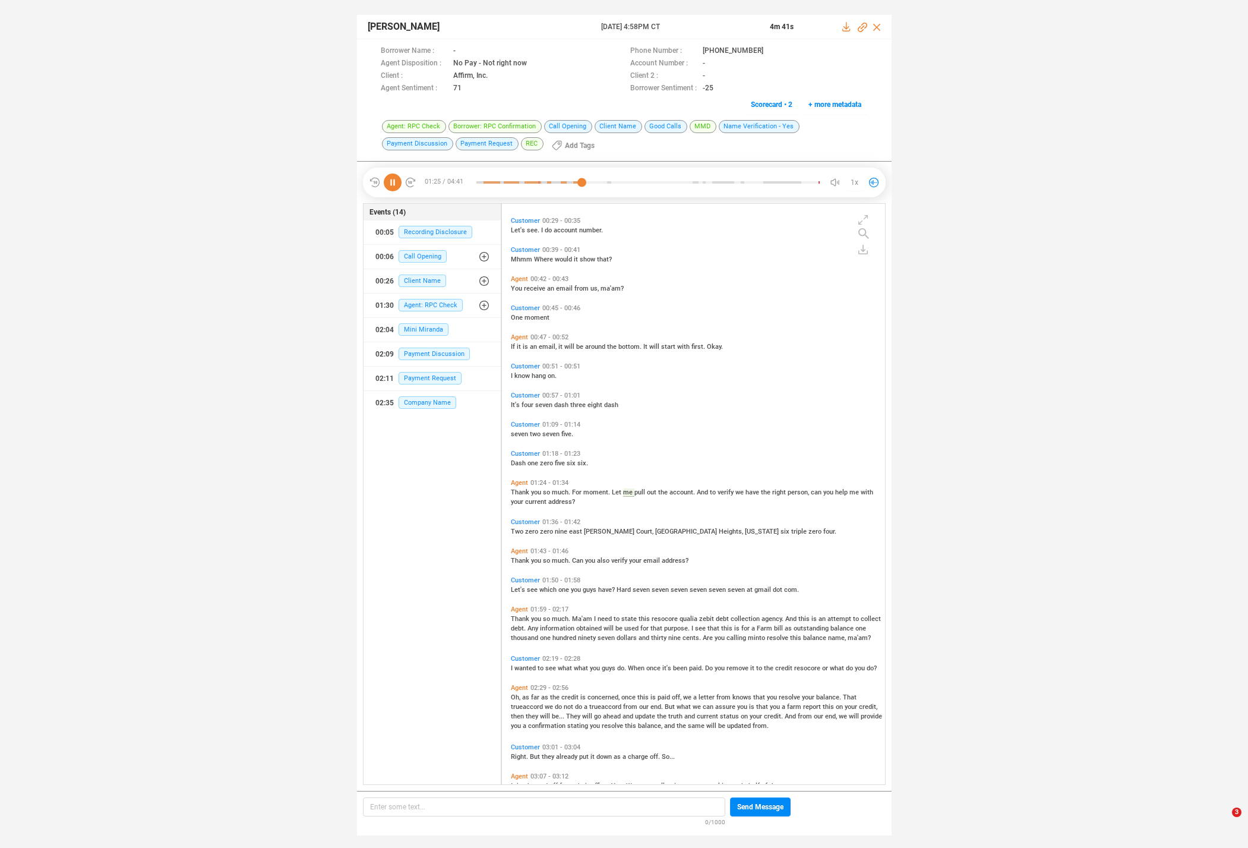
click at [522, 618] on span "Thank" at bounding box center [521, 619] width 20 height 8
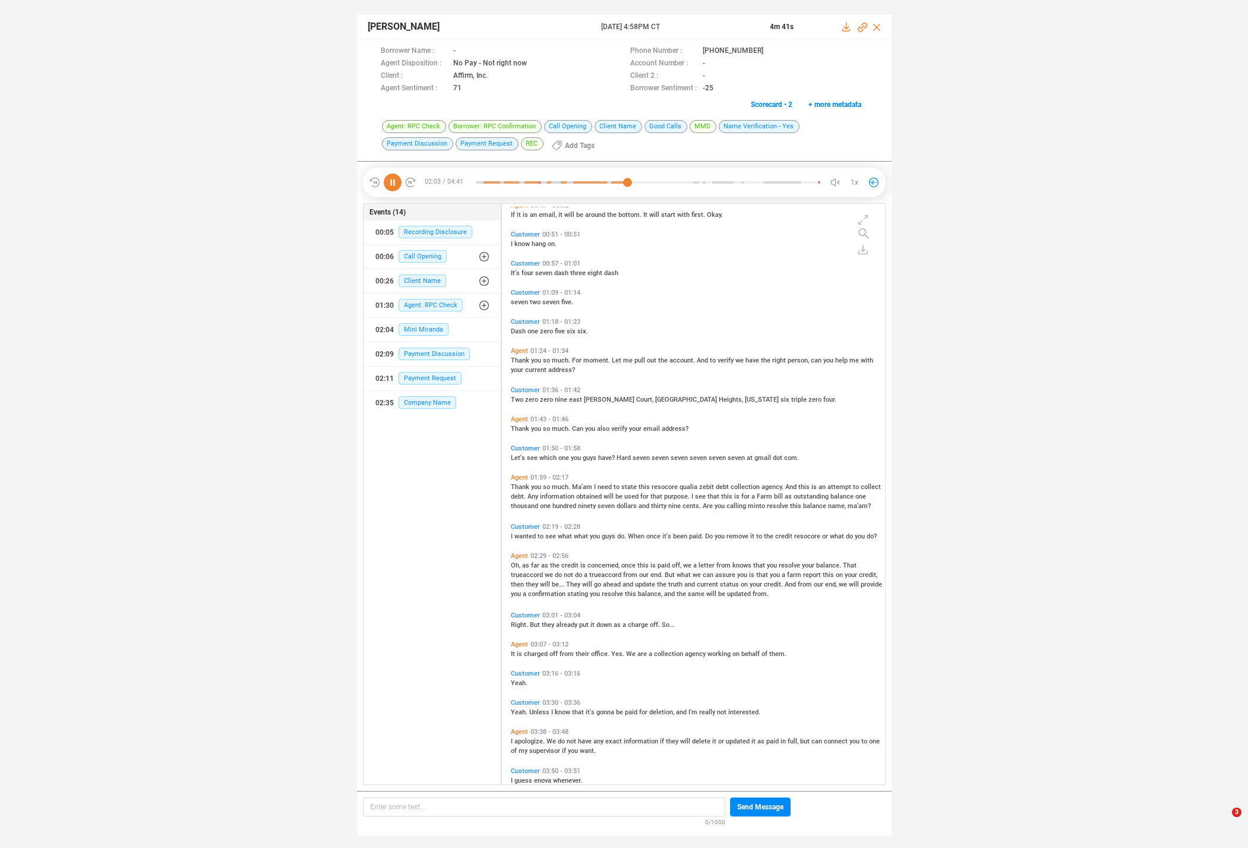
click at [527, 535] on span "wanted" at bounding box center [525, 536] width 23 height 8
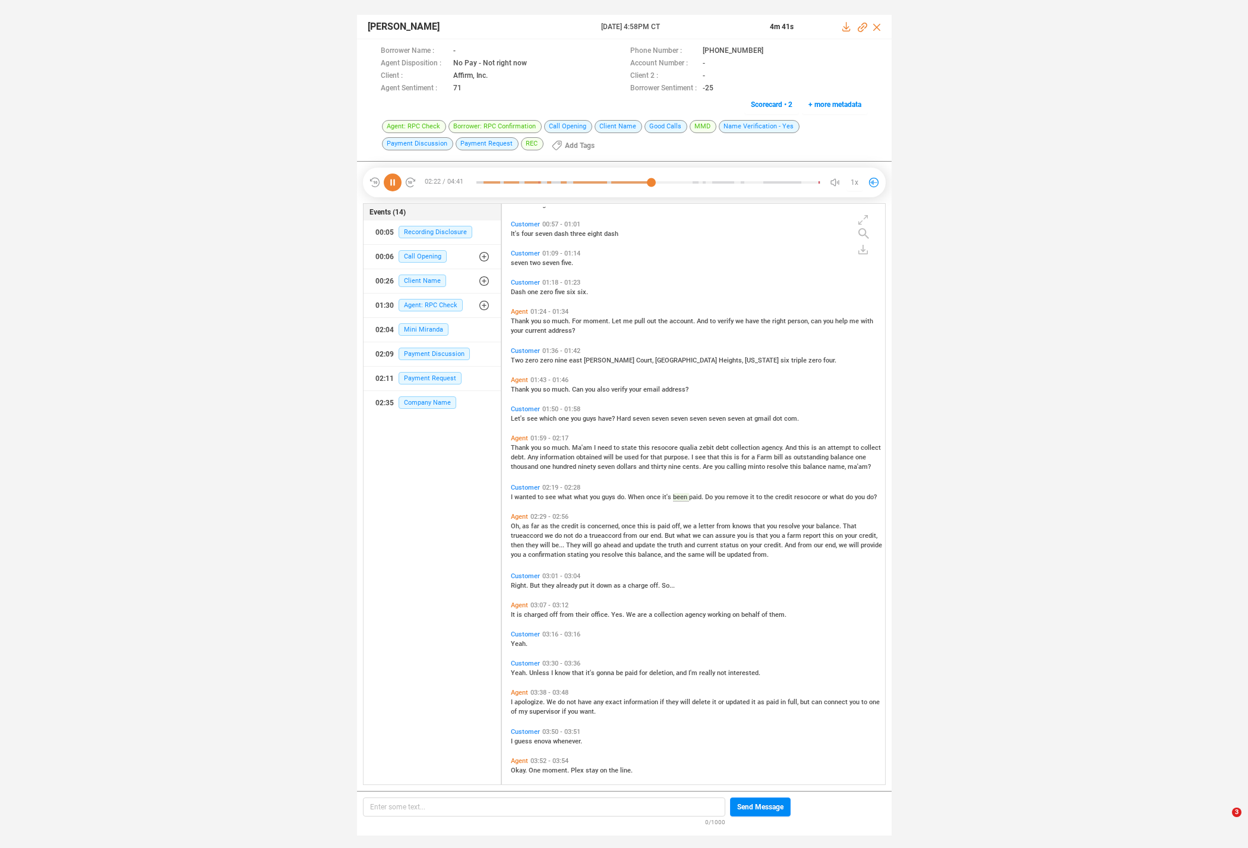
click at [531, 525] on span "far" at bounding box center [536, 526] width 10 height 8
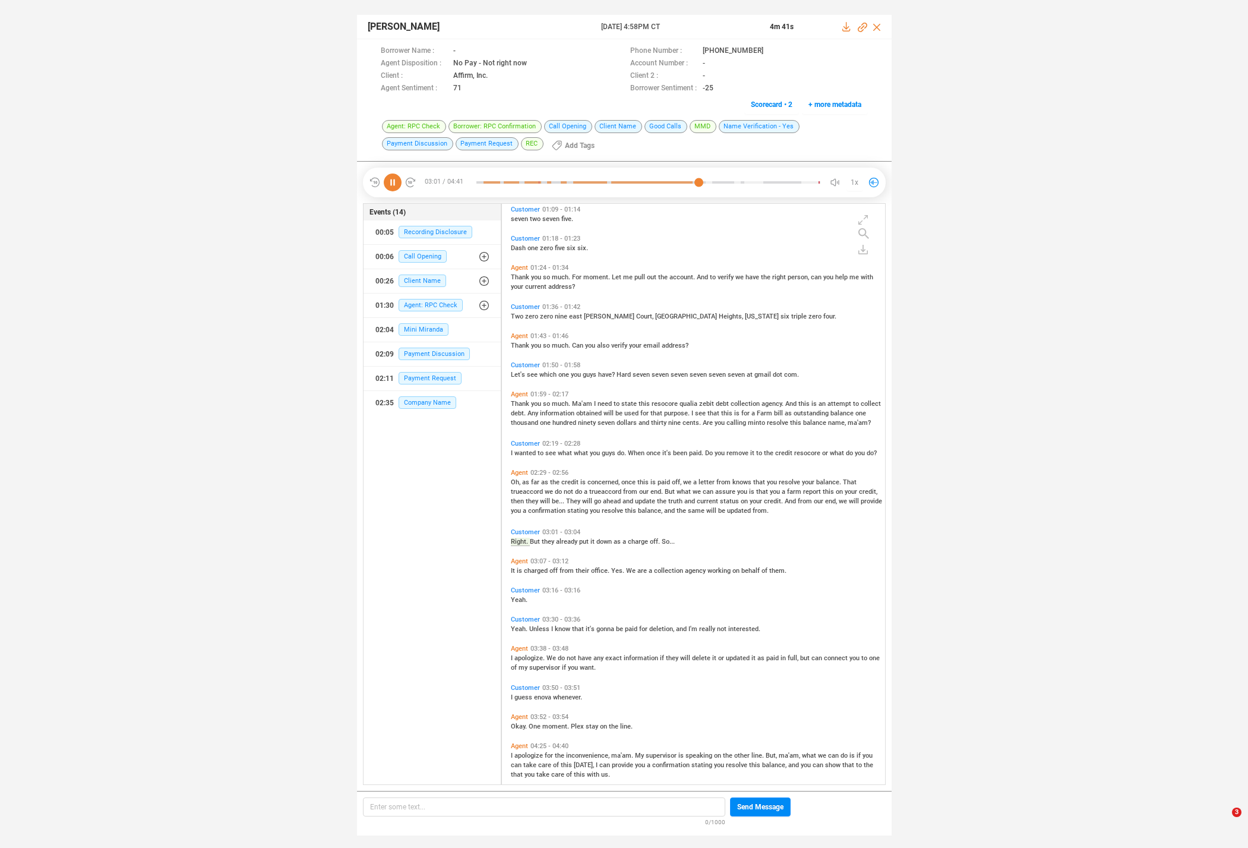
scroll to position [358, 0]
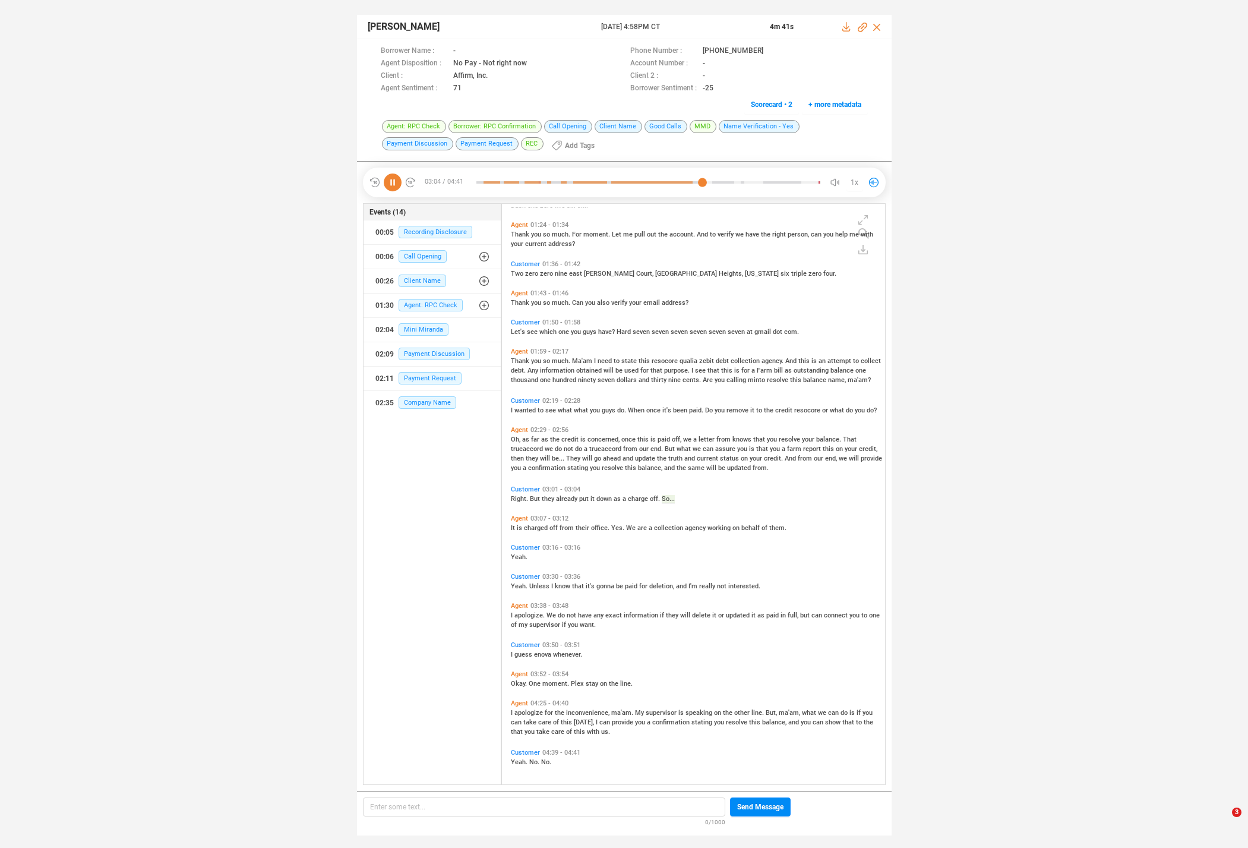
click at [391, 174] on icon at bounding box center [393, 182] width 18 height 18
drag, startPoint x: 662, startPoint y: 447, endPoint x: 795, endPoint y: 473, distance: 135.1
click at [795, 473] on div "Agent 02:29 - 02:56 Oh, as far as the credit is concerned, once this is paid of…" at bounding box center [696, 449] width 377 height 52
copy span "But what we can assure you is that you a farm report this on your credit, then …"
click at [803, 448] on span "report" at bounding box center [813, 449] width 20 height 8
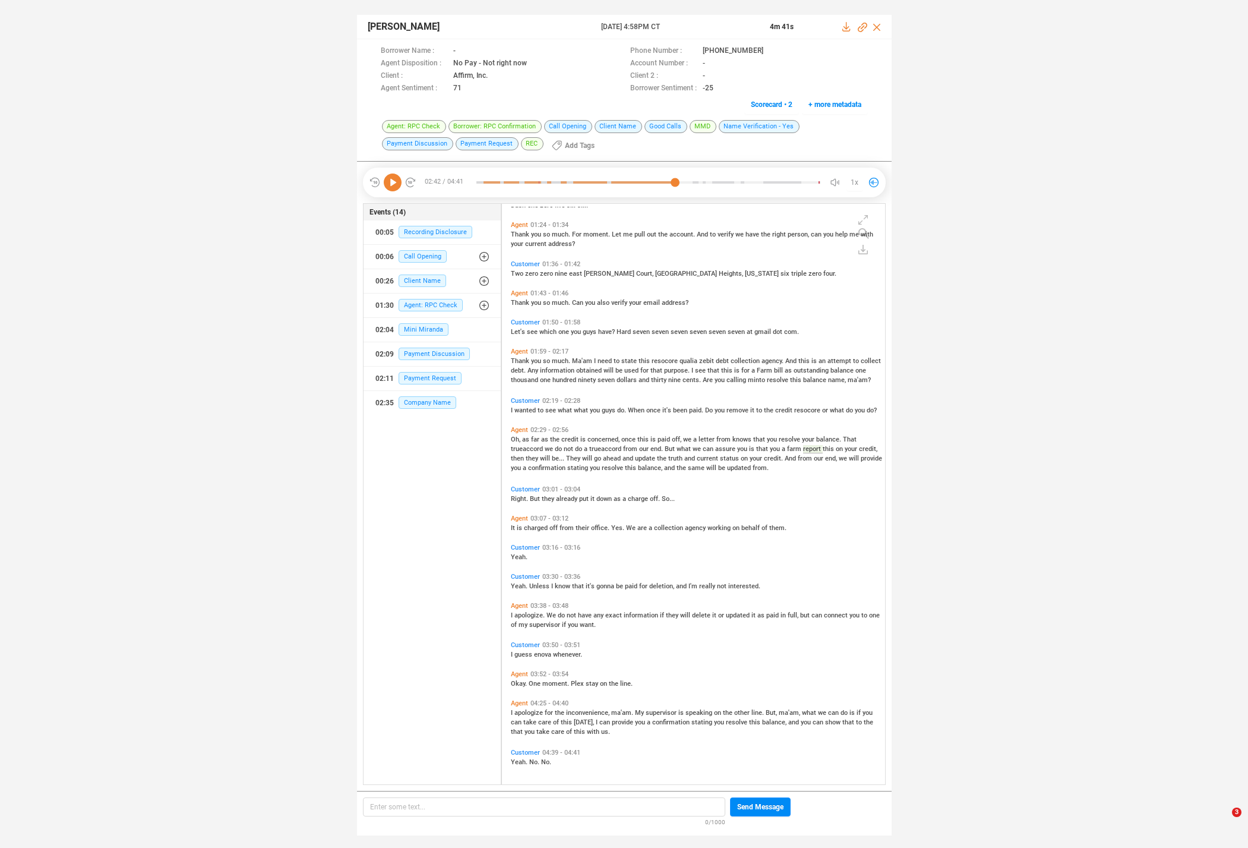
scroll to position [315, 0]
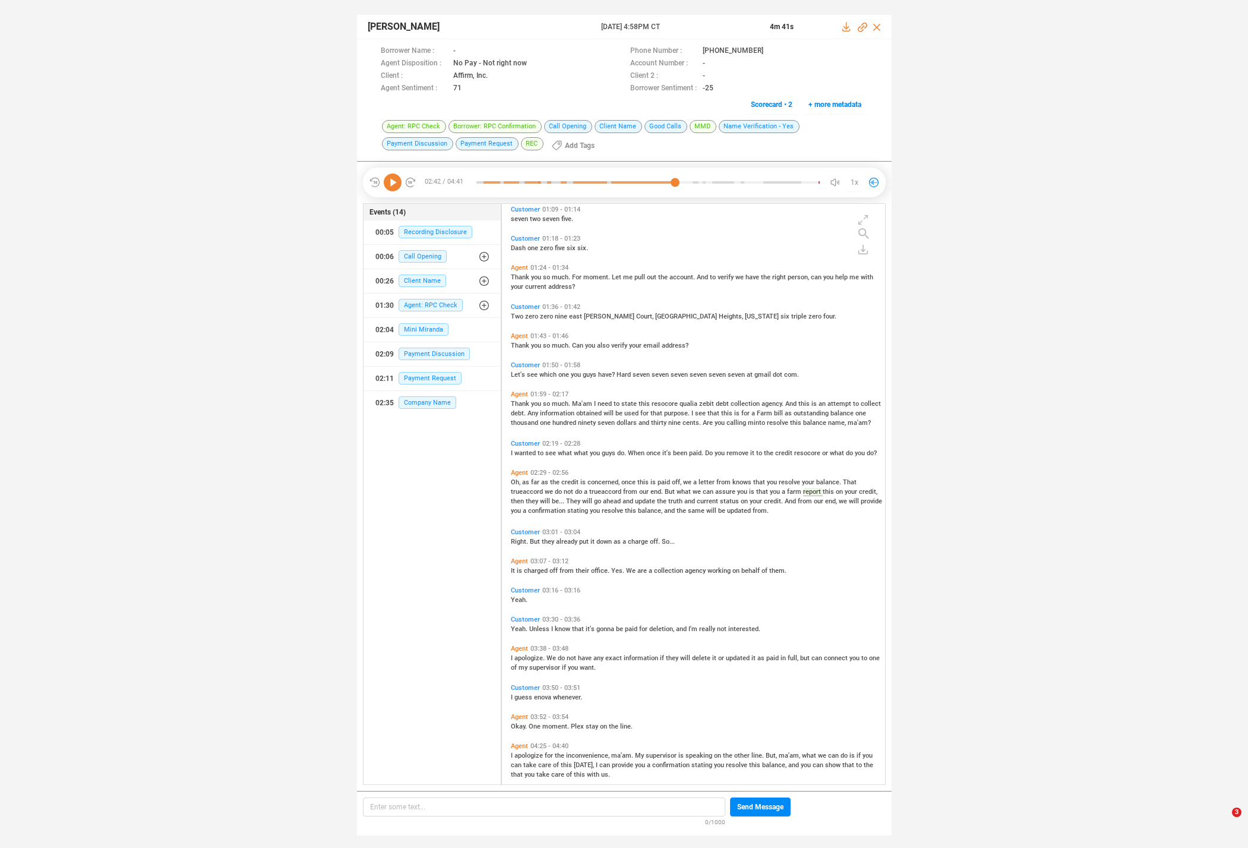
click at [393, 182] on icon at bounding box center [393, 182] width 18 height 18
click at [397, 177] on icon at bounding box center [393, 182] width 18 height 18
click at [538, 543] on span "But" at bounding box center [536, 542] width 12 height 8
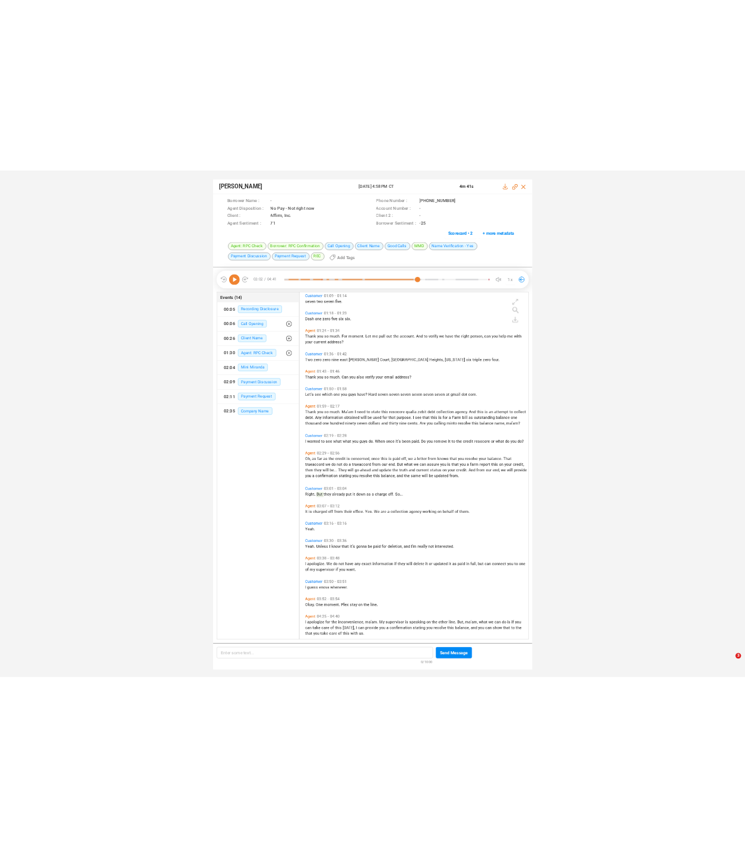
scroll to position [358, 0]
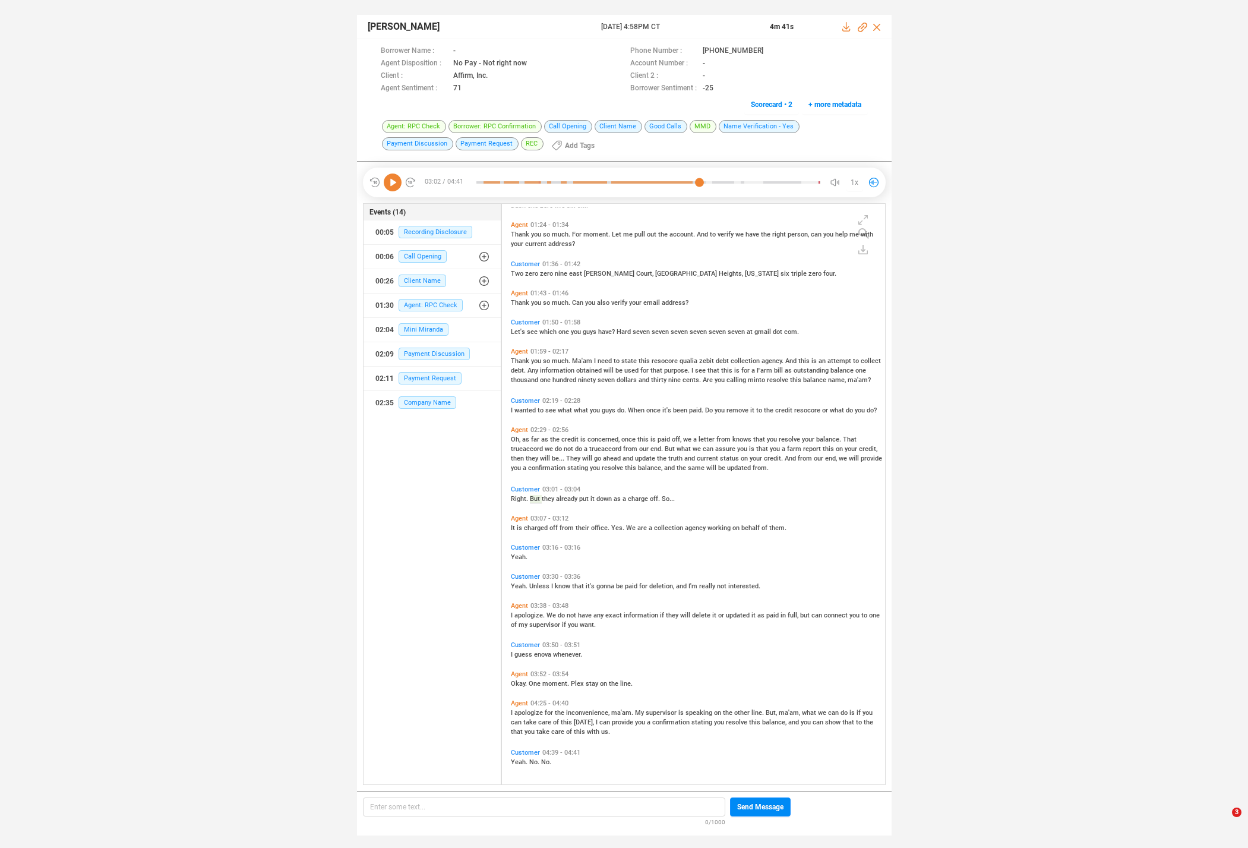
click at [390, 179] on icon at bounding box center [393, 182] width 18 height 18
click at [529, 530] on div "It is charged off from their office. Yes. We are a collection agency working on…" at bounding box center [696, 527] width 371 height 10
click at [529, 522] on div "It is charged off from their office. Yes. We are a collection agency working on…" at bounding box center [696, 527] width 371 height 10
click at [529, 528] on span "charged" at bounding box center [537, 528] width 26 height 8
click at [561, 612] on span "do" at bounding box center [562, 615] width 9 height 8
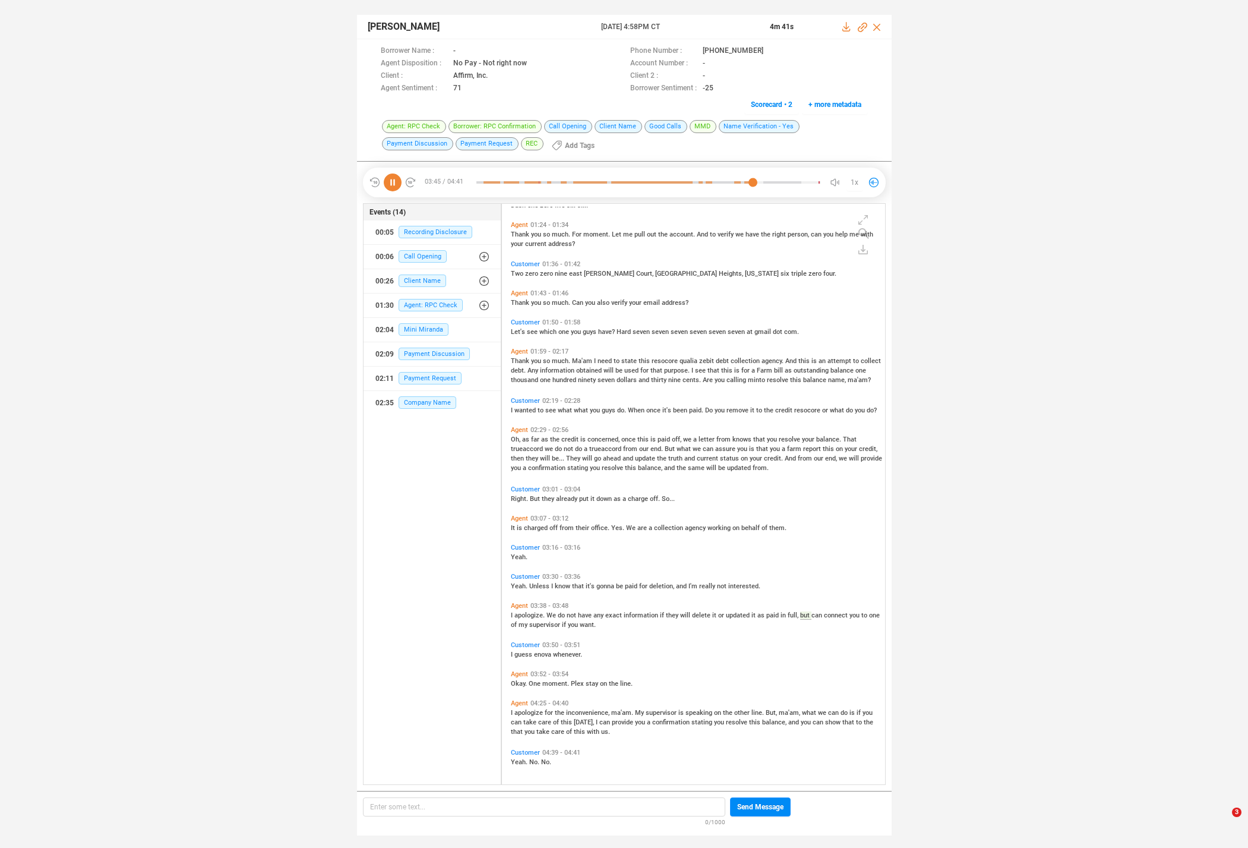
click at [527, 712] on span "apologize" at bounding box center [529, 713] width 30 height 8
click at [580, 614] on span "have" at bounding box center [585, 615] width 15 height 8
click at [598, 585] on span "gonna" at bounding box center [606, 586] width 20 height 8
click at [522, 653] on span "guess" at bounding box center [524, 654] width 20 height 8
click at [516, 583] on span "Yeah." at bounding box center [520, 586] width 18 height 8
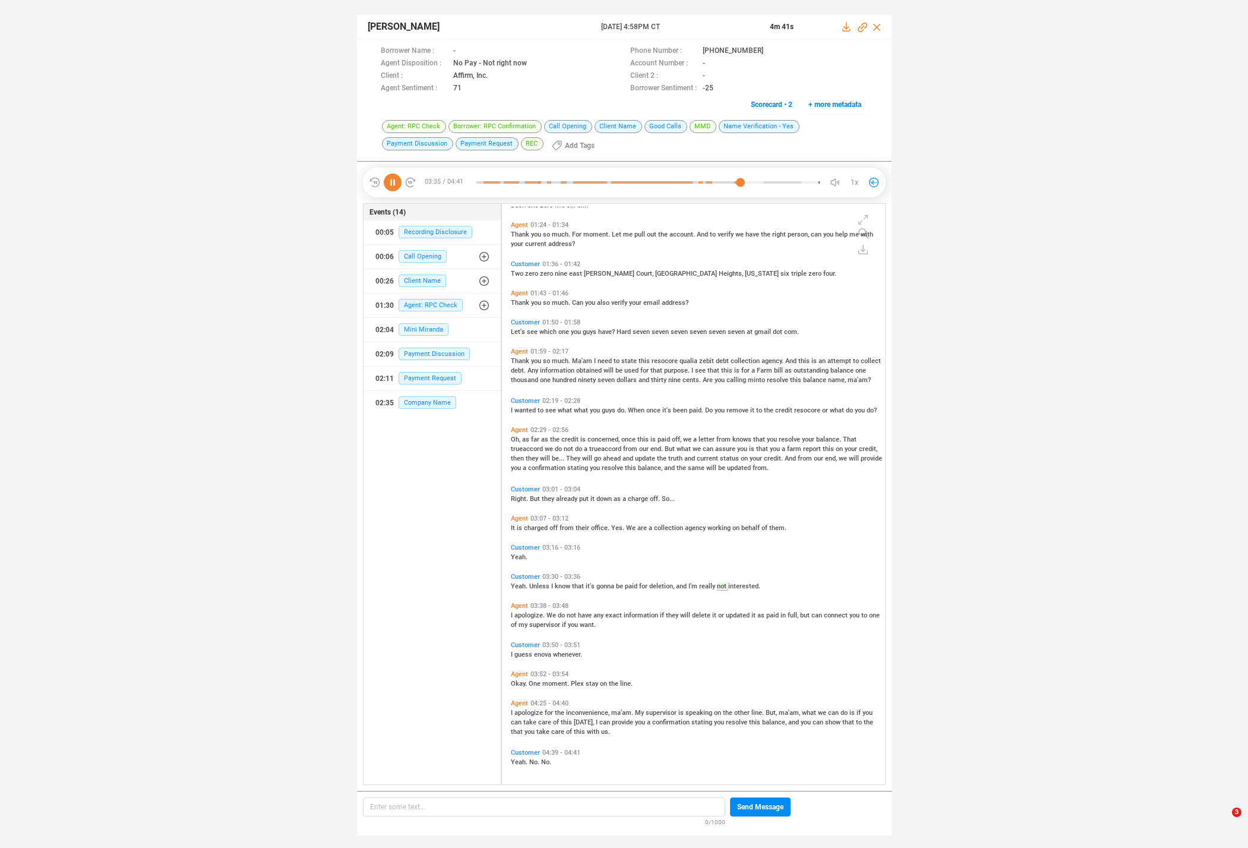
click at [513, 652] on span "I" at bounding box center [513, 654] width 4 height 8
click at [514, 685] on span "Okay." at bounding box center [520, 684] width 18 height 8
click at [517, 710] on span "apologize" at bounding box center [529, 713] width 30 height 8
click at [599, 719] on span "can" at bounding box center [605, 722] width 12 height 8
click at [388, 181] on icon at bounding box center [393, 182] width 18 height 18
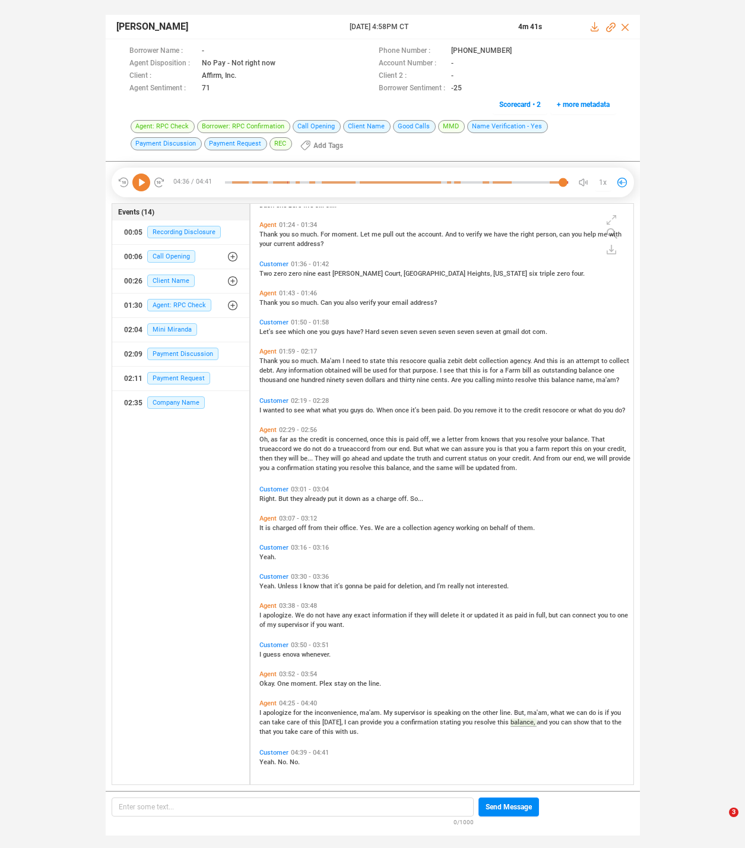
click at [388, 710] on span "My" at bounding box center [389, 713] width 11 height 8
click at [144, 181] on icon at bounding box center [141, 182] width 18 height 18
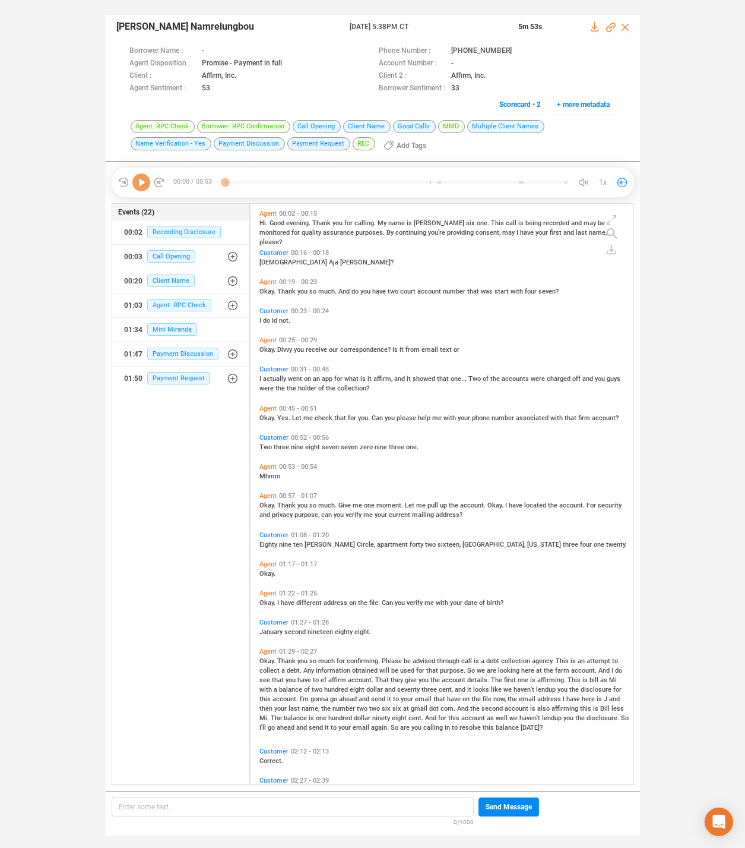
scroll to position [578, 377]
click at [141, 181] on icon at bounding box center [141, 182] width 18 height 18
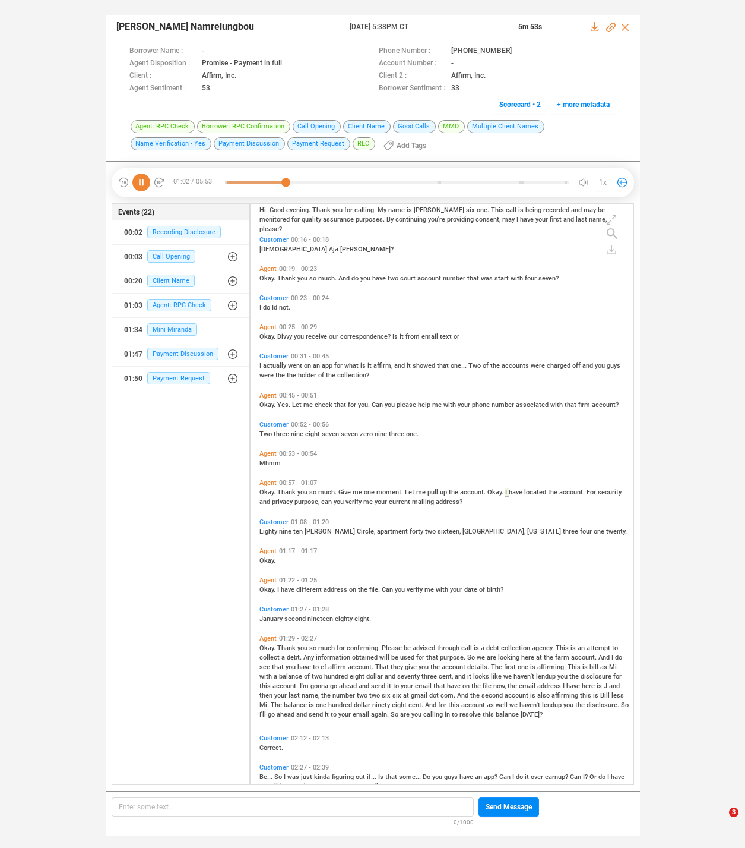
click at [264, 530] on span "Eighty" at bounding box center [270, 531] width 20 height 8
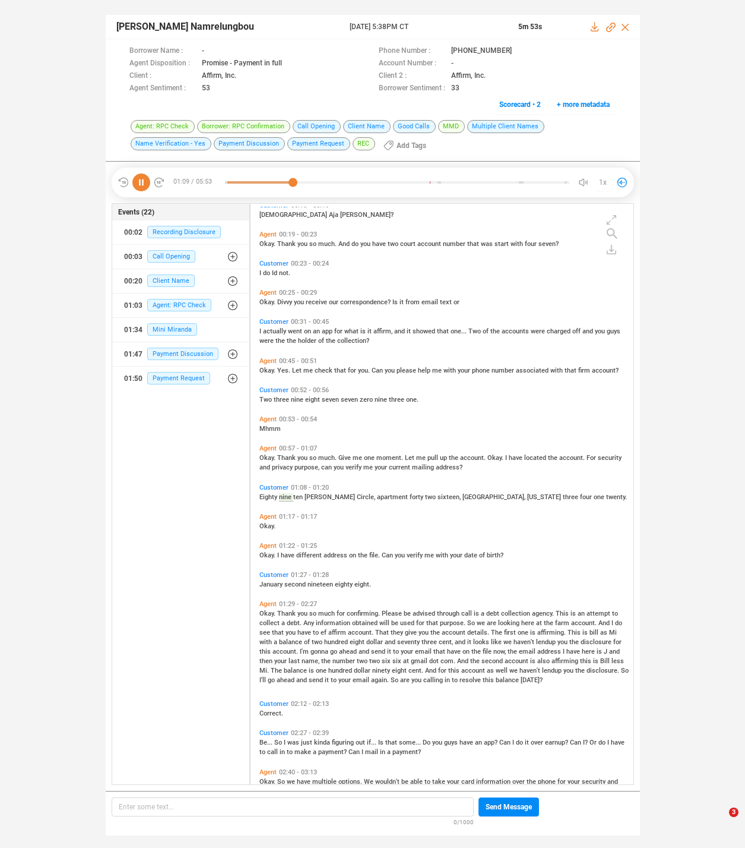
click at [263, 553] on span "Okay." at bounding box center [269, 555] width 18 height 8
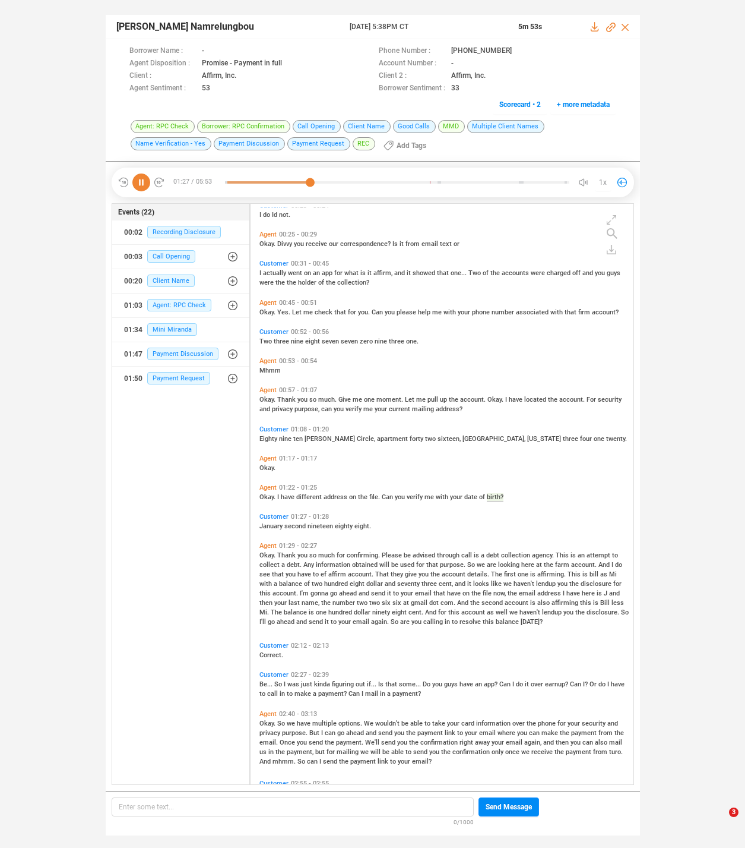
click at [263, 554] on span "Okay. Thank you so much for confirming. Please be advised through call is a deb…" at bounding box center [444, 588] width 369 height 74
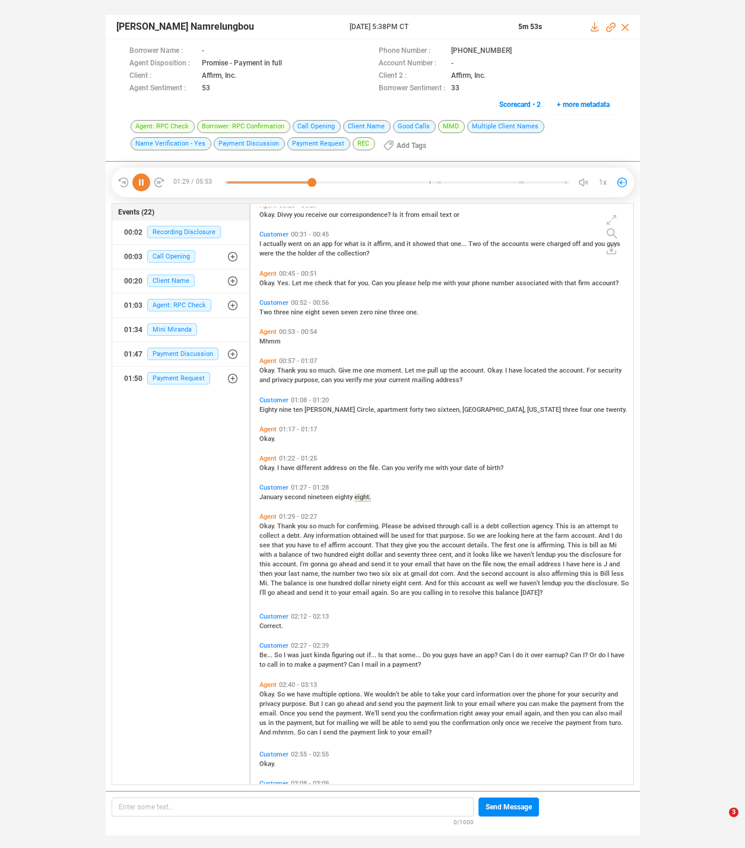
click at [282, 526] on span "Thank" at bounding box center [287, 526] width 20 height 8
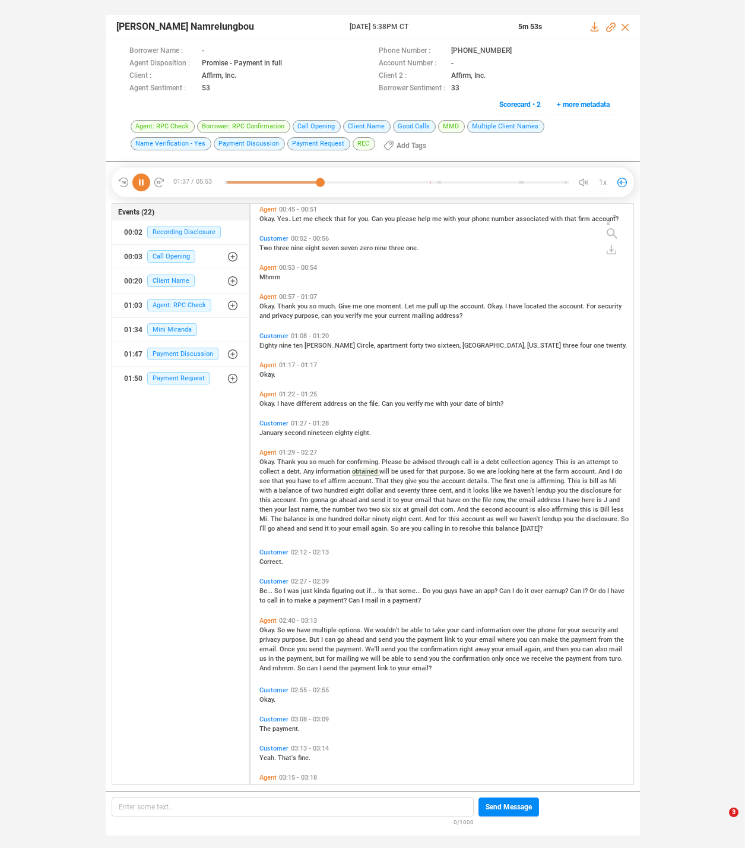
click at [343, 480] on span "affirm" at bounding box center [338, 481] width 20 height 8
click at [419, 477] on span "you" at bounding box center [425, 481] width 12 height 8
click at [397, 489] on span "seventy" at bounding box center [409, 490] width 24 height 8
click at [280, 592] on span "So" at bounding box center [279, 591] width 10 height 8
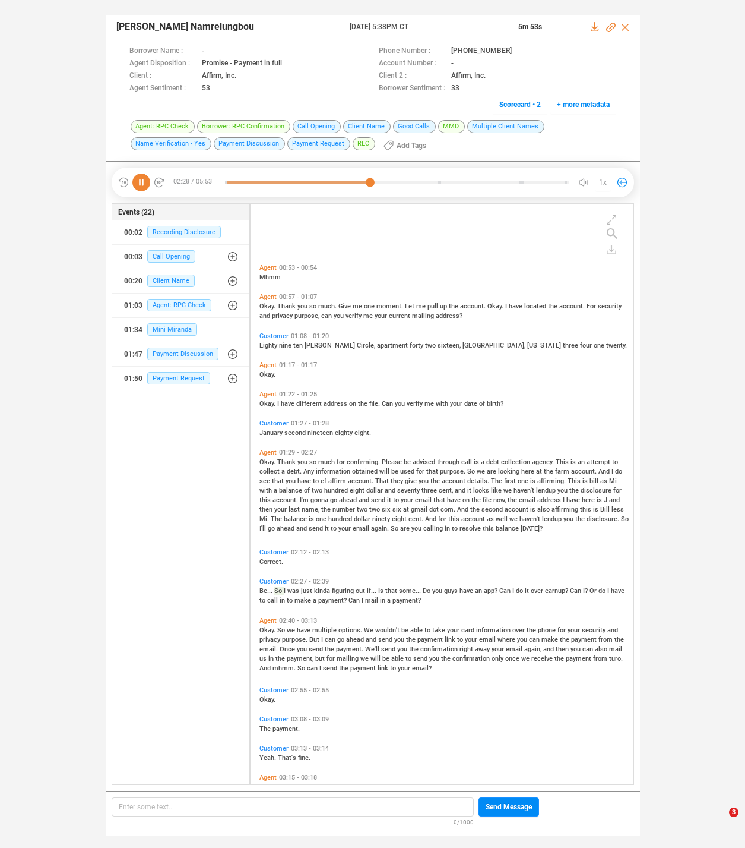
scroll to position [298, 0]
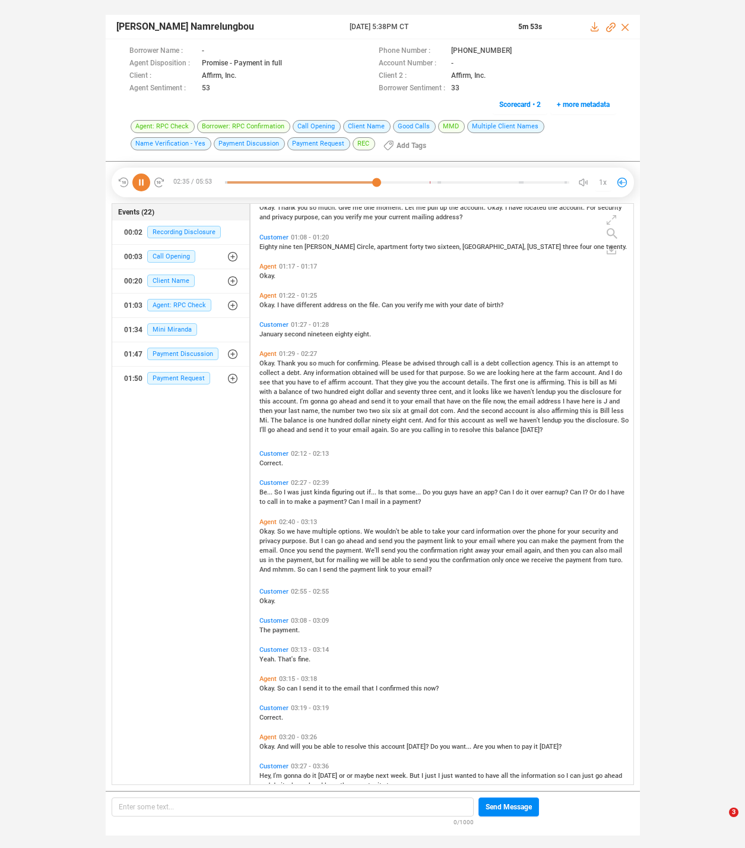
click at [295, 528] on span "we" at bounding box center [292, 531] width 10 height 8
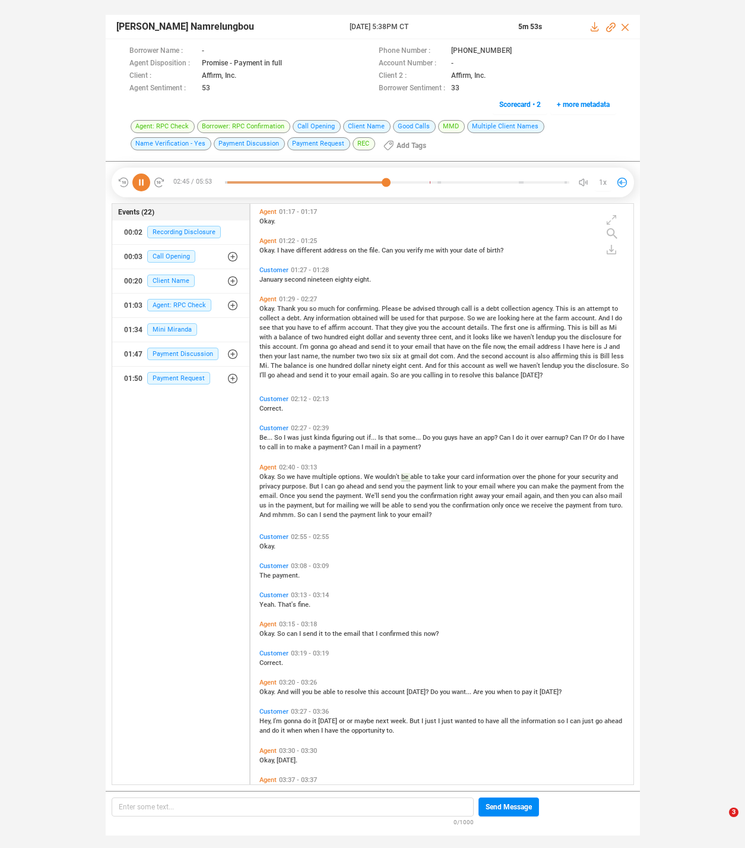
click at [291, 495] on span "Once" at bounding box center [288, 496] width 17 height 8
click at [283, 631] on span "So" at bounding box center [282, 634] width 10 height 8
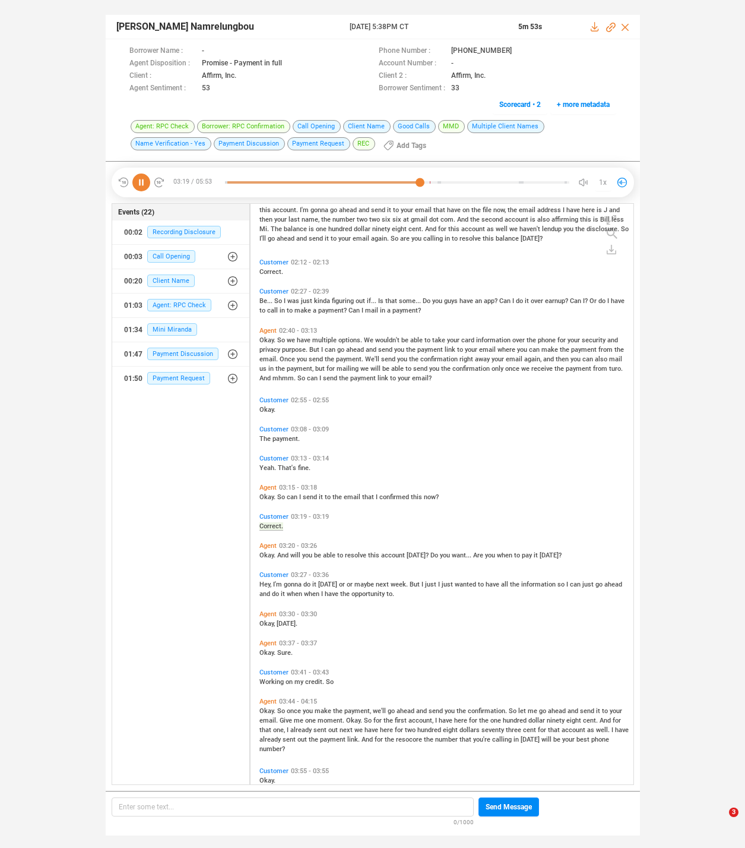
scroll to position [518, 0]
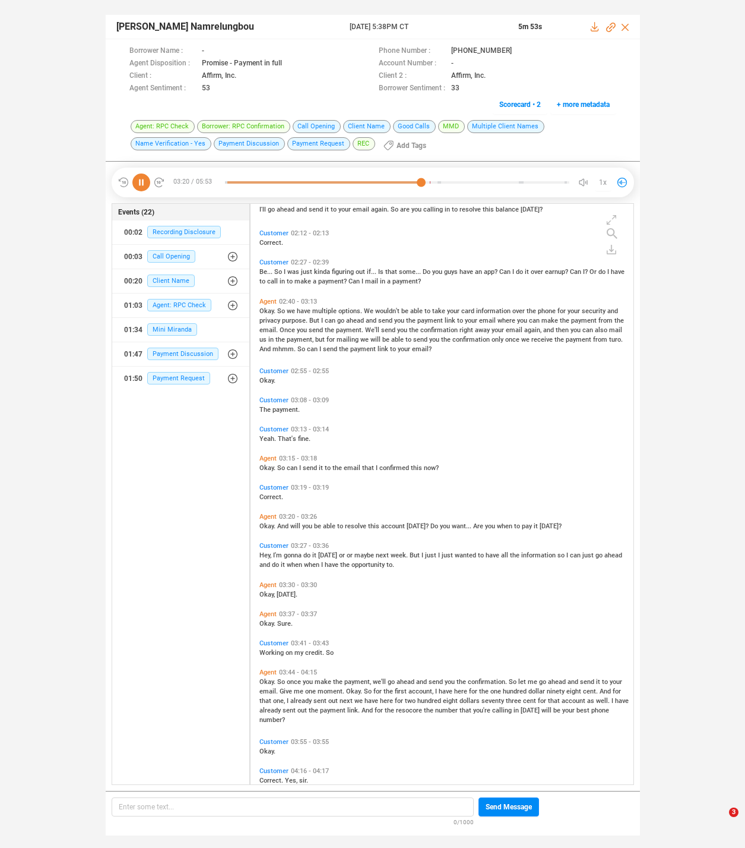
click at [336, 581] on div "Agent 03:30 - 03:30" at bounding box center [445, 585] width 371 height 8
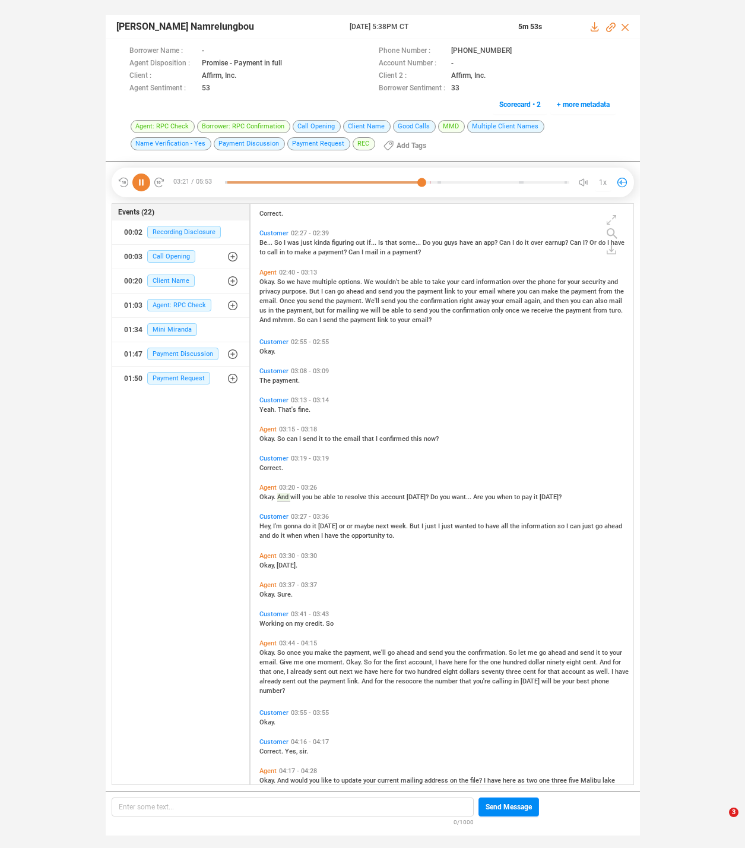
click at [321, 532] on span "when" at bounding box center [312, 536] width 17 height 8
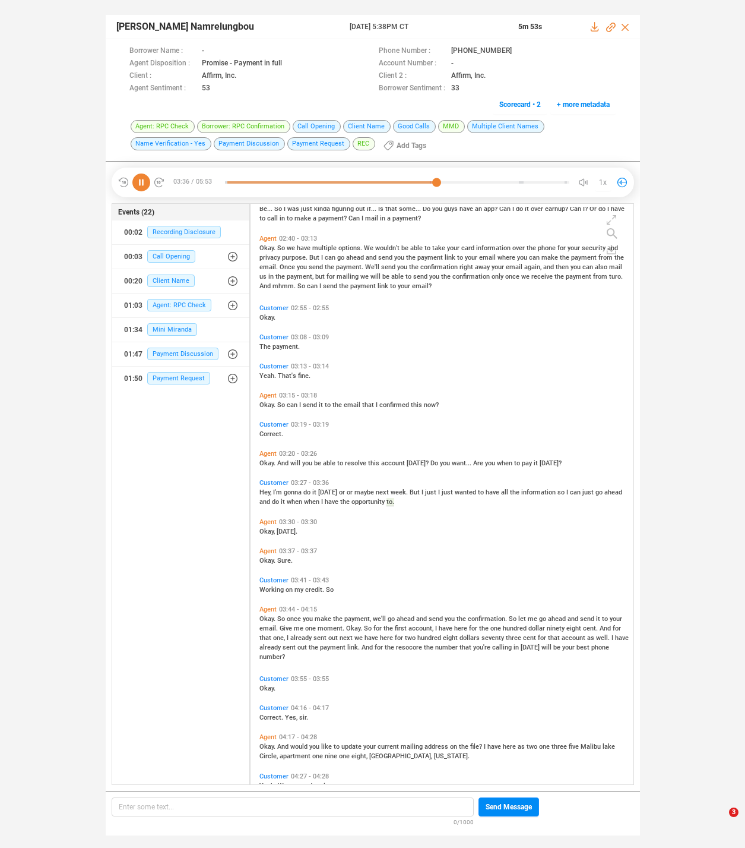
click at [298, 617] on span "once" at bounding box center [295, 619] width 16 height 8
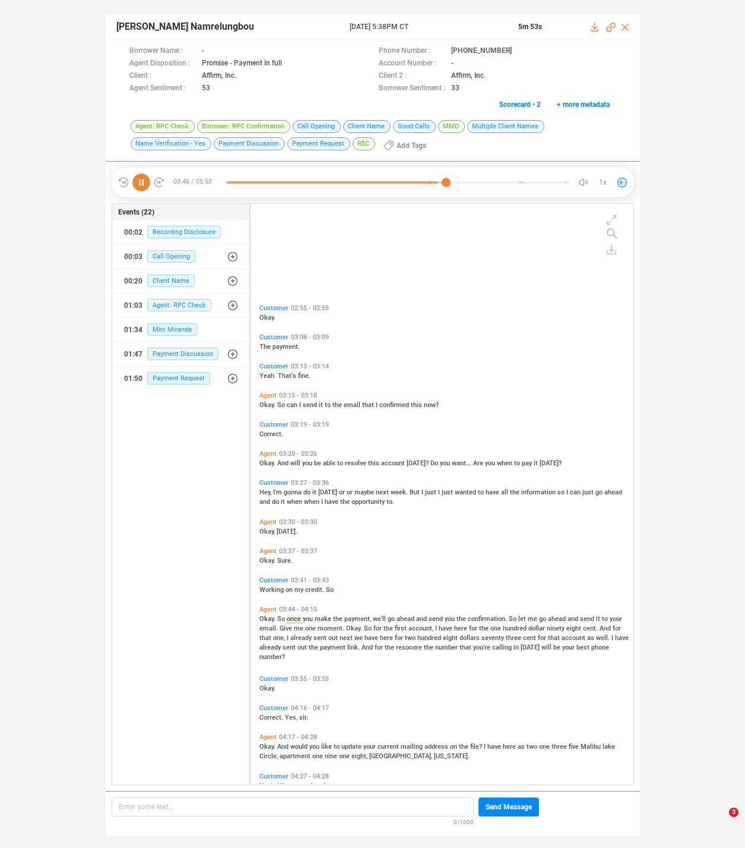
scroll to position [723, 0]
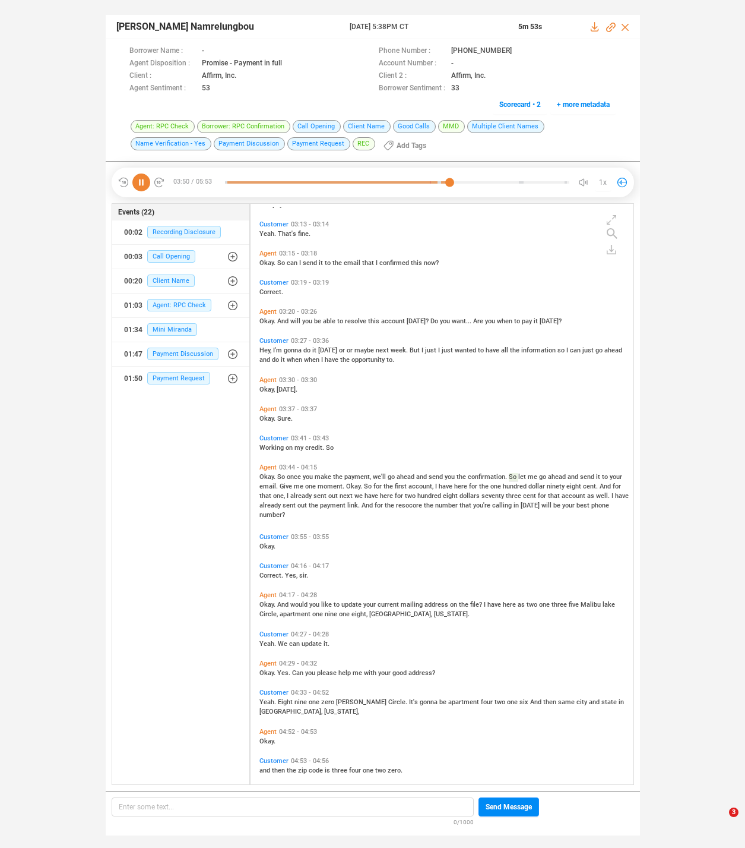
click at [402, 496] on span "for" at bounding box center [400, 496] width 10 height 8
click at [391, 605] on span "current" at bounding box center [389, 605] width 23 height 8
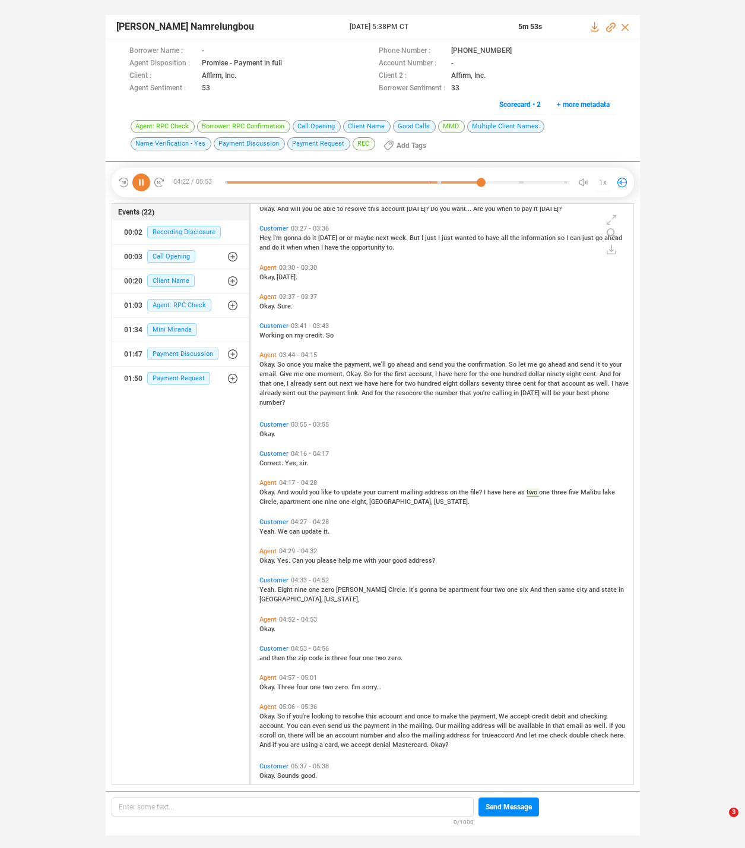
click at [359, 713] on span "resolve" at bounding box center [354, 716] width 23 height 8
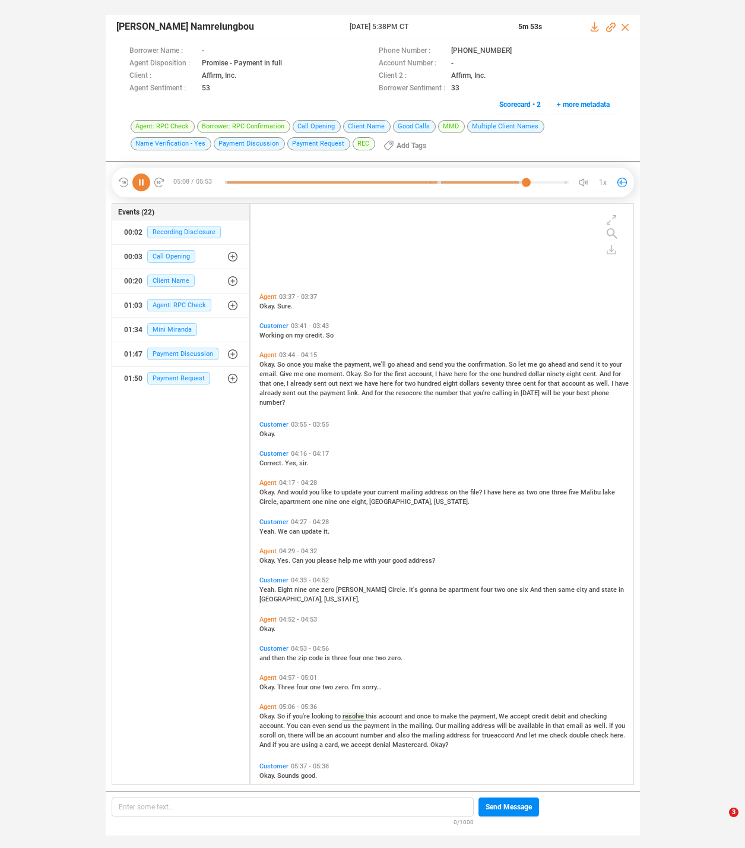
scroll to position [965, 0]
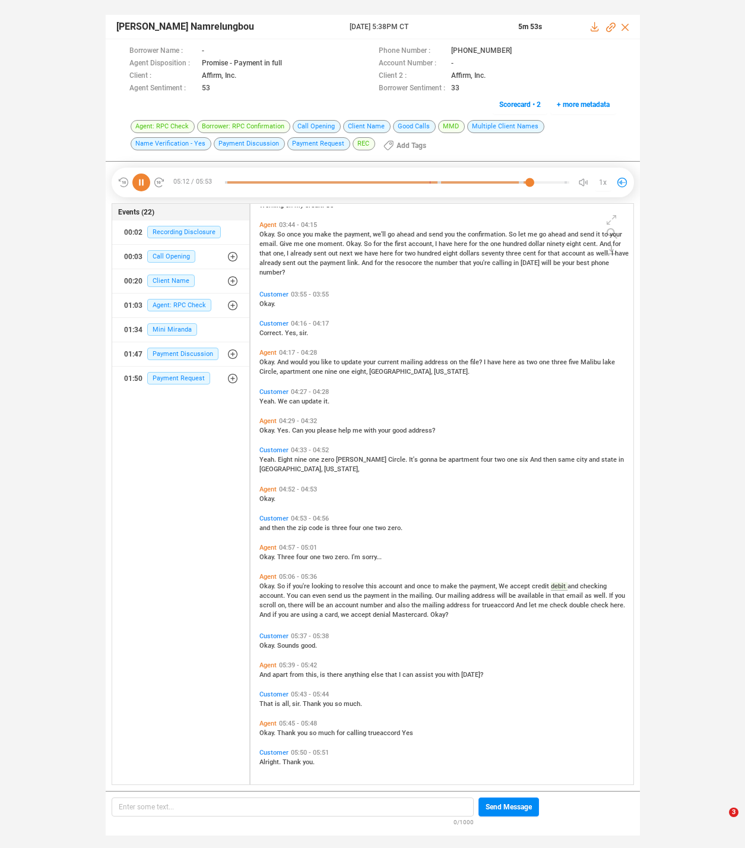
click at [373, 602] on span "number" at bounding box center [373, 605] width 24 height 8
click at [334, 671] on span "there" at bounding box center [335, 675] width 17 height 8
click at [140, 188] on icon at bounding box center [141, 182] width 18 height 18
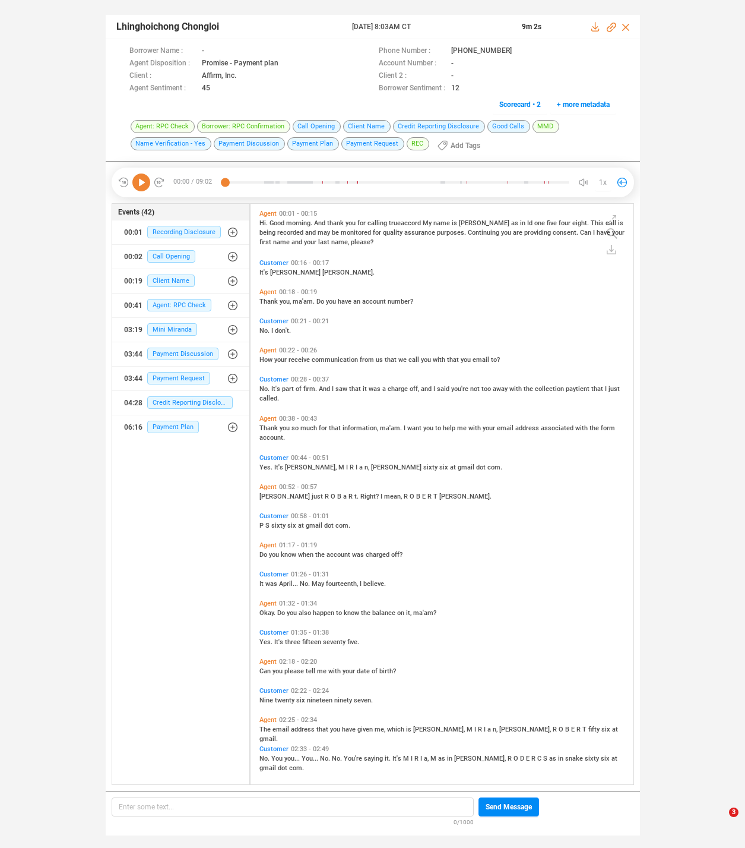
scroll to position [578, 377]
click at [142, 182] on icon at bounding box center [141, 182] width 18 height 18
click at [261, 299] on span "Thank" at bounding box center [270, 302] width 20 height 8
click at [275, 387] on span "It's" at bounding box center [276, 389] width 11 height 8
click at [270, 426] on span "Thank" at bounding box center [270, 428] width 20 height 8
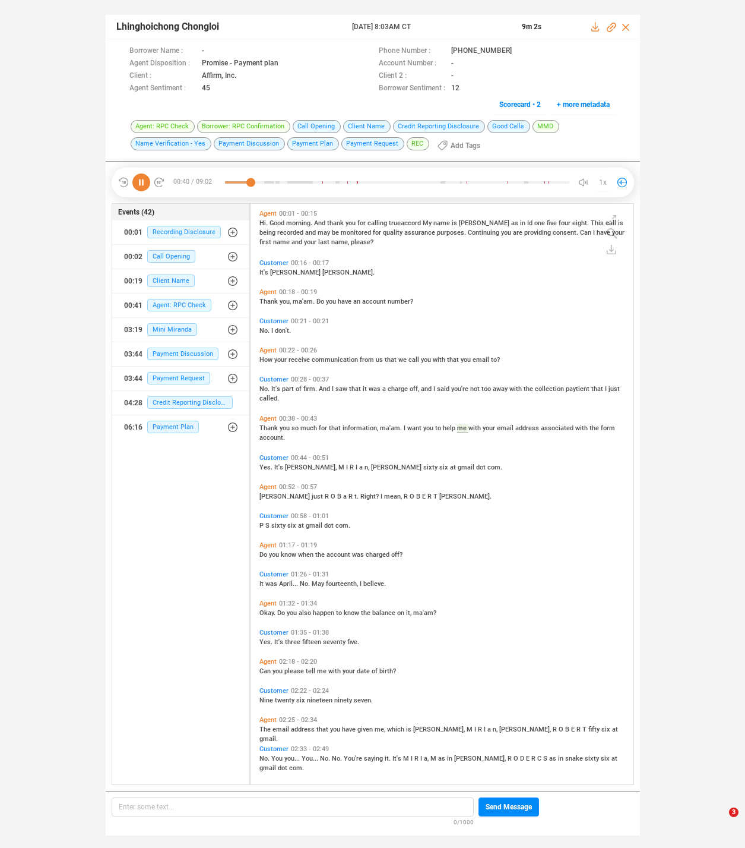
click at [266, 551] on span "Do" at bounding box center [265, 555] width 10 height 8
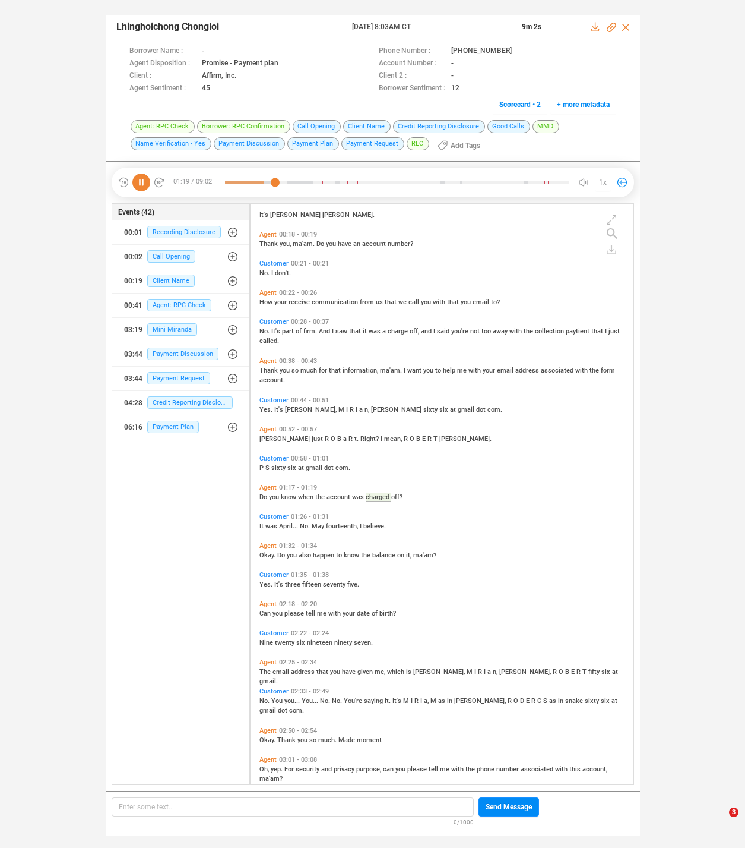
click at [266, 554] on span "Okay." at bounding box center [269, 555] width 18 height 8
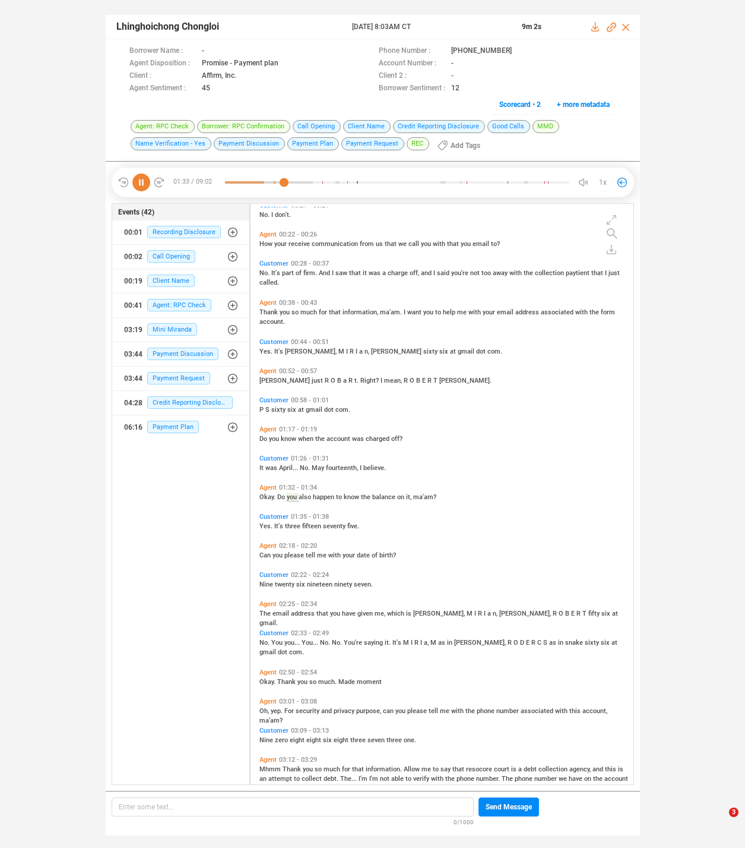
click at [266, 555] on span "Can" at bounding box center [266, 555] width 13 height 8
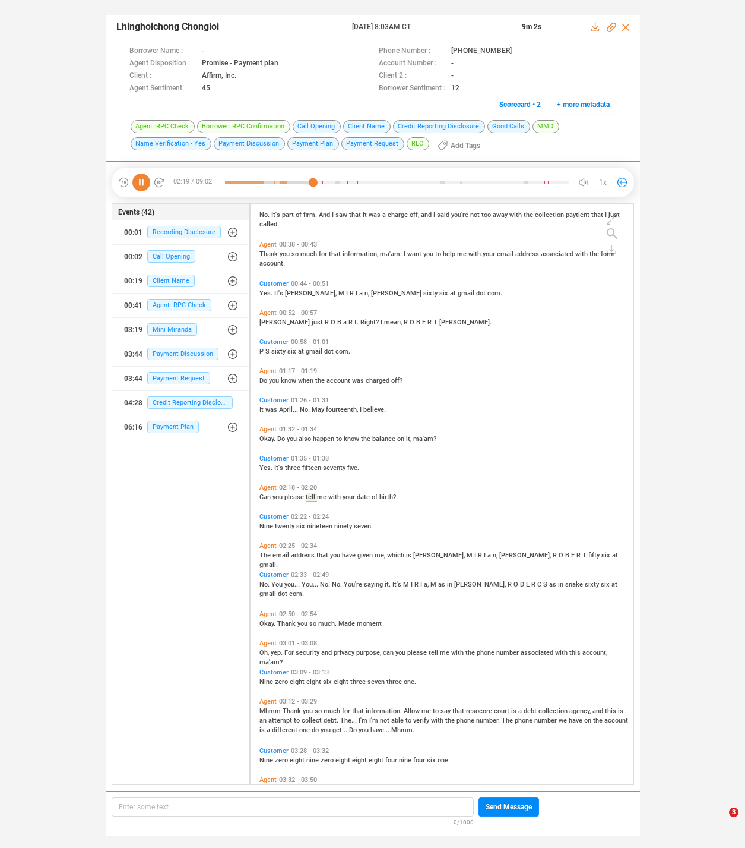
click at [266, 555] on span "The" at bounding box center [266, 555] width 13 height 8
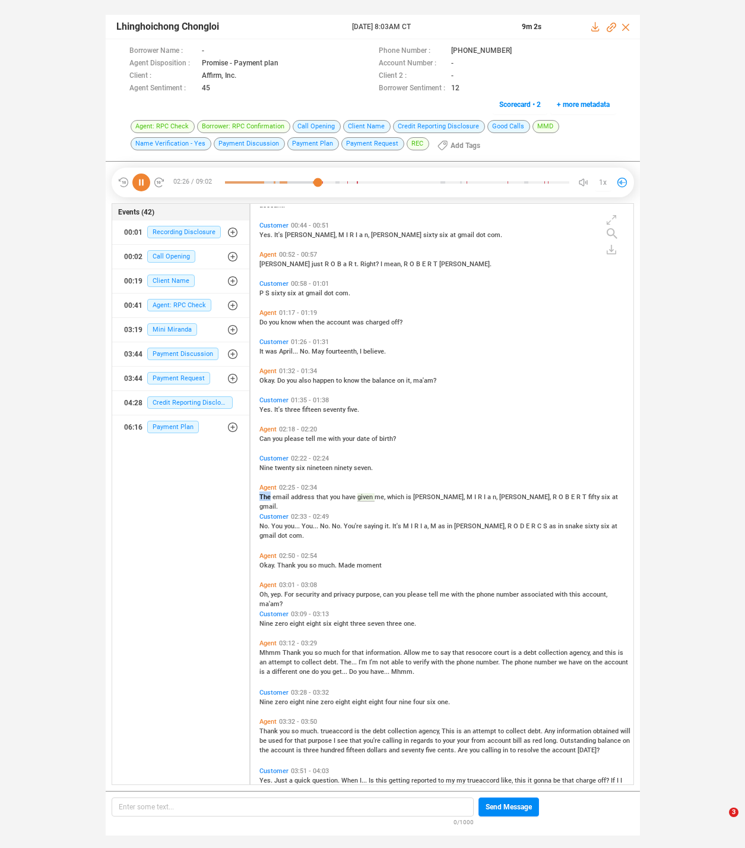
click at [266, 563] on span "Okay." at bounding box center [269, 565] width 18 height 8
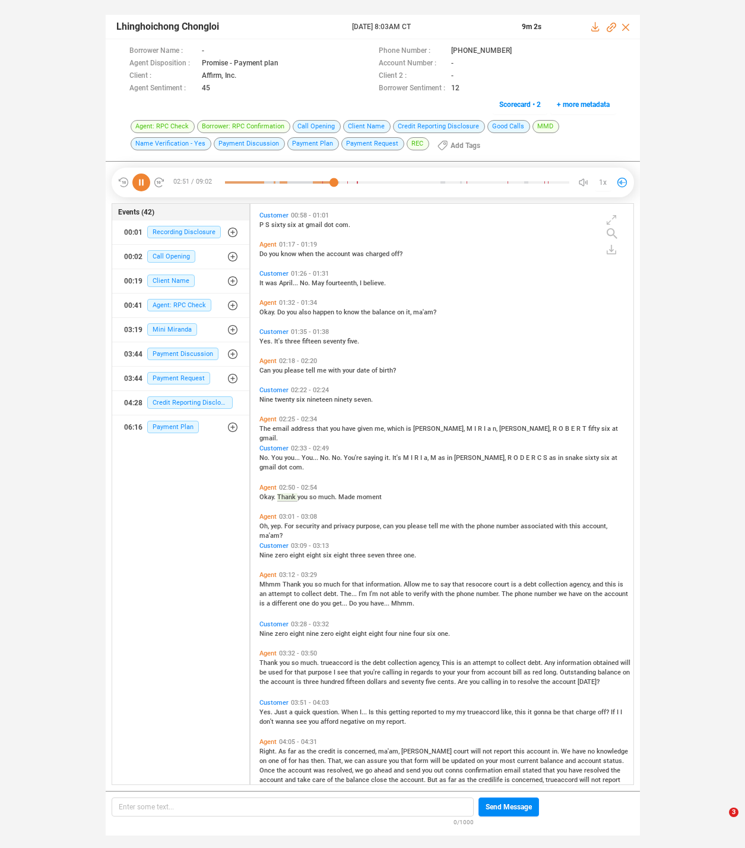
click at [267, 526] on span "Oh," at bounding box center [265, 526] width 11 height 8
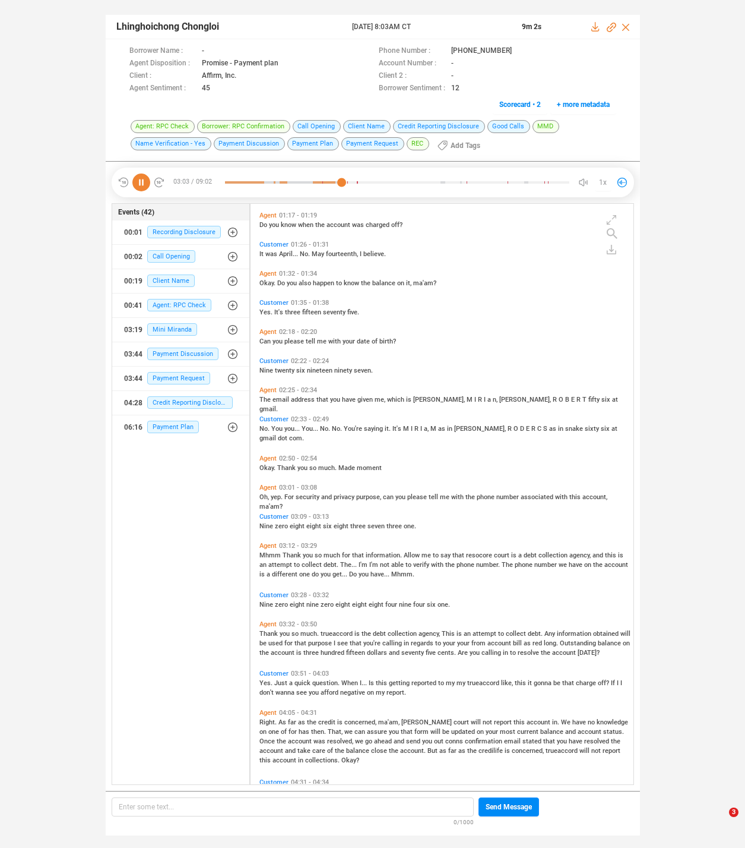
click at [264, 553] on span "Mhmm" at bounding box center [271, 555] width 23 height 8
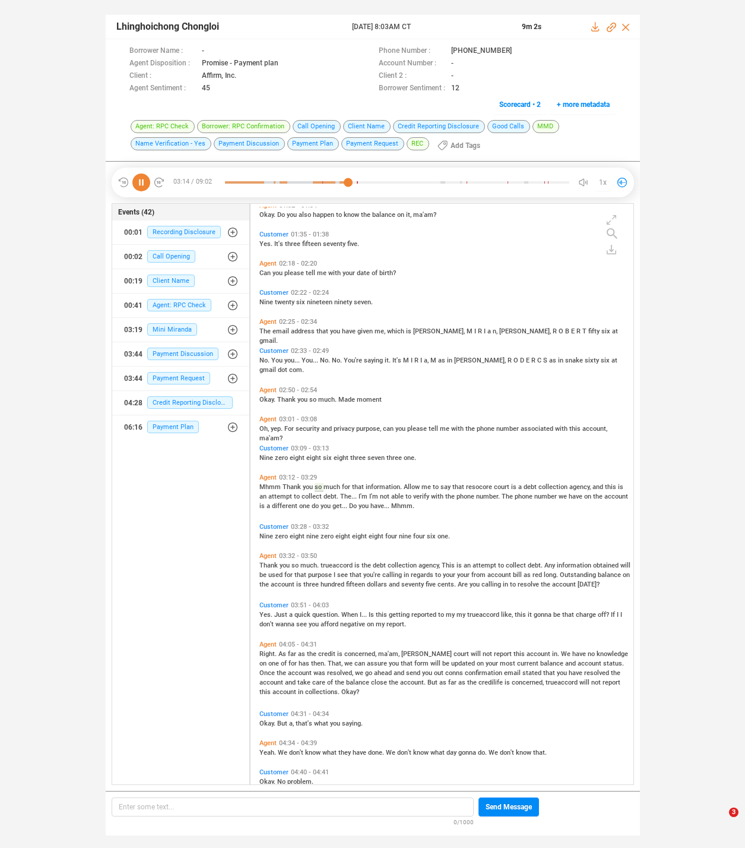
click at [286, 485] on span "Thank" at bounding box center [293, 487] width 20 height 8
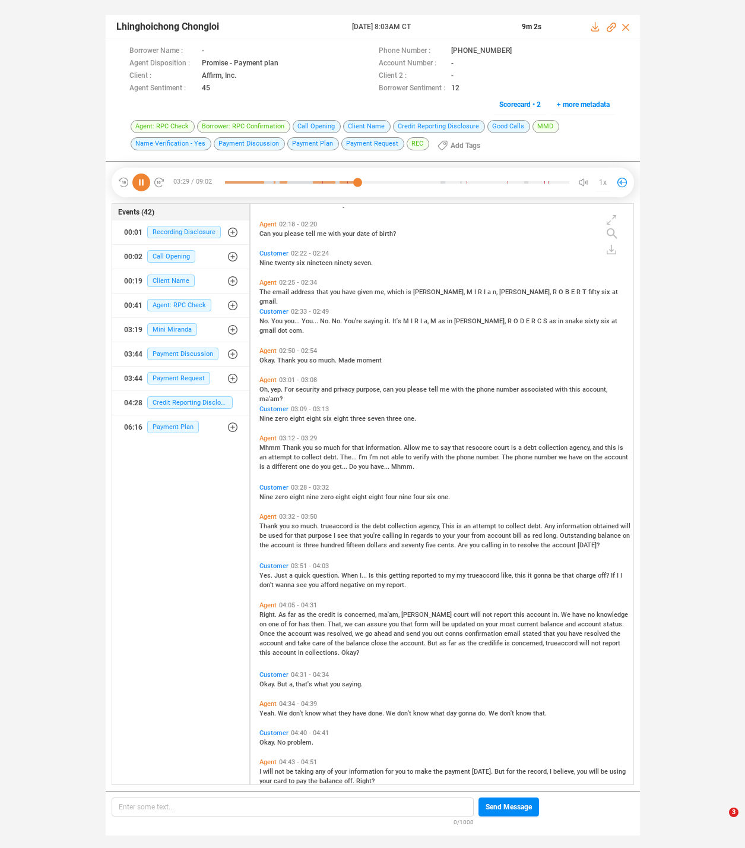
click at [270, 524] on span "Thank" at bounding box center [270, 526] width 20 height 8
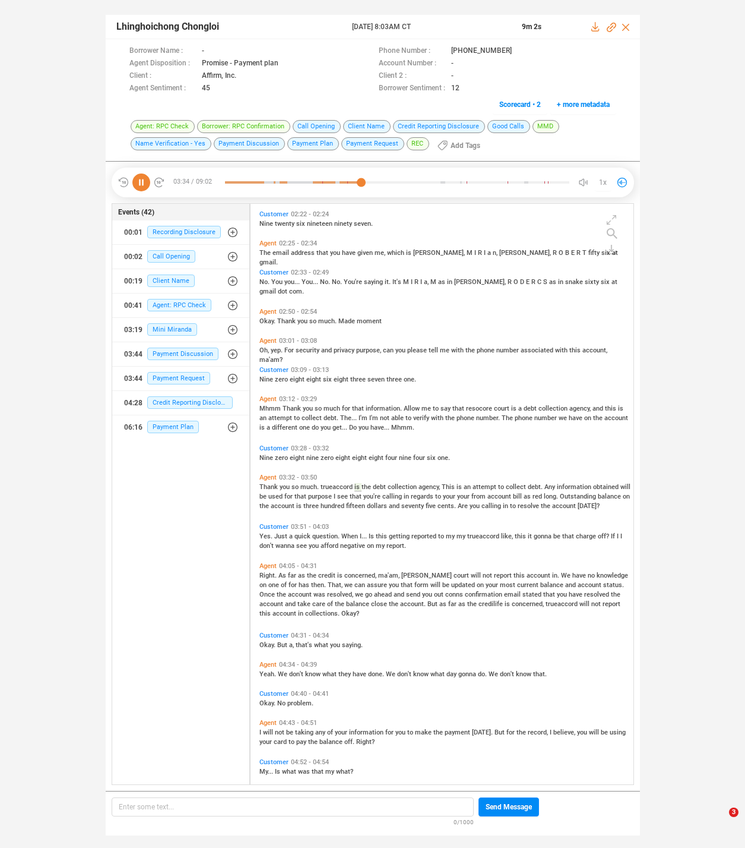
click at [142, 176] on icon at bounding box center [141, 182] width 18 height 18
click at [137, 180] on icon at bounding box center [141, 182] width 18 height 18
click at [383, 495] on span "calling" at bounding box center [393, 496] width 21 height 8
click at [331, 505] on span "hundred" at bounding box center [334, 506] width 26 height 8
click at [285, 535] on span "Just" at bounding box center [281, 536] width 15 height 8
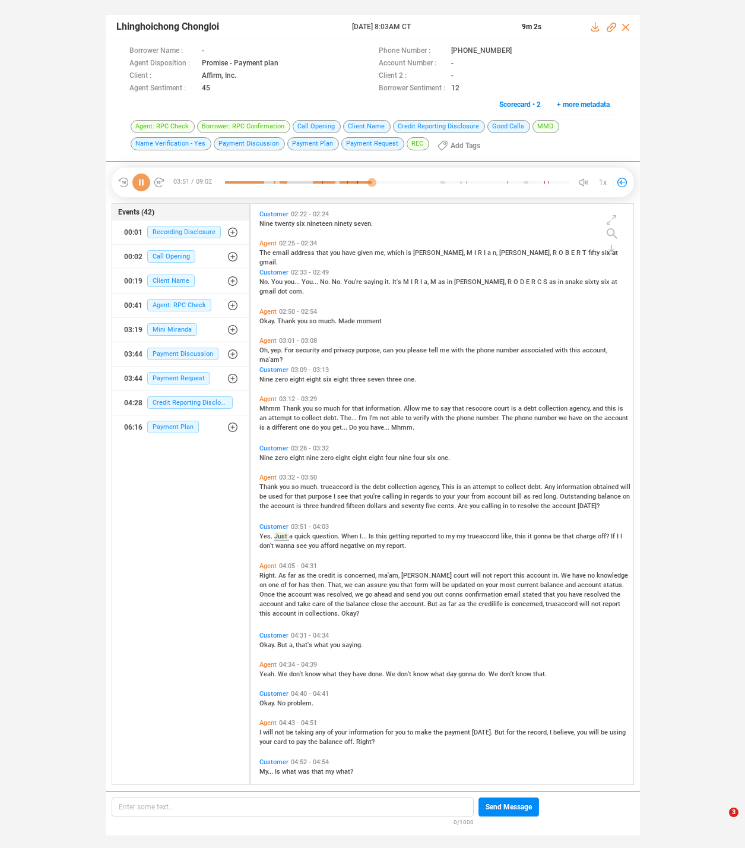
scroll to position [520, 0]
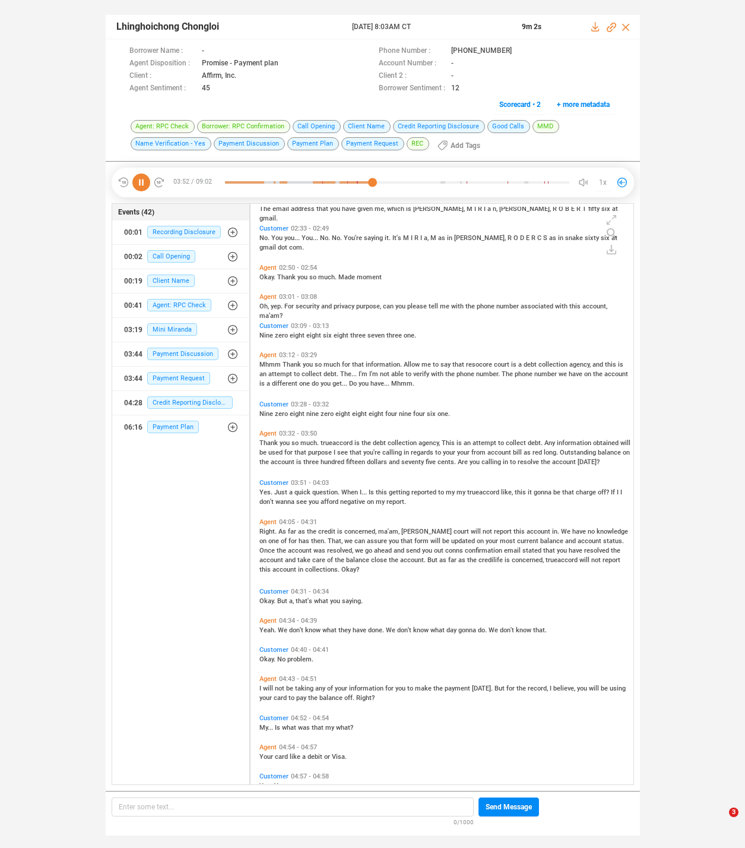
click at [267, 531] on span "Right." at bounding box center [269, 531] width 19 height 8
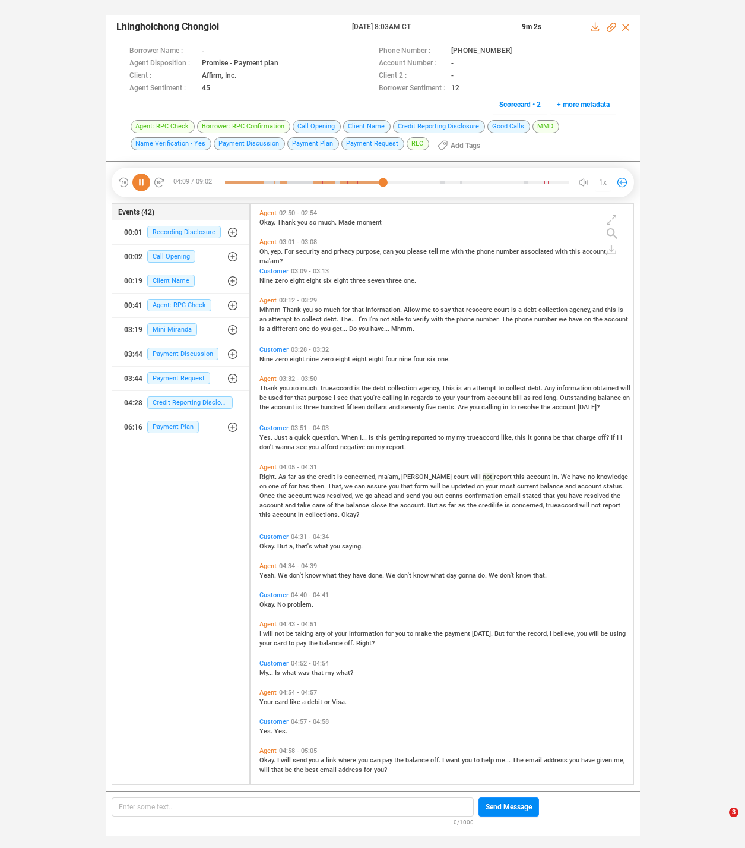
click at [336, 480] on div "Right. As far as the credit is concerned, ma'am, [PERSON_NAME] court will not r…" at bounding box center [445, 495] width 371 height 48
click at [367, 487] on span "assure" at bounding box center [378, 486] width 22 height 8
click at [346, 501] on span "balance" at bounding box center [358, 505] width 25 height 8
click at [445, 495] on span "conns" at bounding box center [455, 496] width 20 height 8
click at [279, 574] on span "We" at bounding box center [283, 575] width 11 height 8
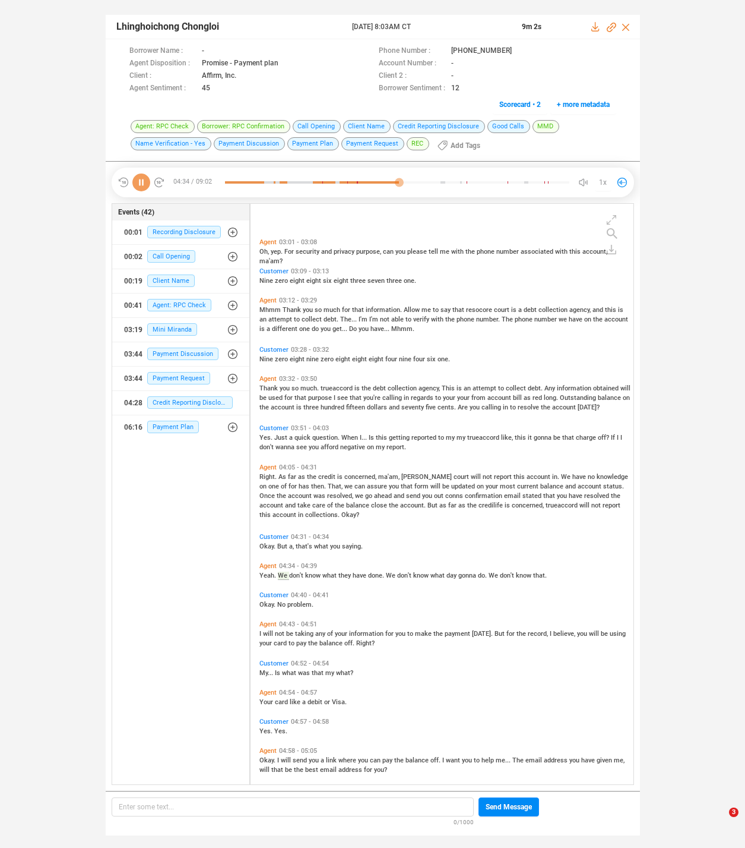
scroll to position [653, 0]
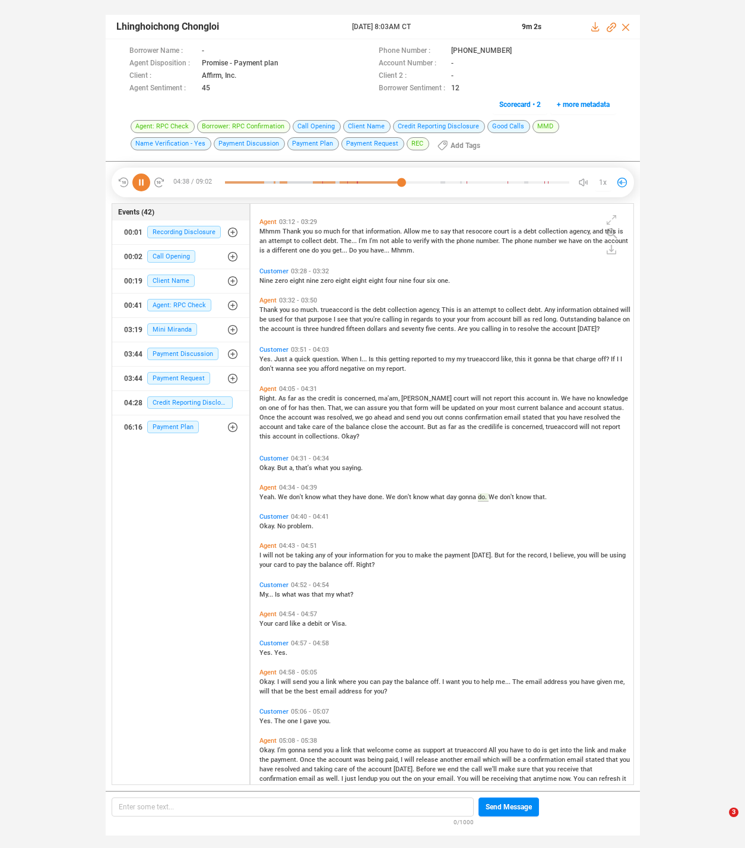
click at [305, 551] on span "taking" at bounding box center [305, 555] width 20 height 8
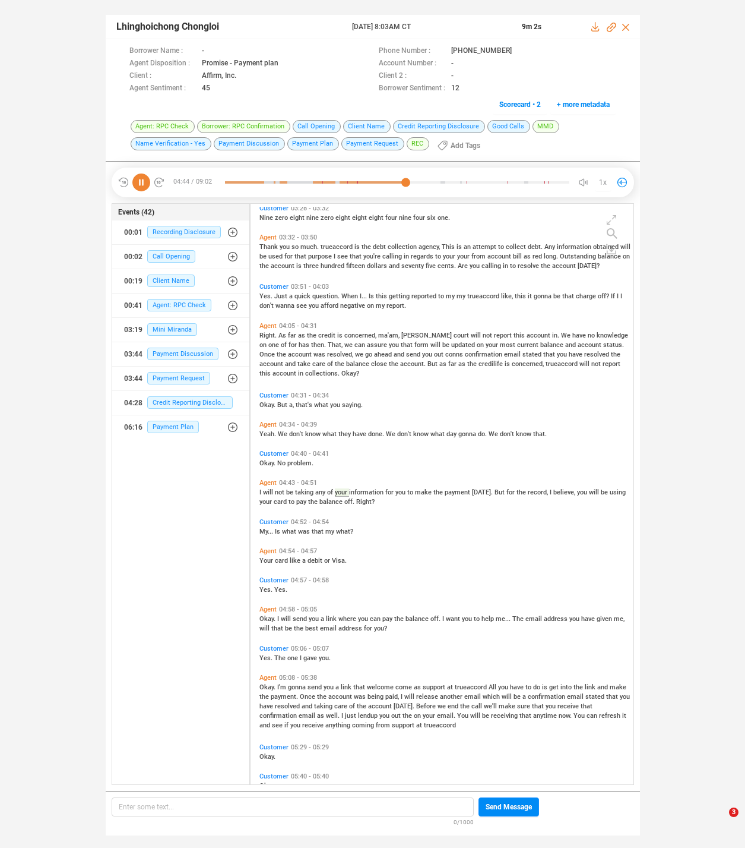
click at [302, 619] on span "send" at bounding box center [301, 619] width 16 height 8
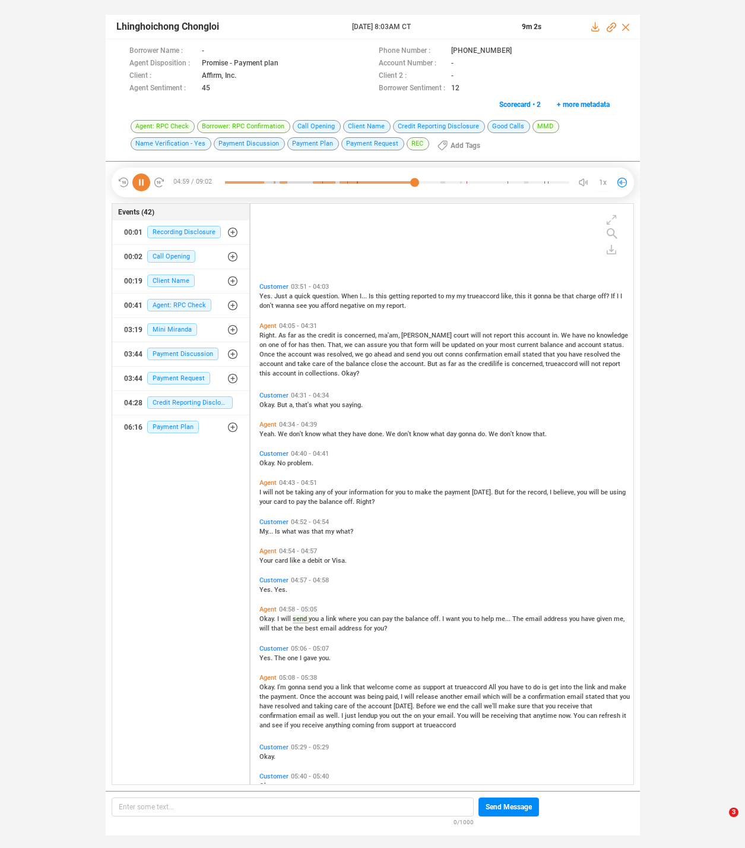
scroll to position [843, 0]
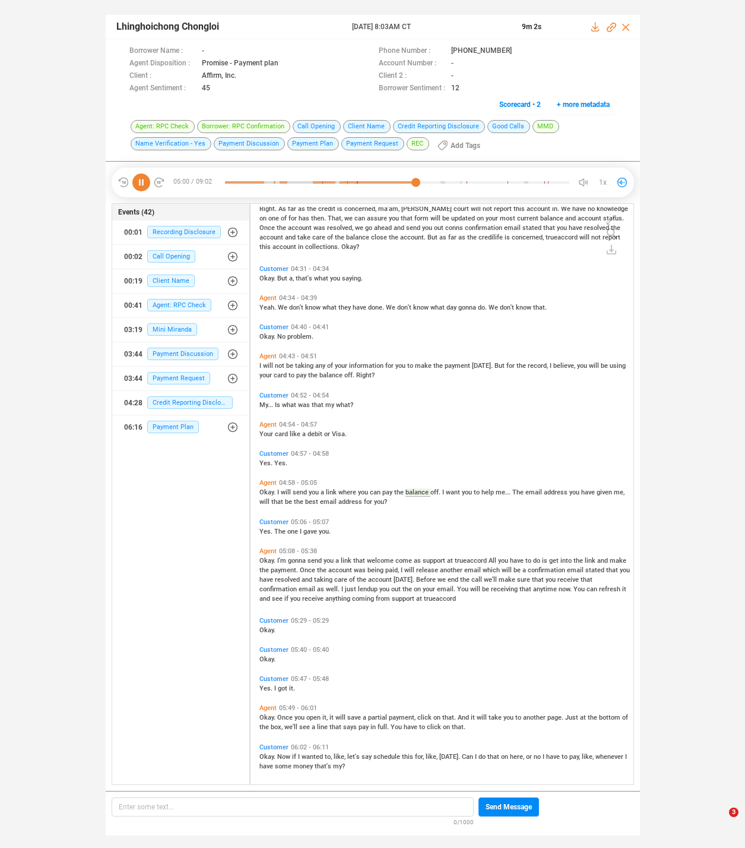
click at [295, 562] on span "gonna" at bounding box center [298, 561] width 20 height 8
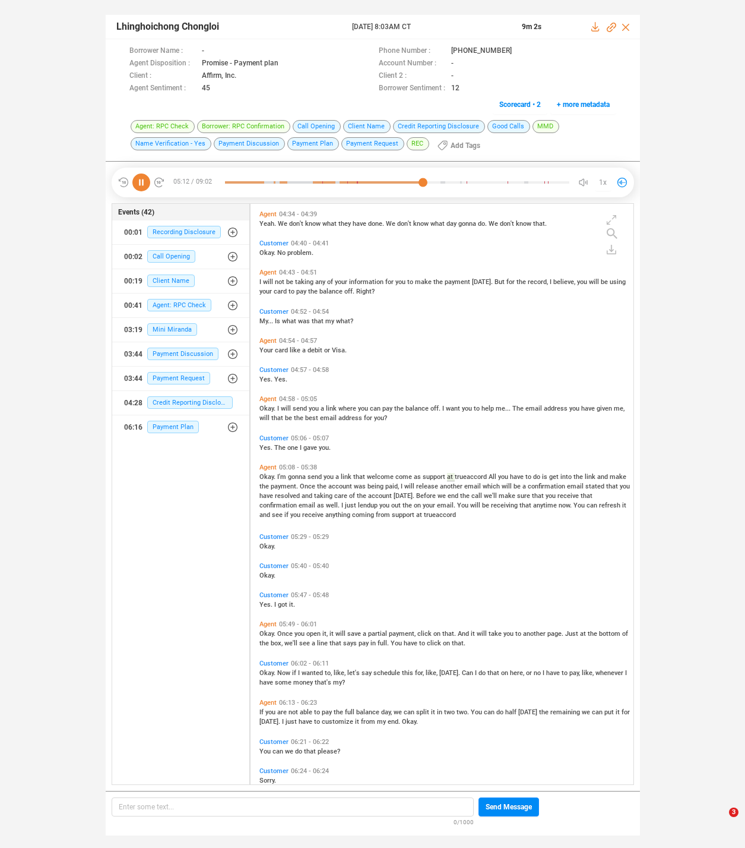
click at [368, 495] on span "account" at bounding box center [381, 496] width 26 height 8
click at [345, 506] on span "just" at bounding box center [351, 505] width 13 height 8
click at [307, 633] on span "open" at bounding box center [315, 634] width 16 height 8
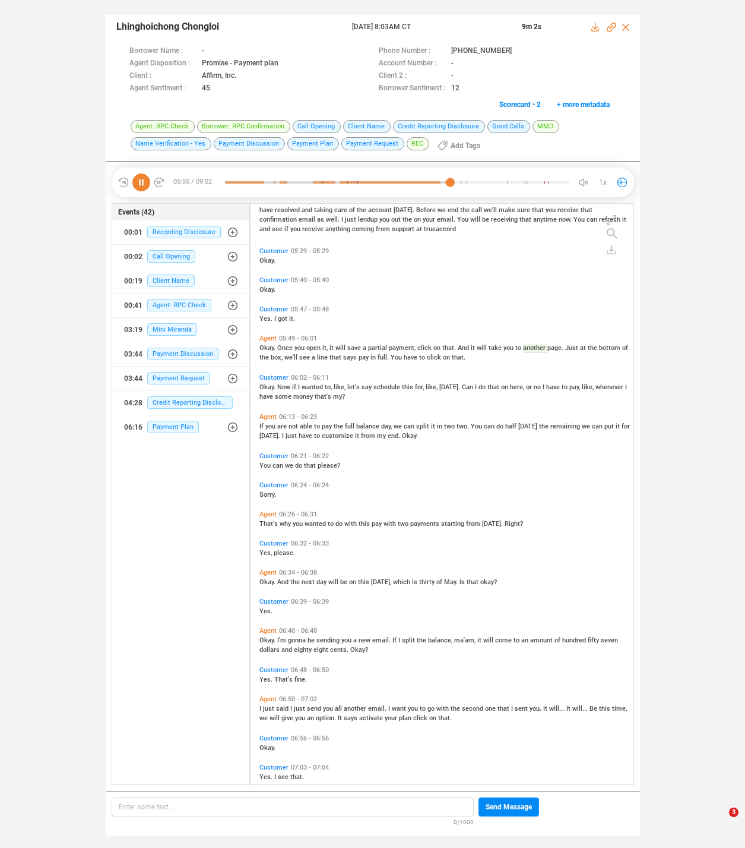
scroll to position [1212, 0]
click at [302, 424] on span "able" at bounding box center [307, 426] width 14 height 8
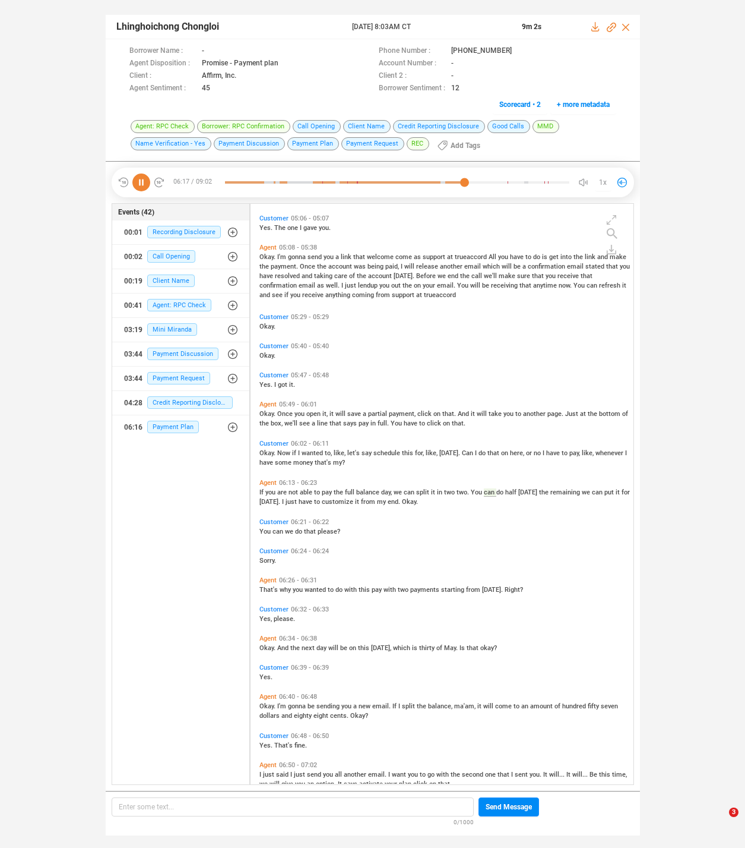
click at [302, 706] on span "gonna" at bounding box center [298, 706] width 20 height 8
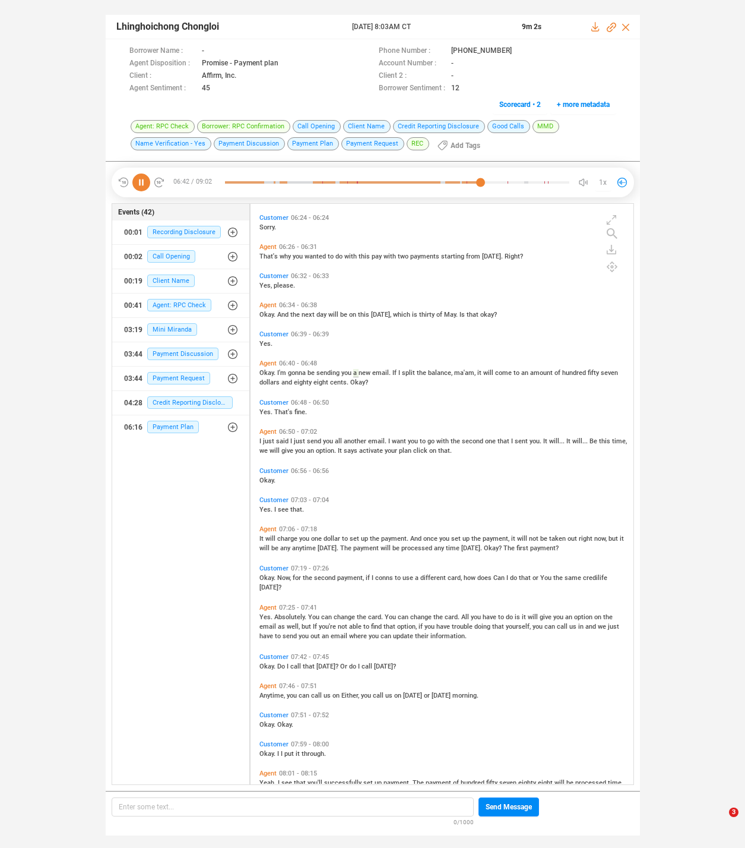
scroll to position [1480, 0]
click at [332, 534] on span "dollar" at bounding box center [333, 538] width 18 height 8
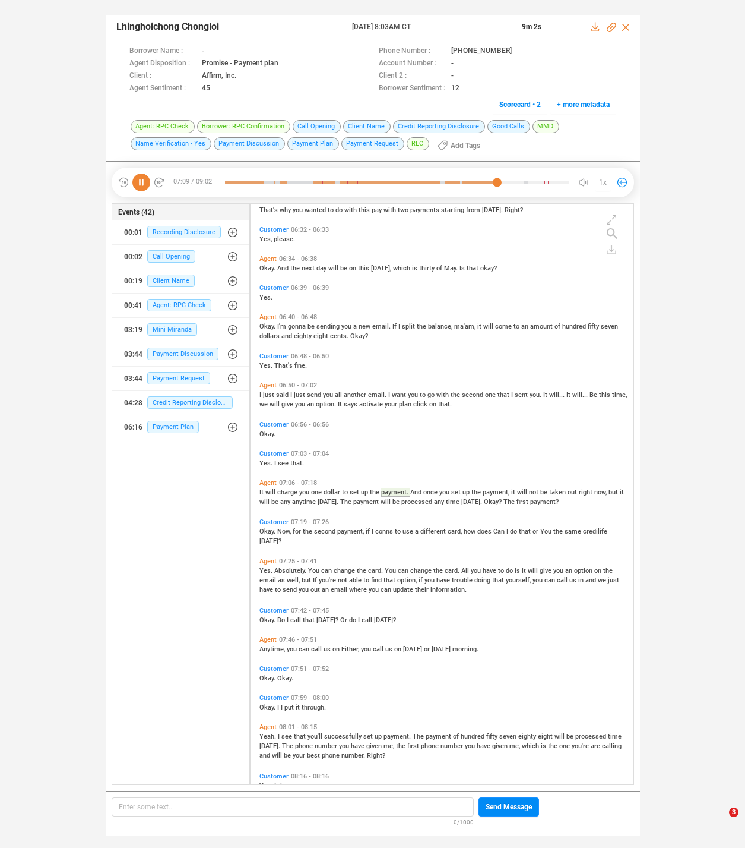
click at [334, 567] on span "change" at bounding box center [345, 571] width 23 height 8
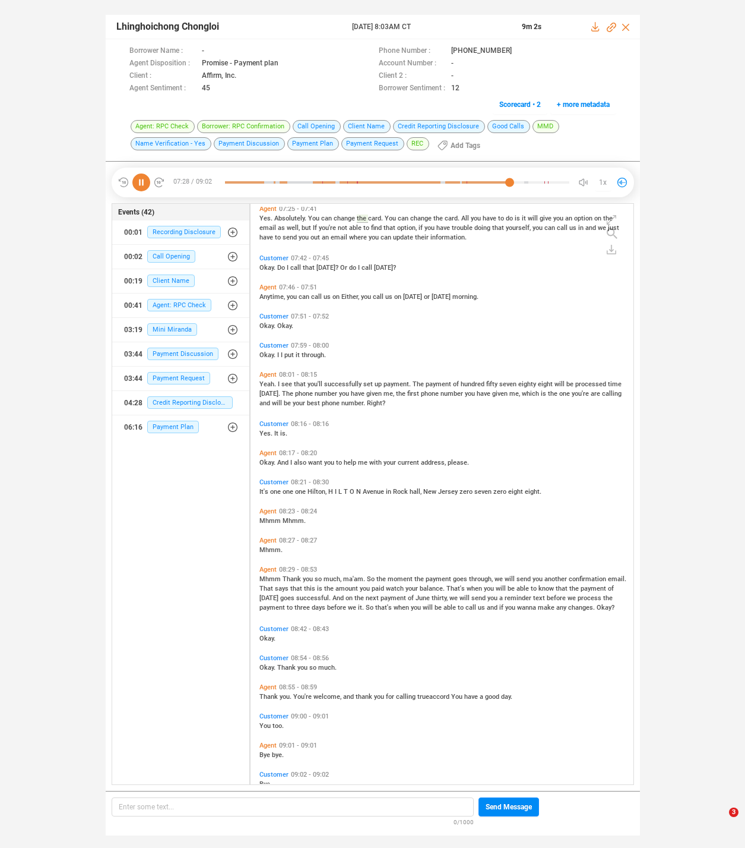
scroll to position [1880, 0]
click at [328, 576] on span "much," at bounding box center [334, 577] width 20 height 8
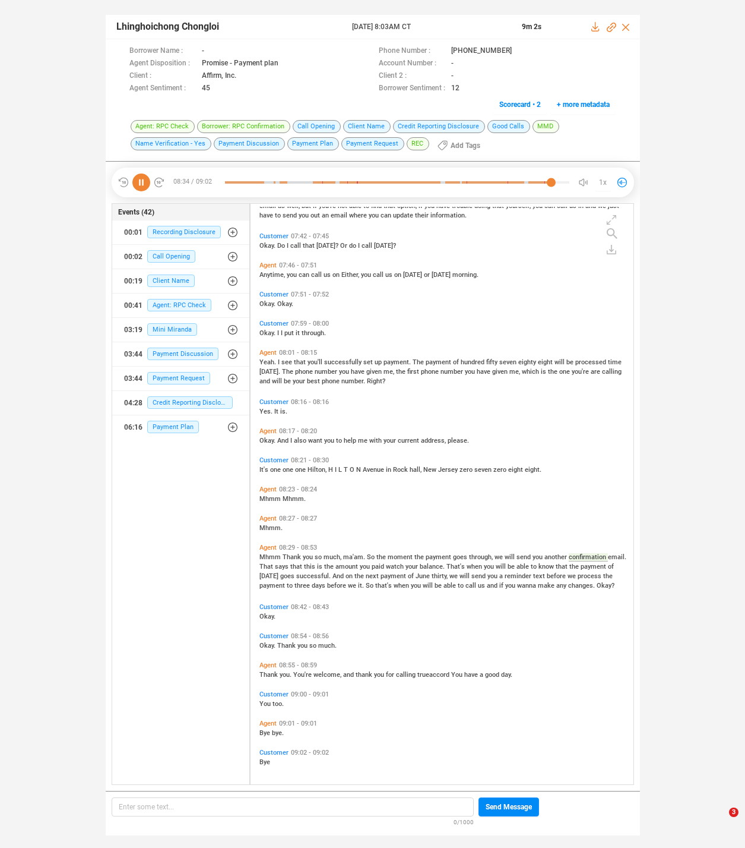
click at [350, 574] on span "on" at bounding box center [350, 576] width 9 height 8
click at [348, 671] on span "and" at bounding box center [349, 675] width 12 height 8
click at [144, 182] on icon at bounding box center [141, 182] width 18 height 18
click at [131, 24] on span "Lhinghoichong Chongloi" at bounding box center [167, 27] width 103 height 14
click at [131, 27] on span "Lhinghoichong Chongloi" at bounding box center [167, 27] width 103 height 14
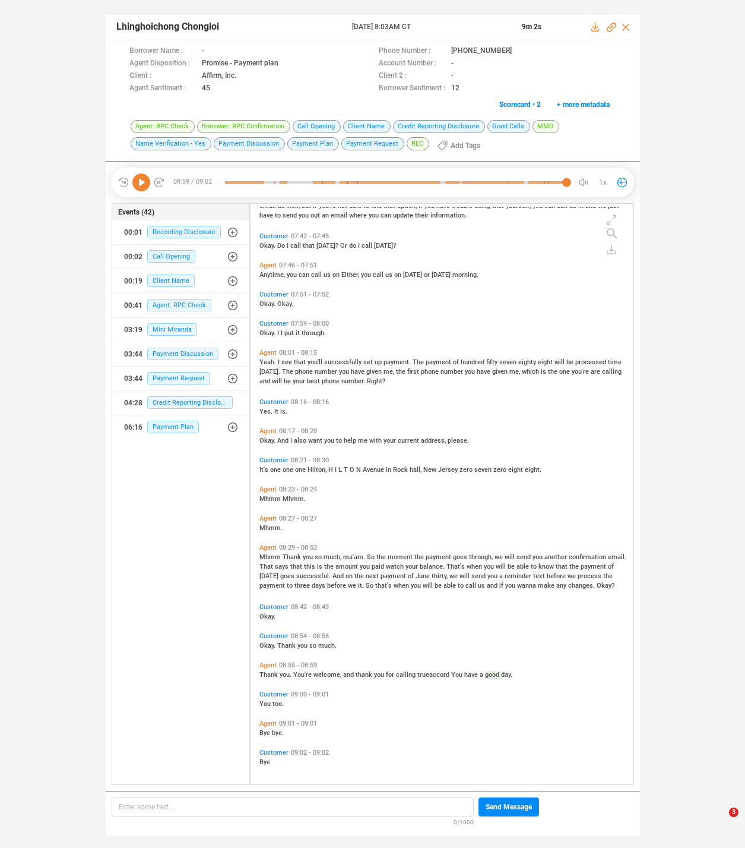
click at [131, 27] on span "Lhinghoichong Chongloi" at bounding box center [167, 27] width 103 height 14
